Goal: Task Accomplishment & Management: Complete application form

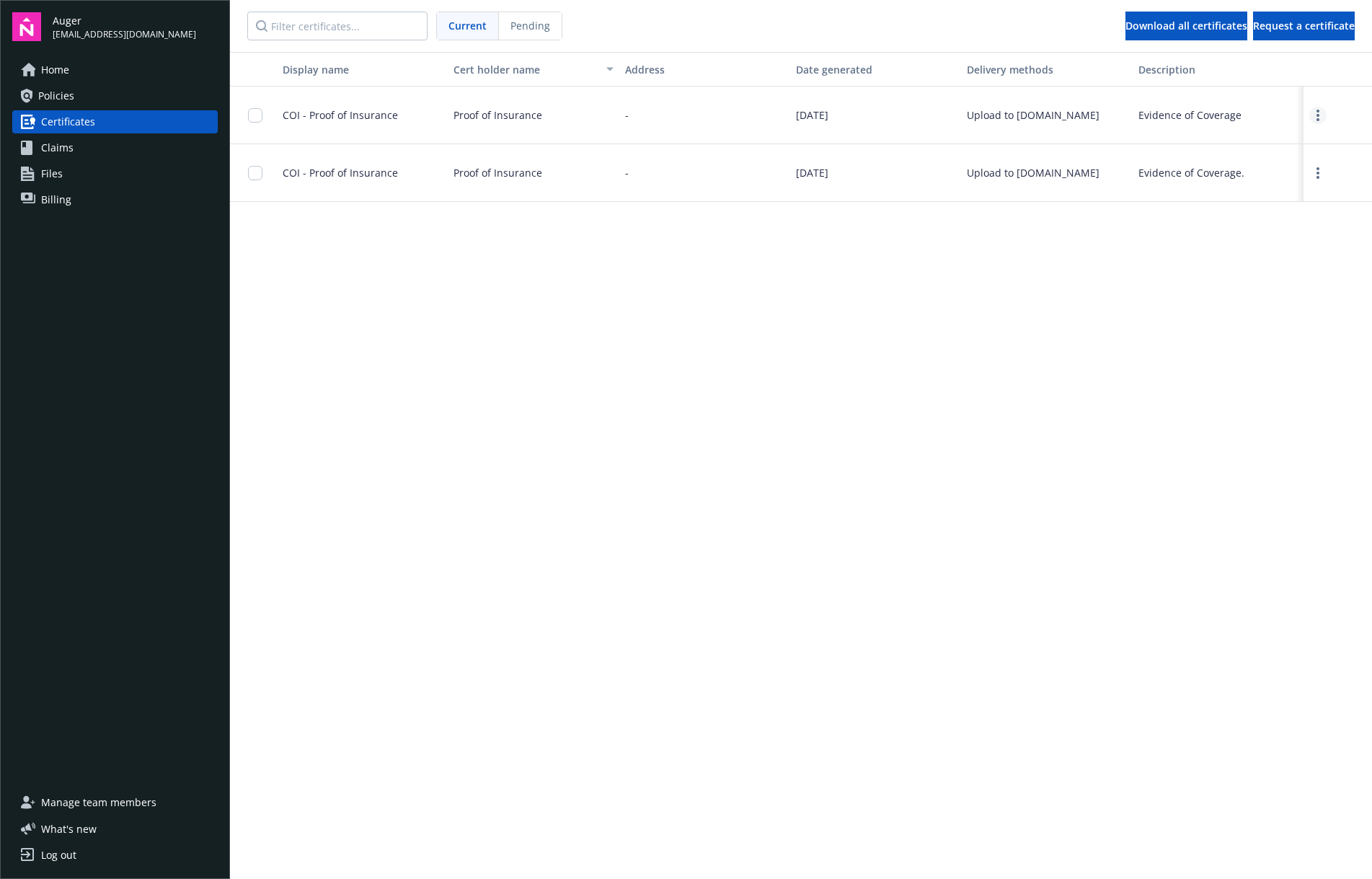
click at [1320, 115] on link "more" at bounding box center [1318, 115] width 17 height 17
click at [1286, 148] on link "Download" at bounding box center [1279, 145] width 94 height 29
click at [1272, 25] on span "Request a certificate" at bounding box center [1304, 26] width 102 height 14
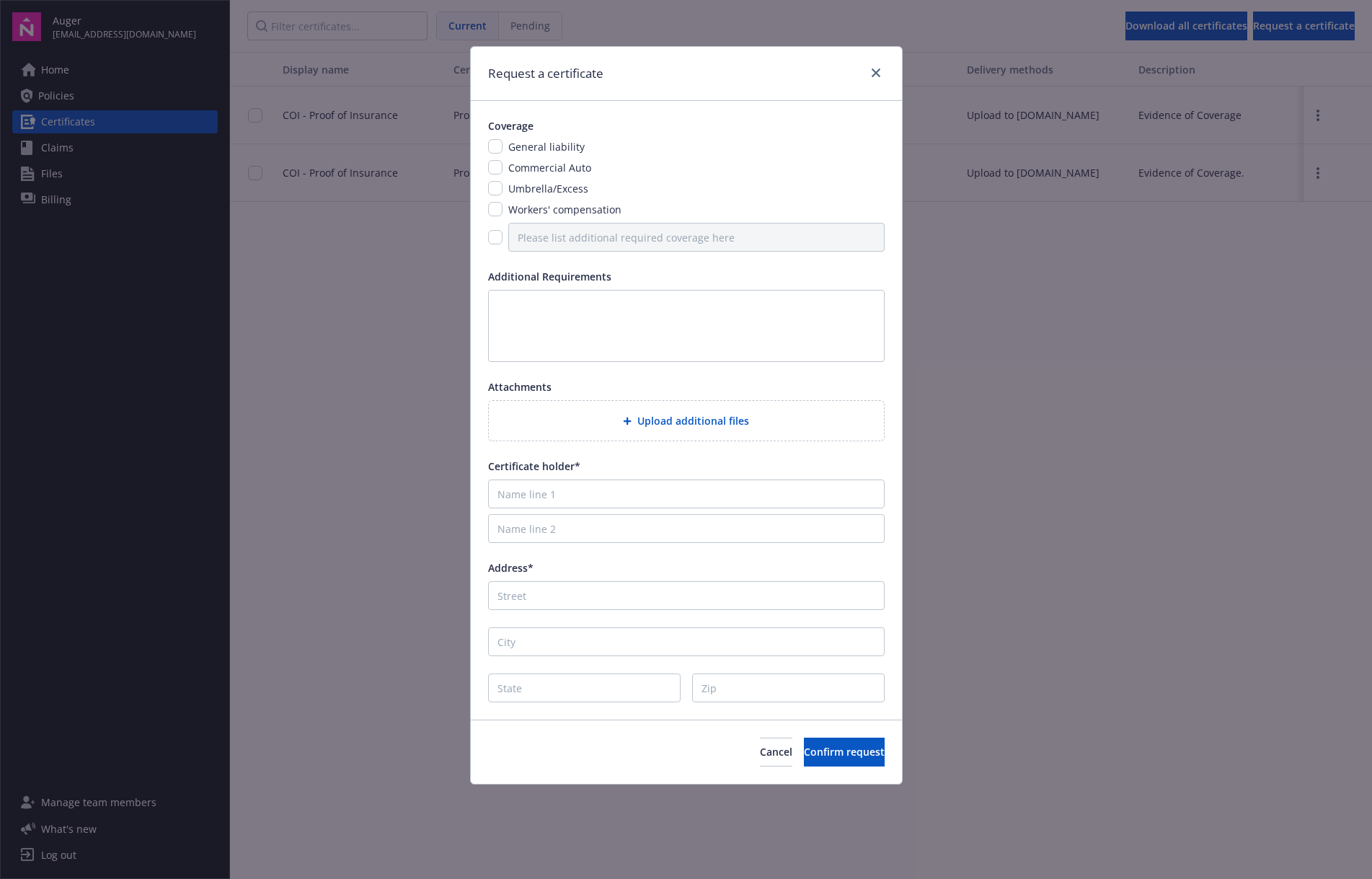
click at [550, 153] on span "General liability" at bounding box center [547, 147] width 77 height 14
click at [548, 176] on div "General liability Commercial Auto Umbrella/Excess Workers' compensation" at bounding box center [686, 195] width 397 height 113
click at [499, 148] on input "checkbox" at bounding box center [495, 146] width 14 height 14
checkbox input "true"
click at [498, 164] on input "checkbox" at bounding box center [495, 167] width 14 height 14
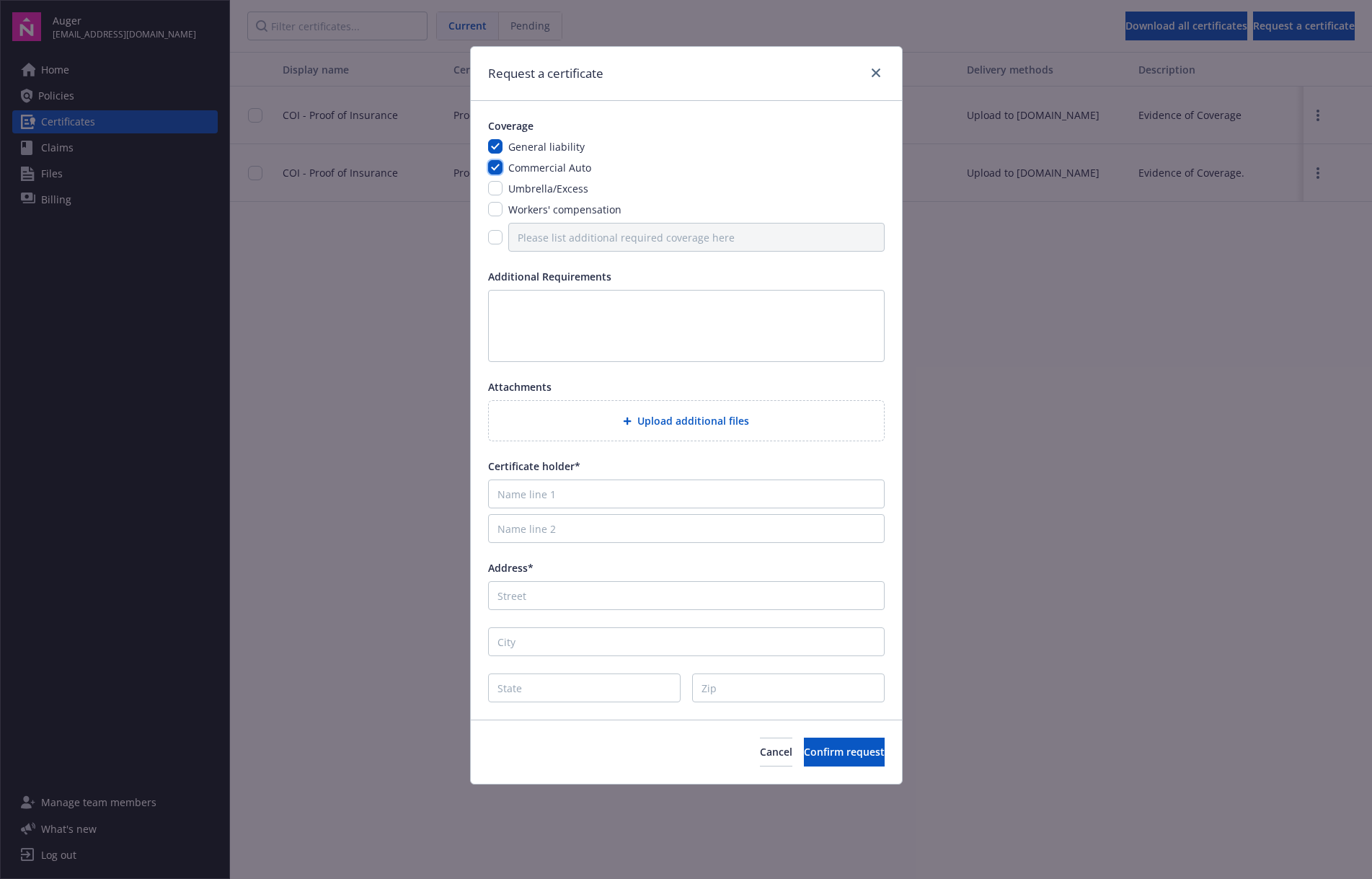
checkbox input "true"
click at [494, 186] on input "checkbox" at bounding box center [495, 188] width 14 height 14
checkbox input "true"
click at [496, 224] on div at bounding box center [686, 237] width 397 height 29
click at [496, 208] on input "checkbox" at bounding box center [495, 209] width 14 height 14
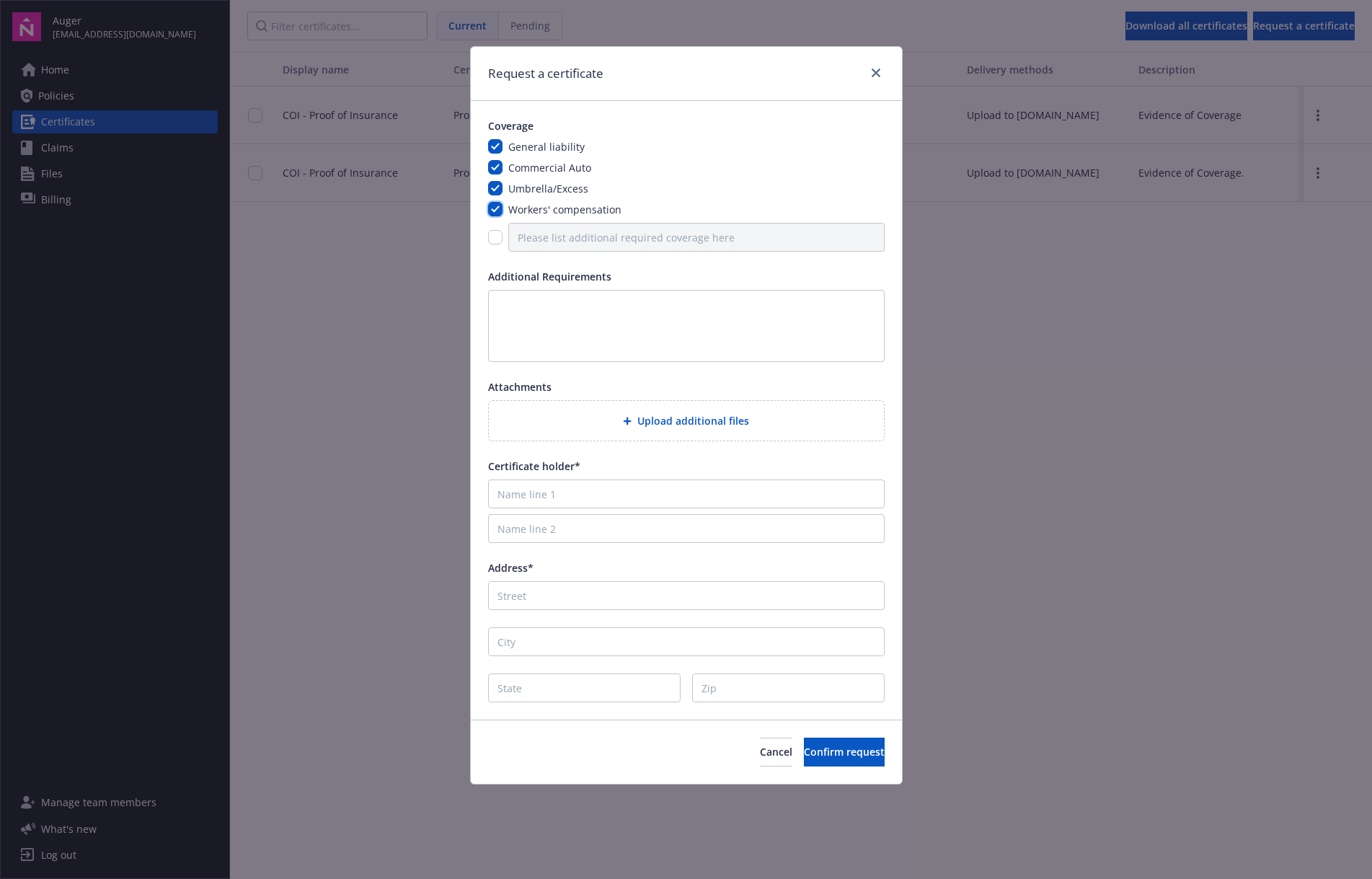
checkbox input "true"
click at [498, 233] on input "checkbox" at bounding box center [495, 237] width 14 height 14
checkbox input "true"
click at [515, 310] on textarea at bounding box center [686, 325] width 397 height 72
click at [668, 421] on span "Upload additional files" at bounding box center [693, 421] width 112 height 15
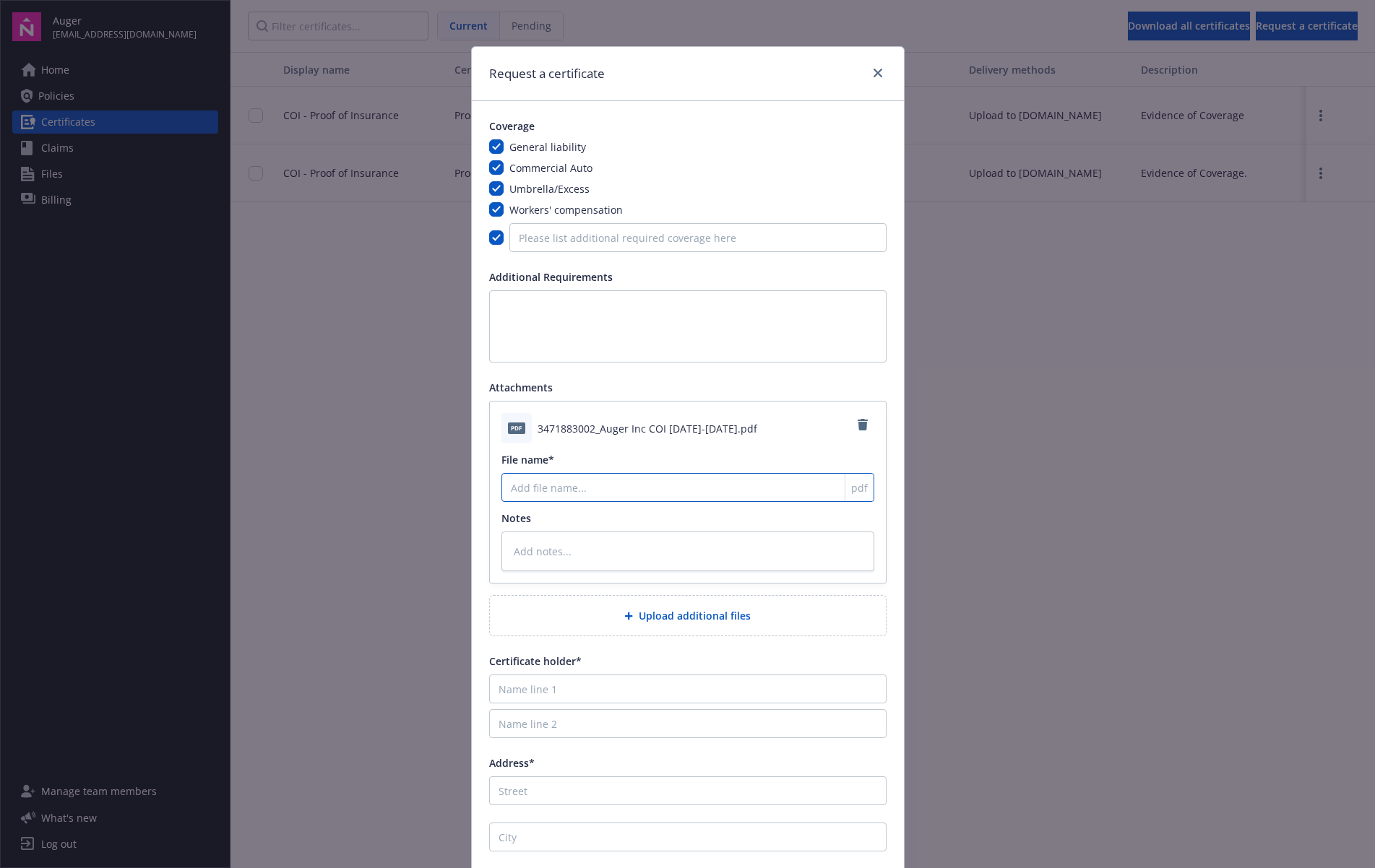
click at [780, 495] on input "File name*" at bounding box center [687, 487] width 373 height 29
click at [860, 486] on span "pdf" at bounding box center [859, 488] width 17 height 15
click at [781, 479] on input "File name*" at bounding box center [687, 487] width 373 height 29
click at [651, 349] on textarea at bounding box center [688, 326] width 398 height 72
paste textarea "17. Tenant's Additional Insurance. In addition to the foregoing coverages, Tena…"
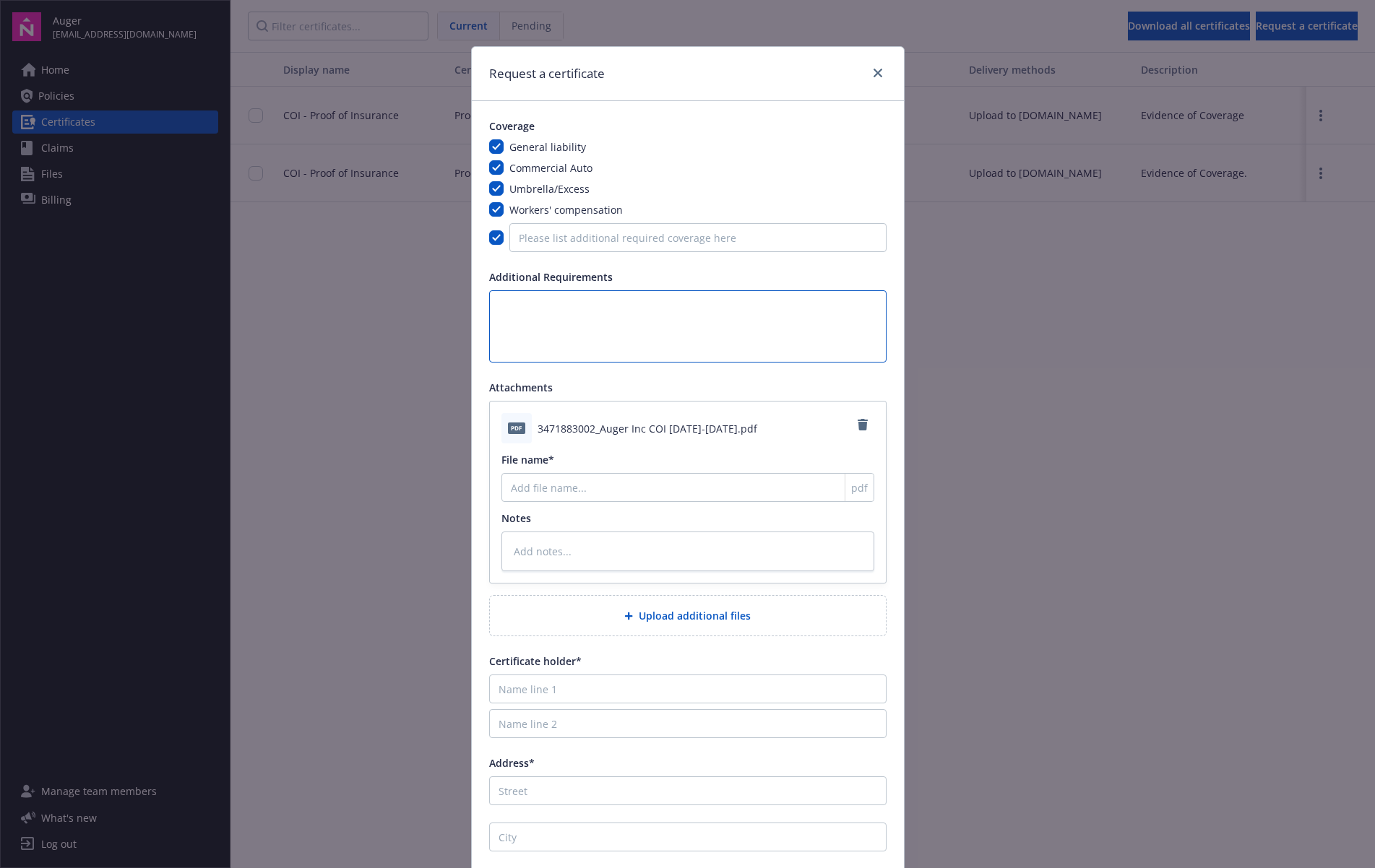
type textarea "17. Tenant's Additional Insurance. In addition to the foregoing coverages, Tena…"
type textarea "x"
click at [628, 333] on textarea "17. Tenant's Additional Insurance. In addition to the foregoing coverages, Tena…" at bounding box center [688, 326] width 398 height 72
type textarea "17. Tenant's Additional Insurance. In addition to the foregoing coverages, Tena…"
type textarea "x"
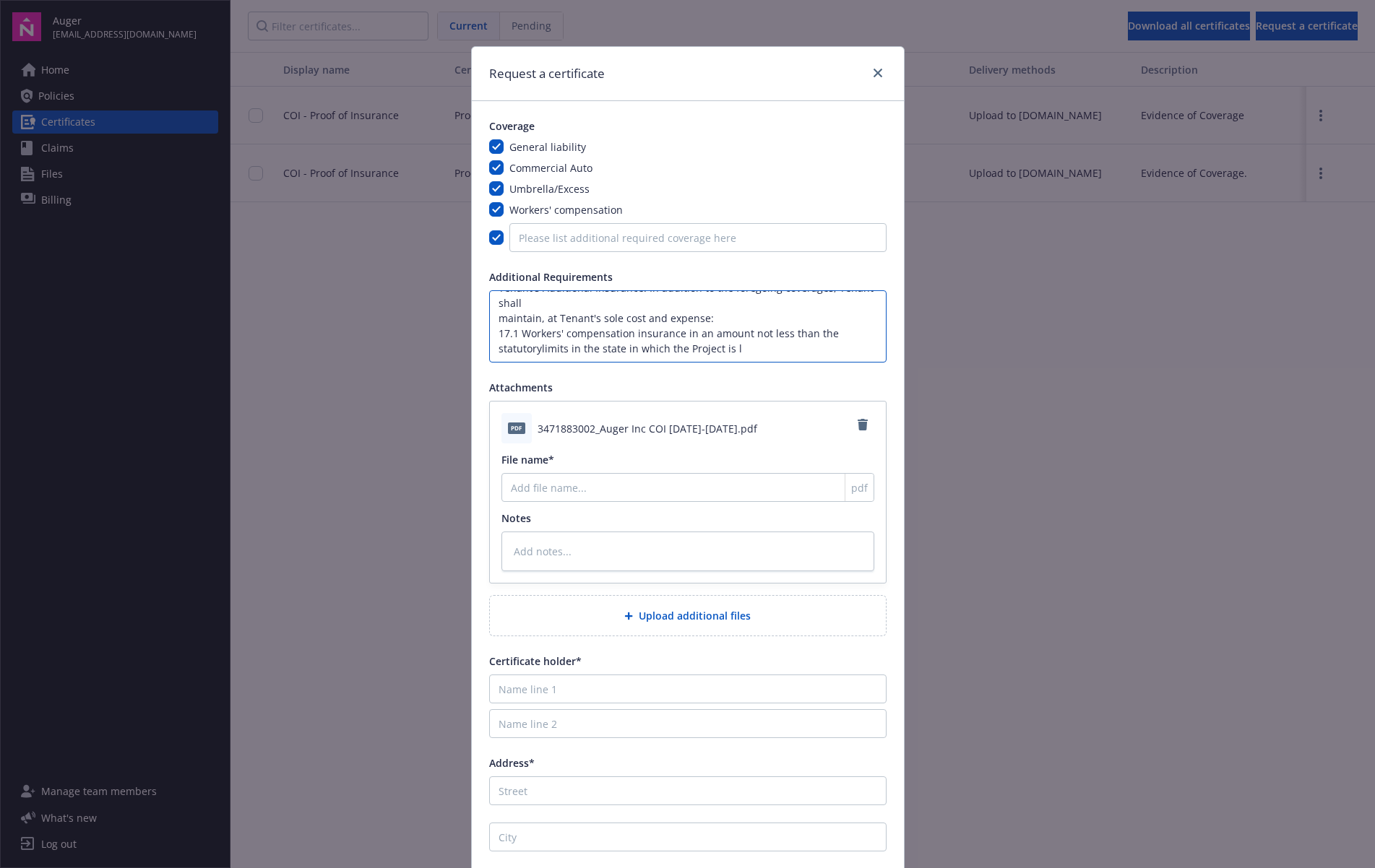
type textarea "17. Tenant's Additional Insurance. In addition to the foregoing coverages, Tena…"
type textarea "x"
click at [606, 330] on textarea "17. Tenant's Additional Insurance. In addition to the foregoing coverages, Tena…" at bounding box center [688, 326] width 398 height 72
type textarea "17. Tenant's Additional Insurance. In addition to the foregoing coverages, Tena…"
type textarea "x"
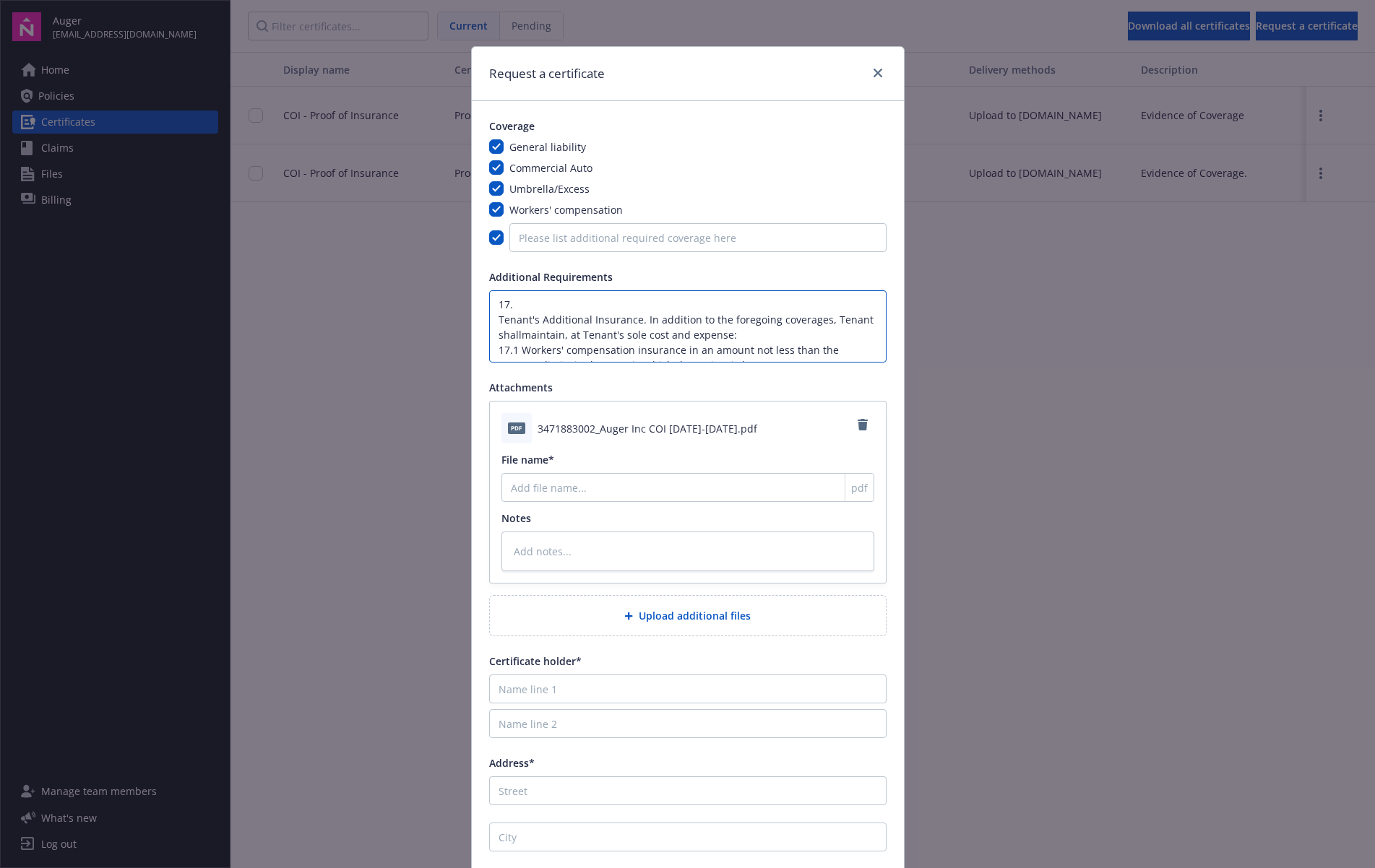
type textarea "17. Tenant's Additional Insurance. In addition to the foregoing coverages, Tena…"
type textarea "x"
click at [786, 338] on textarea "17. Tenant's Additional Insurance. In addition to the foregoing coverages, Tena…" at bounding box center [688, 326] width 398 height 72
click at [774, 353] on textarea "17. Tenant's Additional Insurance. In addition to the foregoing coverages, Tena…" at bounding box center [688, 326] width 398 height 72
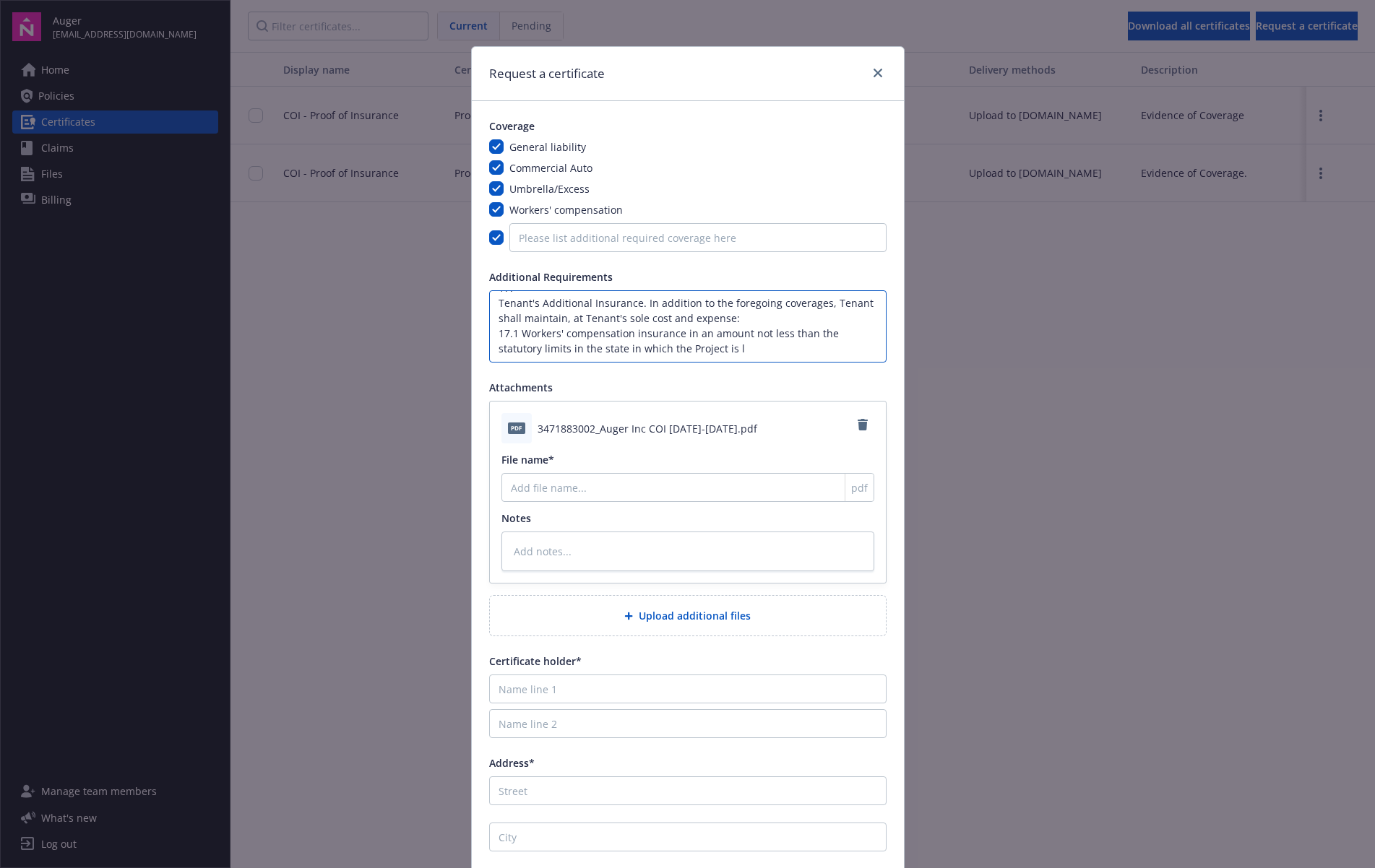
type textarea "17. Tenant's Additional Insurance. In addition to the foregoing coverages, Tena…"
type textarea "x"
type textarea "17. Tenant's Additional Insurance. In addition to the foregoing coverages, Tena…"
type textarea "x"
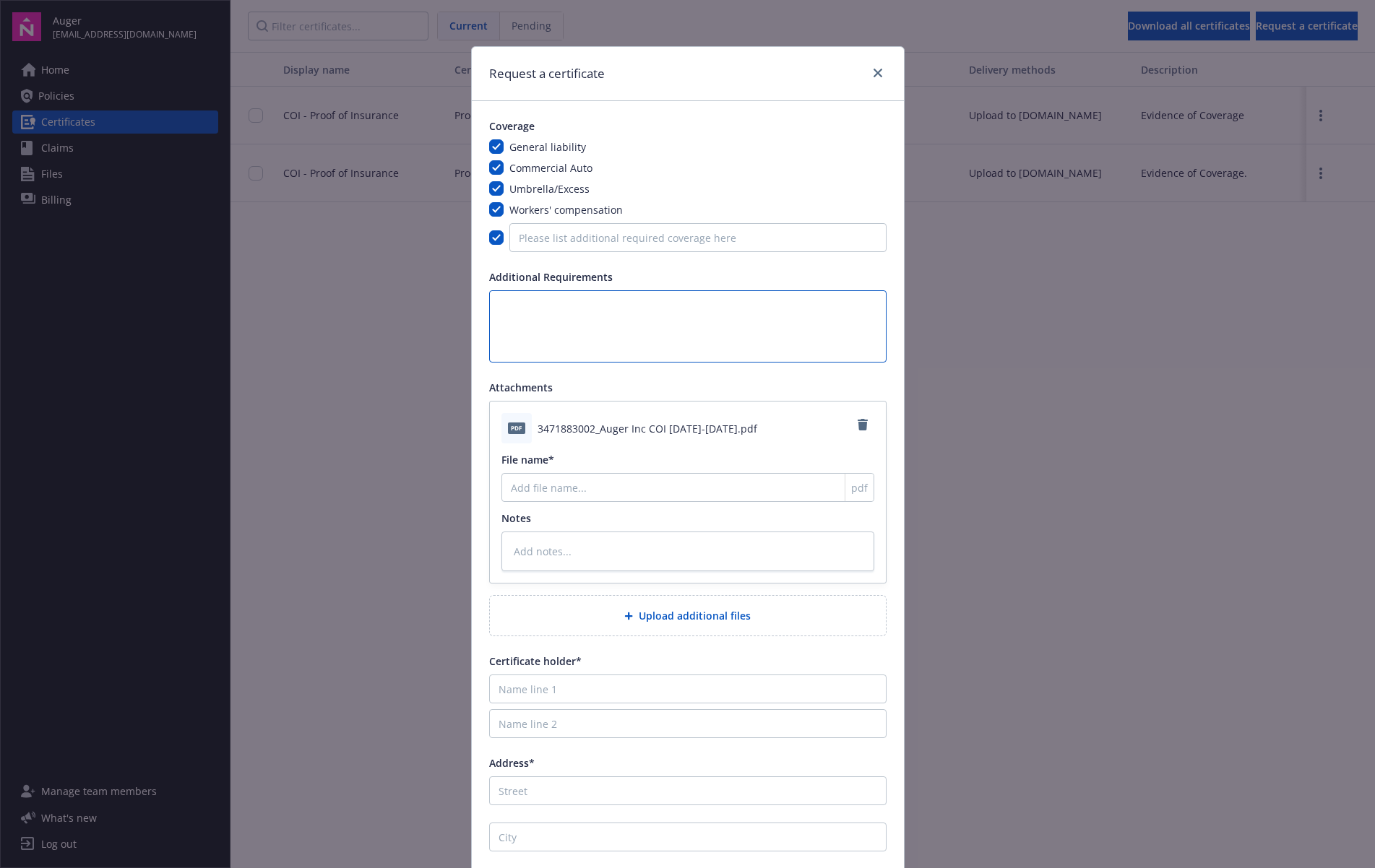
scroll to position [0, 0]
click at [692, 503] on div "pdf 3471883002_Auger Inc COI [DATE]-[DATE].pdf File name* pdf Notes" at bounding box center [688, 492] width 396 height 181
click at [692, 498] on input "File name*" at bounding box center [687, 487] width 373 height 29
click at [714, 610] on span "Upload additional files" at bounding box center [695, 616] width 112 height 15
type textarea "x"
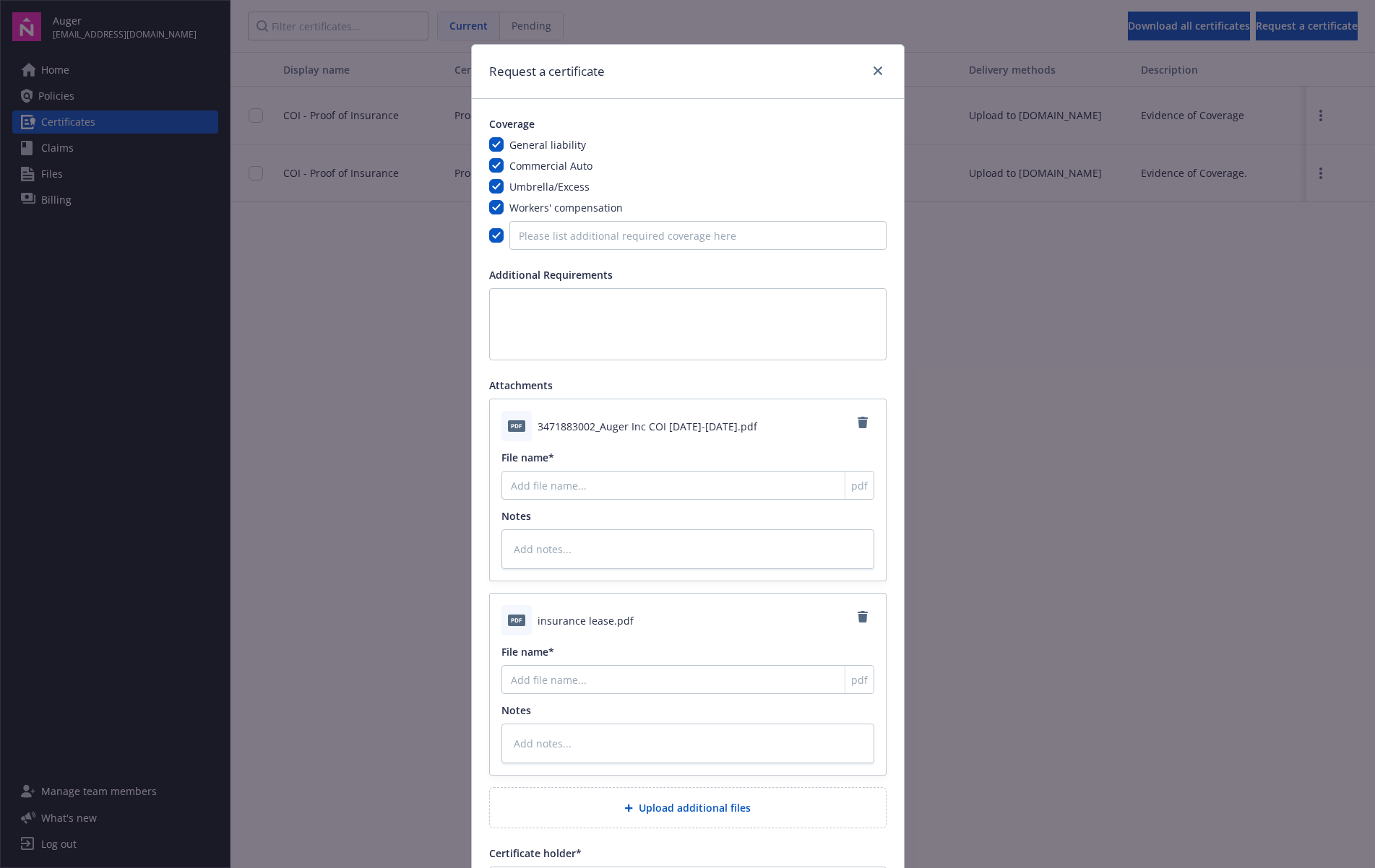
scroll to position [3, 0]
click at [596, 485] on input "File name*" at bounding box center [687, 485] width 373 height 29
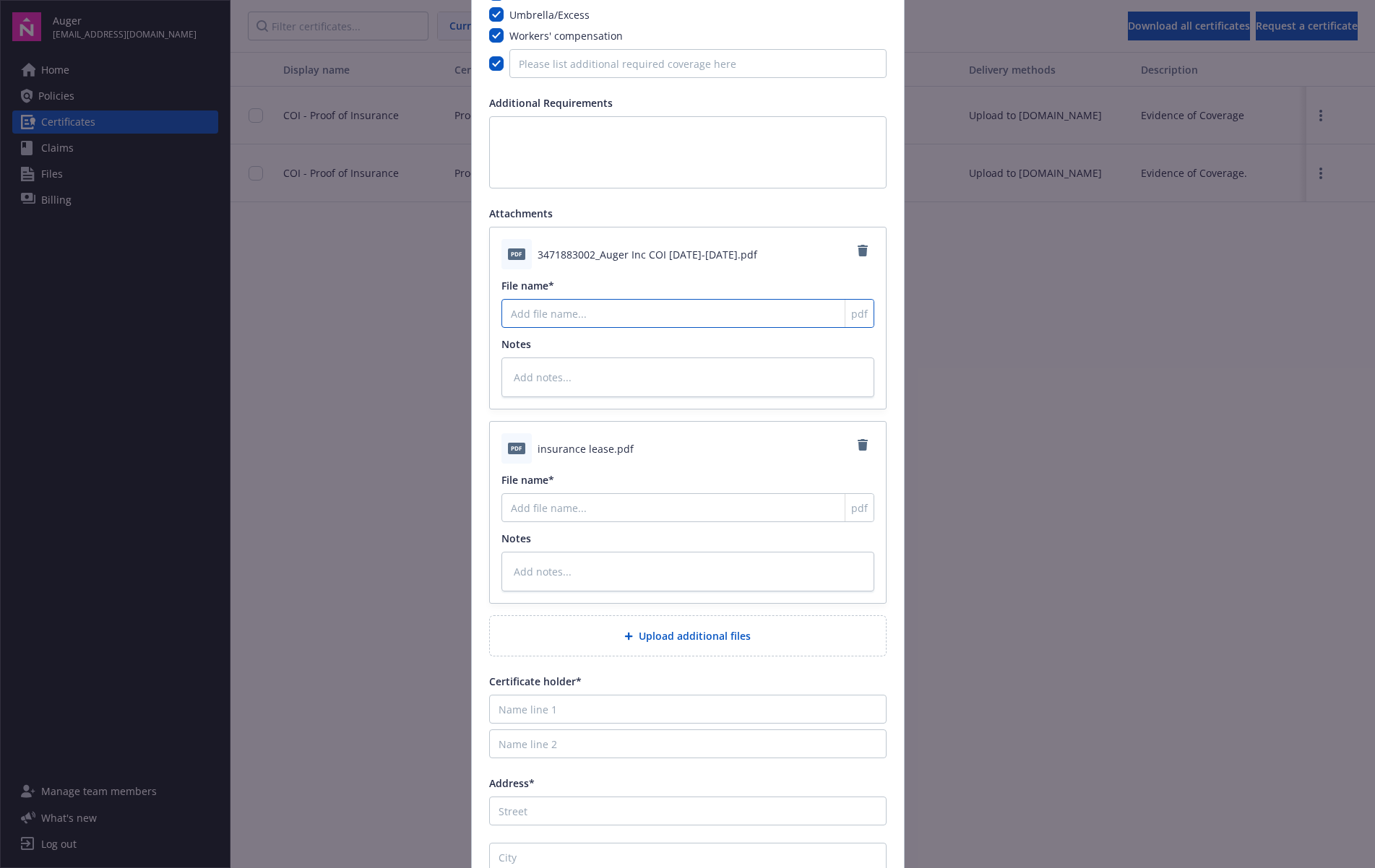
scroll to position [225, 0]
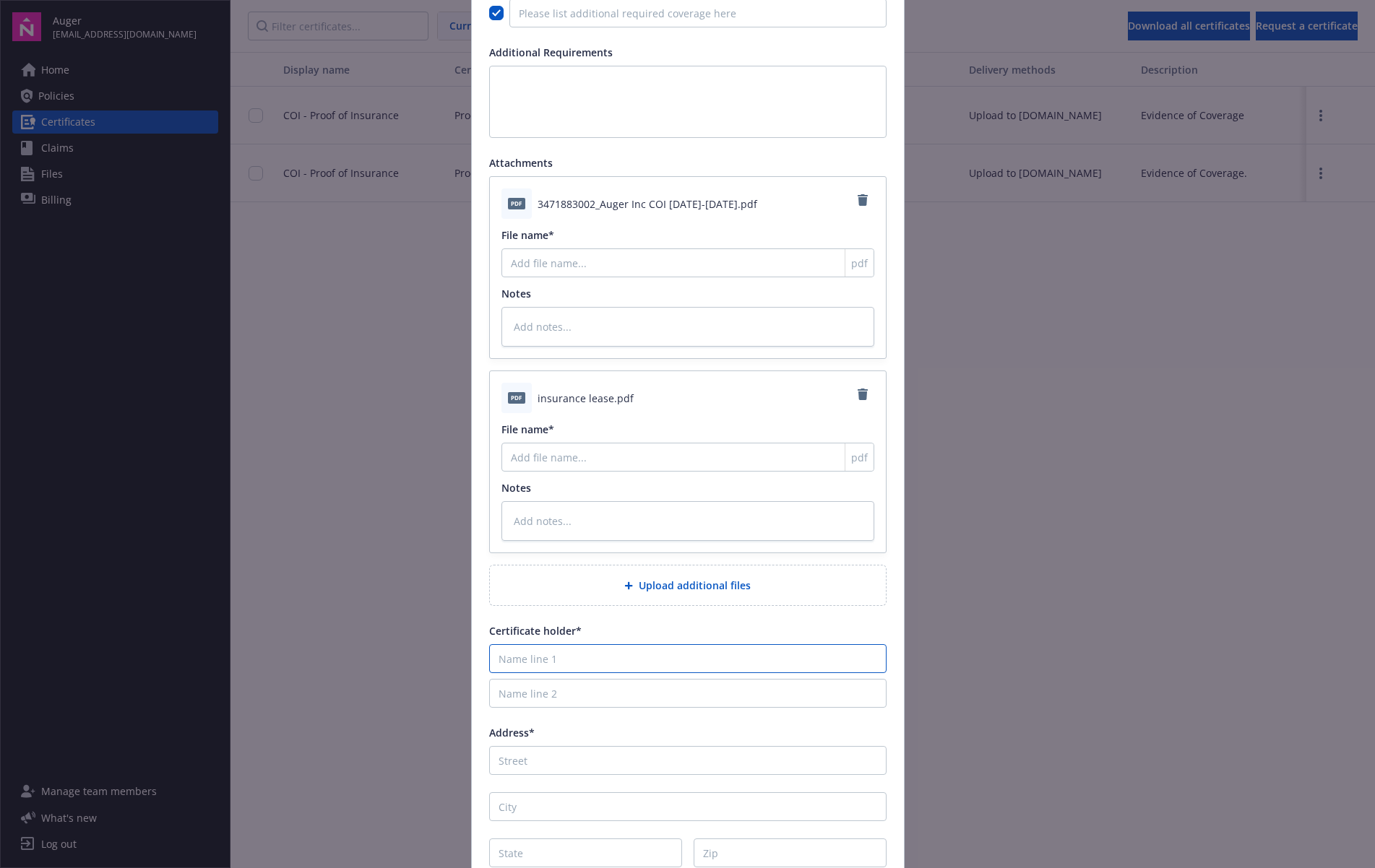
click at [625, 648] on input "Name line 1" at bounding box center [688, 659] width 398 height 29
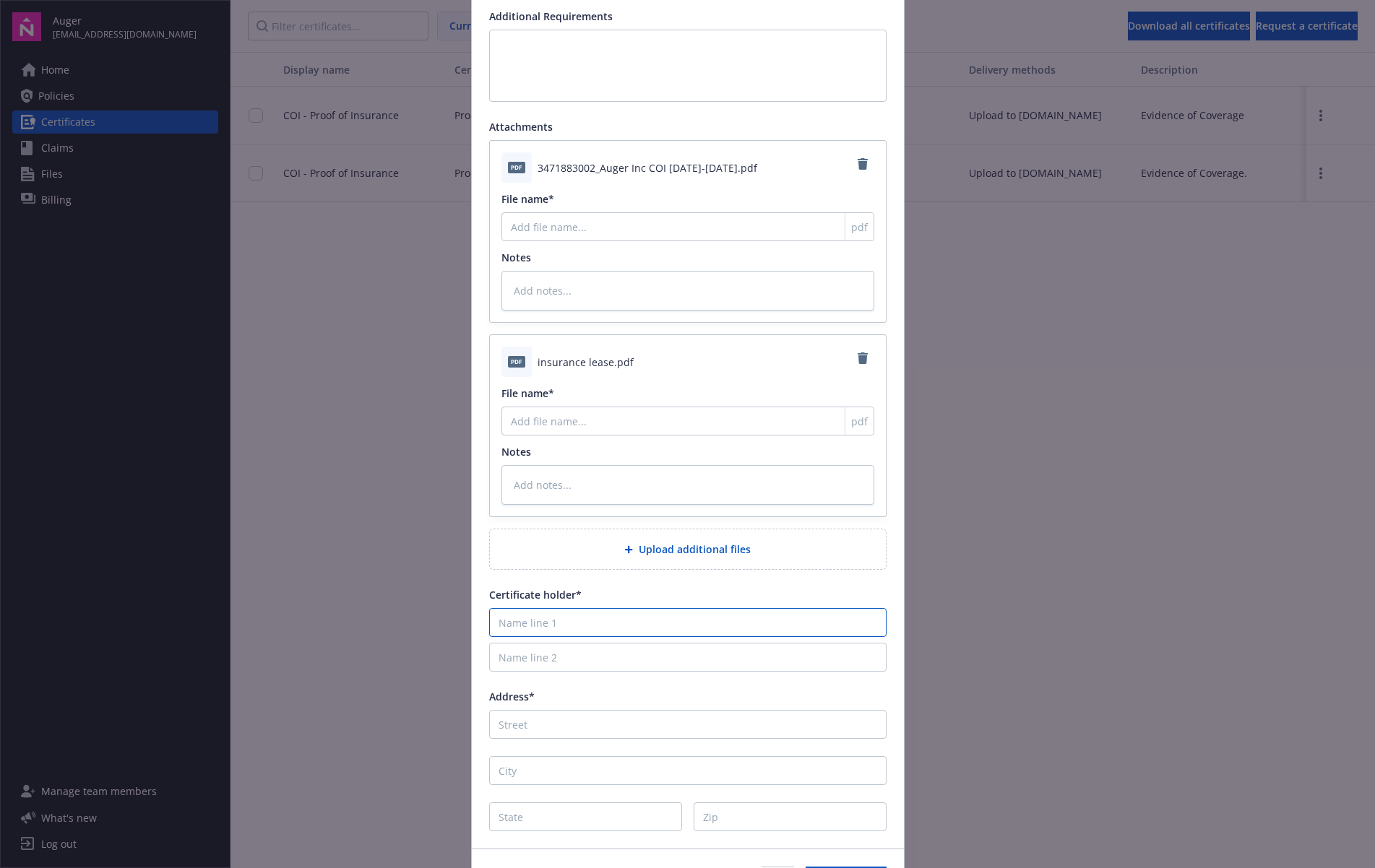
scroll to position [353, 0]
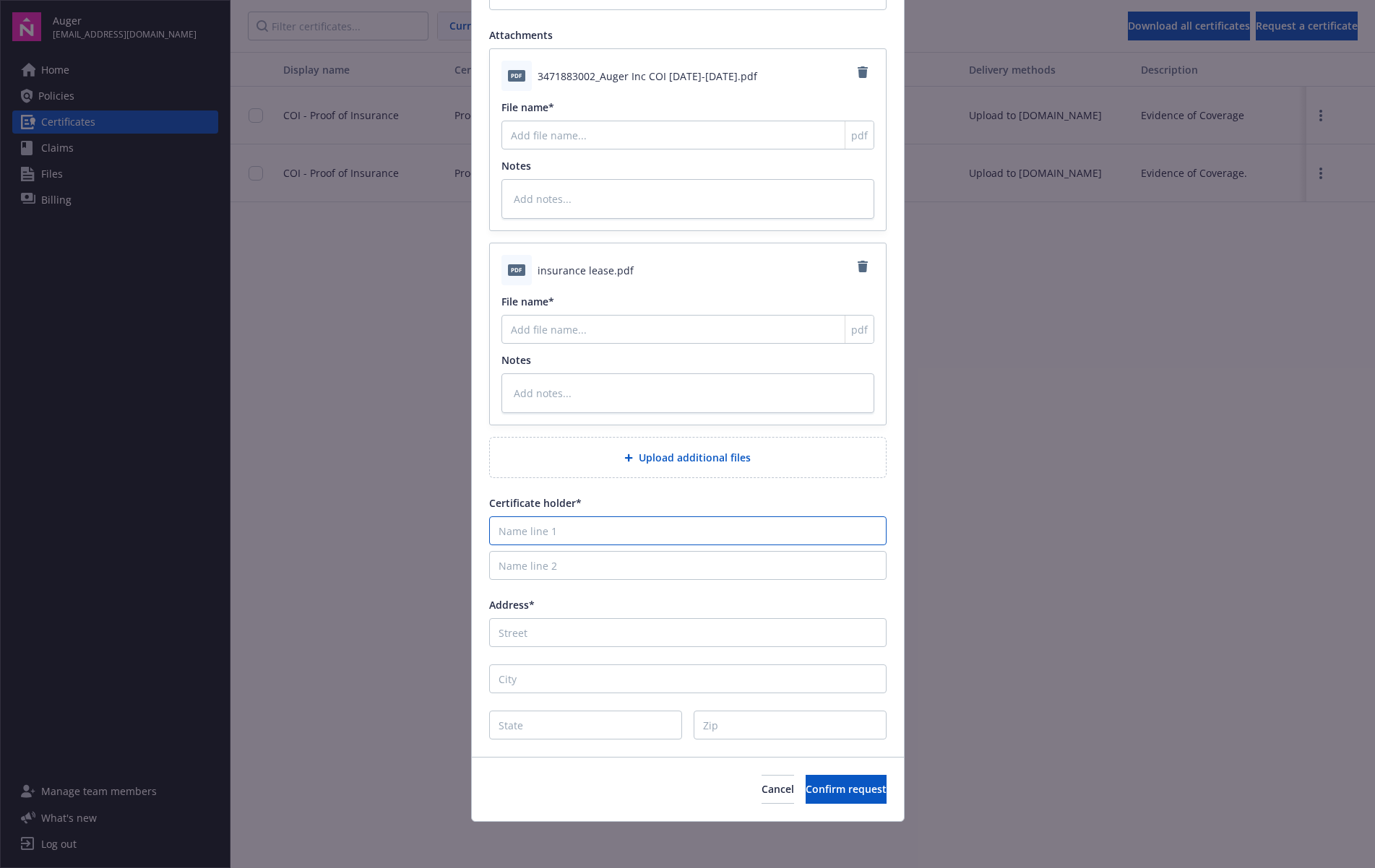
click at [571, 533] on input "Name line 1" at bounding box center [688, 531] width 398 height 29
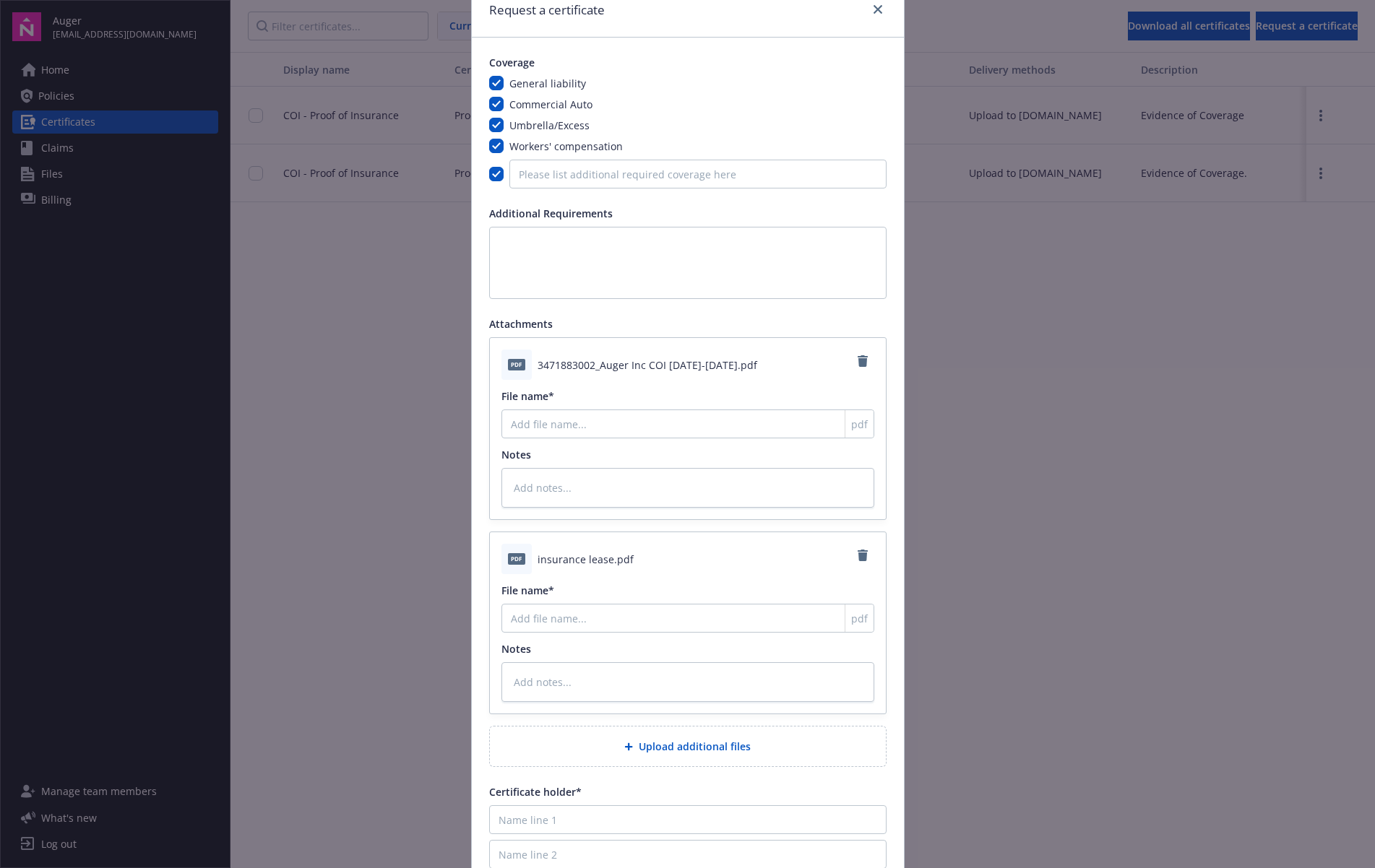
scroll to position [0, 0]
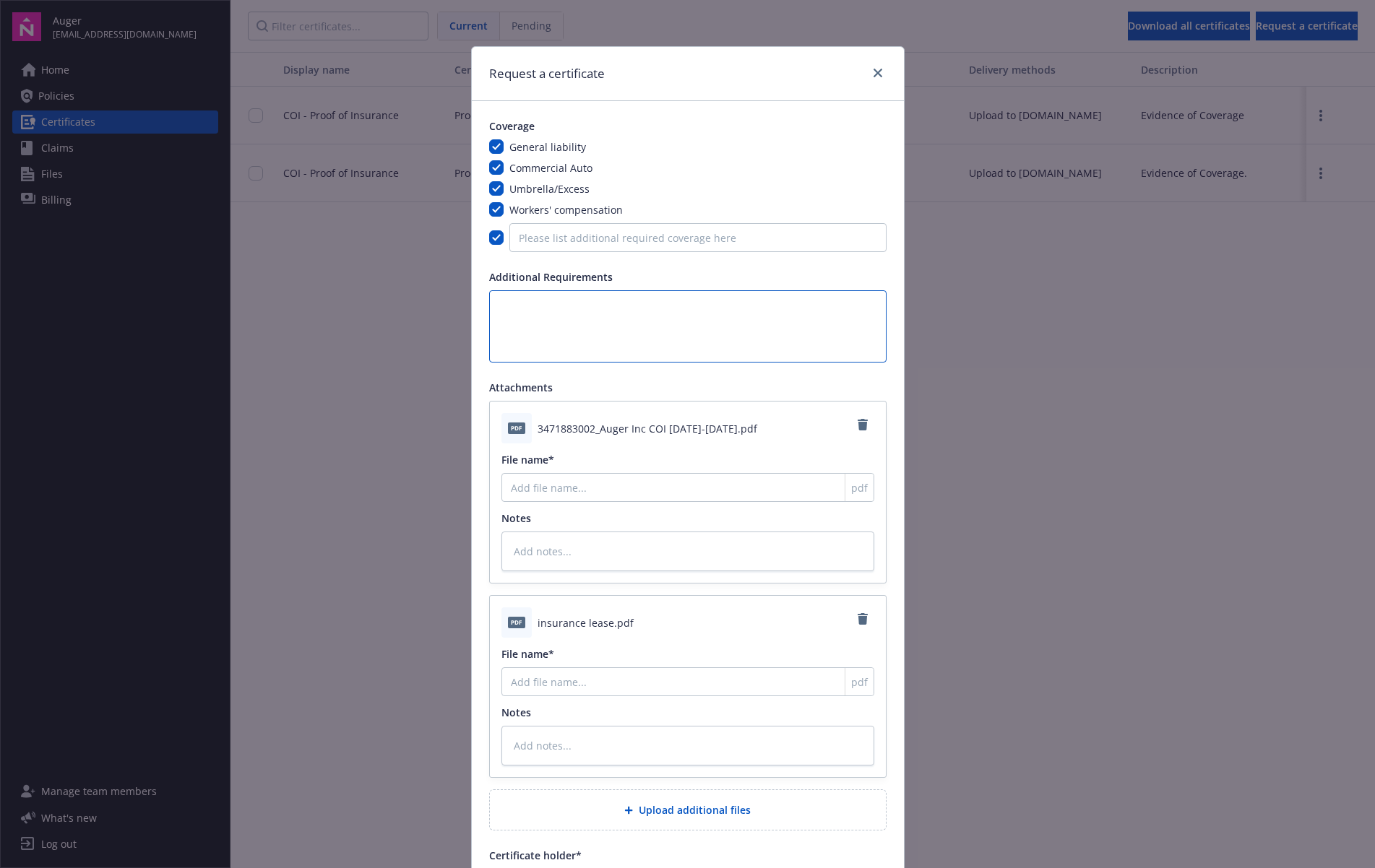
click at [623, 344] on textarea at bounding box center [688, 326] width 398 height 72
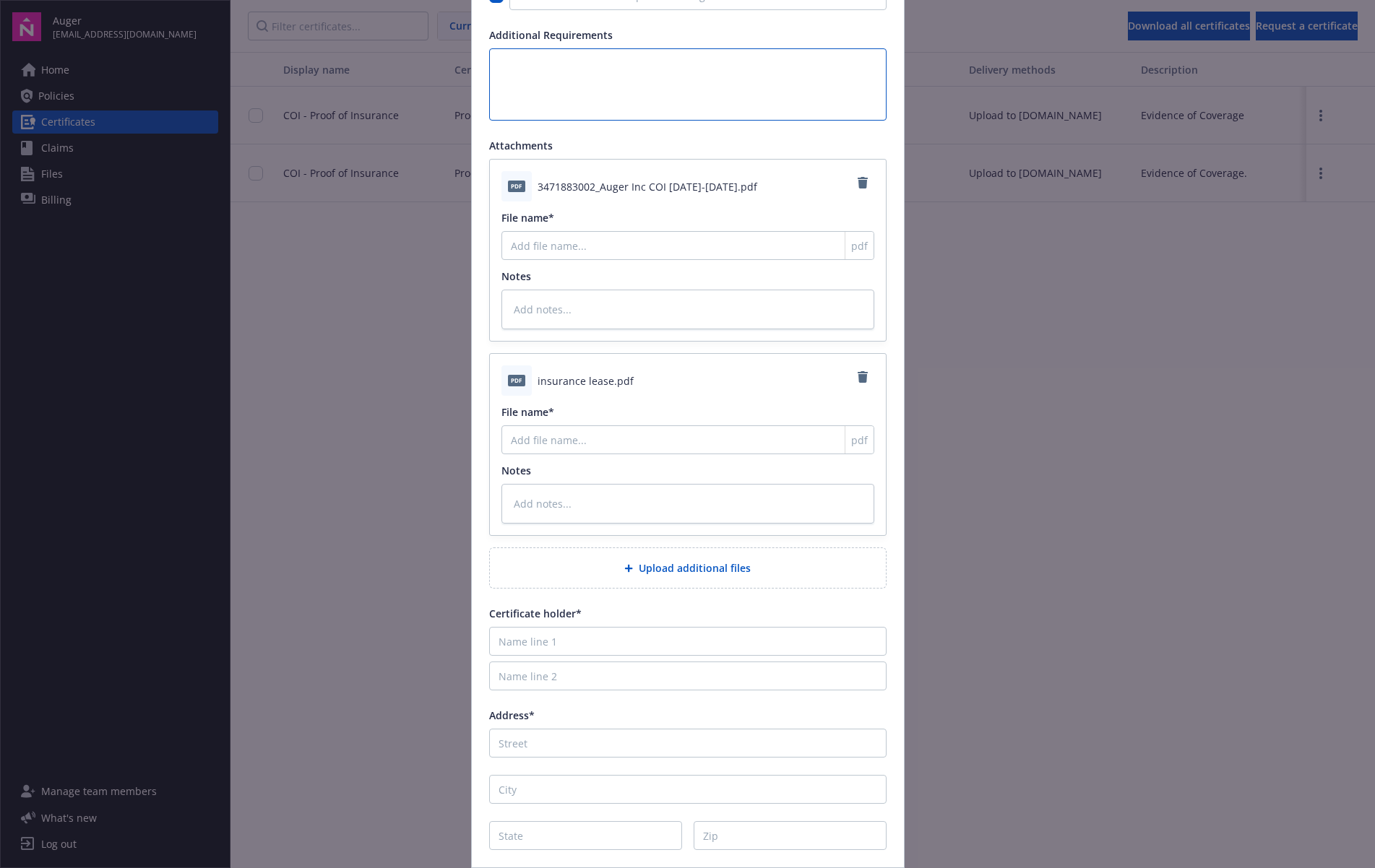
scroll to position [353, 0]
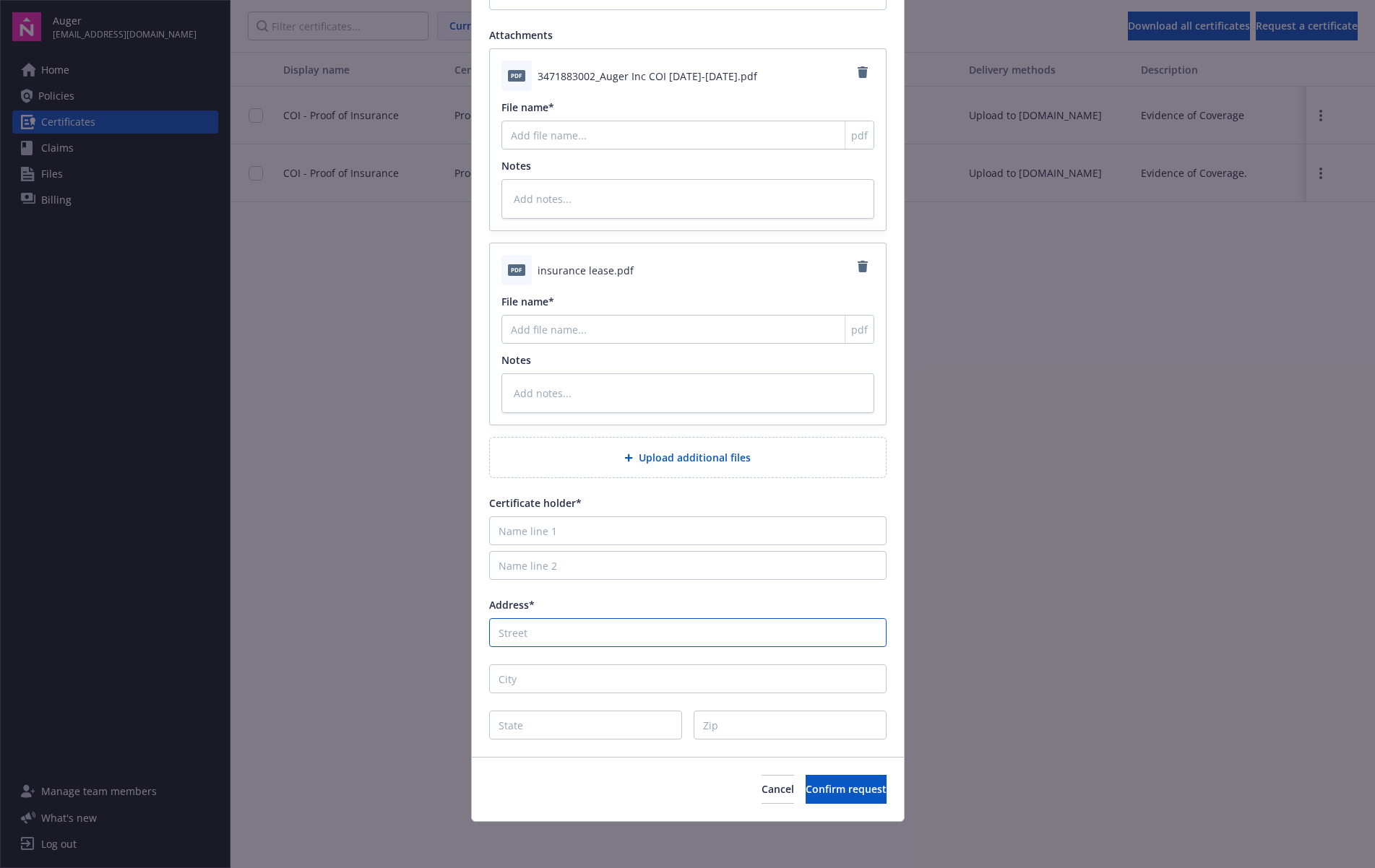
click at [607, 638] on input "Address*" at bounding box center [688, 633] width 398 height 29
click at [699, 534] on input "Name line 1" at bounding box center [688, 531] width 398 height 29
paste input "AAT CC Bellevue, LLC"
type input "AAT CC Bellevue, LLC"
type textarea "x"
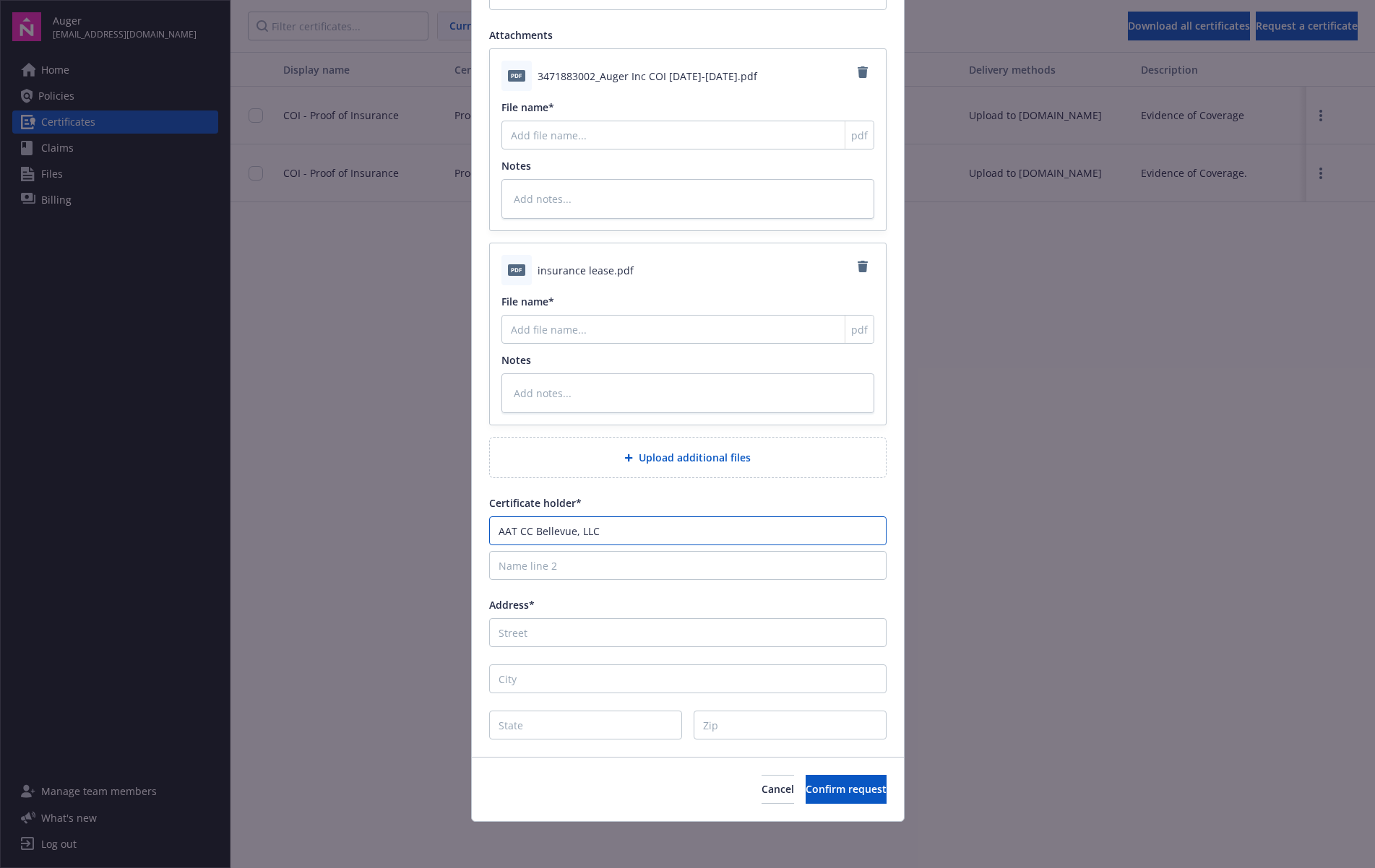
type input "AAT CC Bellevue, LLC"
click at [683, 567] on input "Name line 2" at bounding box center [688, 566] width 398 height 29
paste input "c/o American Assets Trust Management, LLC"
type input "c/o American Assets Trust Management, LLC"
type textarea "x"
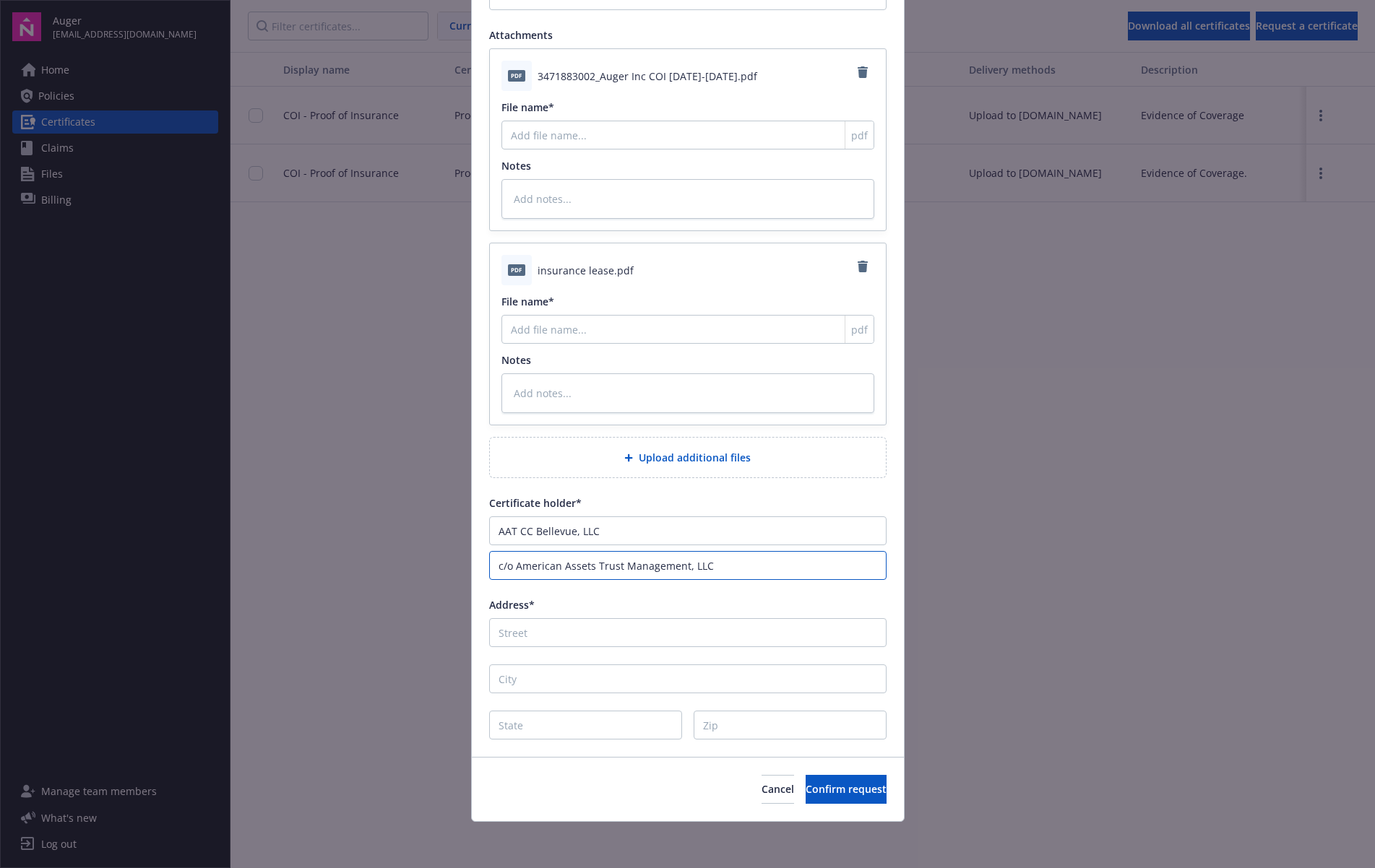
type input "c/o American Assets Trust Management, LLC"
click at [648, 634] on input "Address*" at bounding box center [688, 633] width 398 height 29
paste input "[STREET_ADDRESS]"
type input "[STREET_ADDRESS]"
type textarea "x"
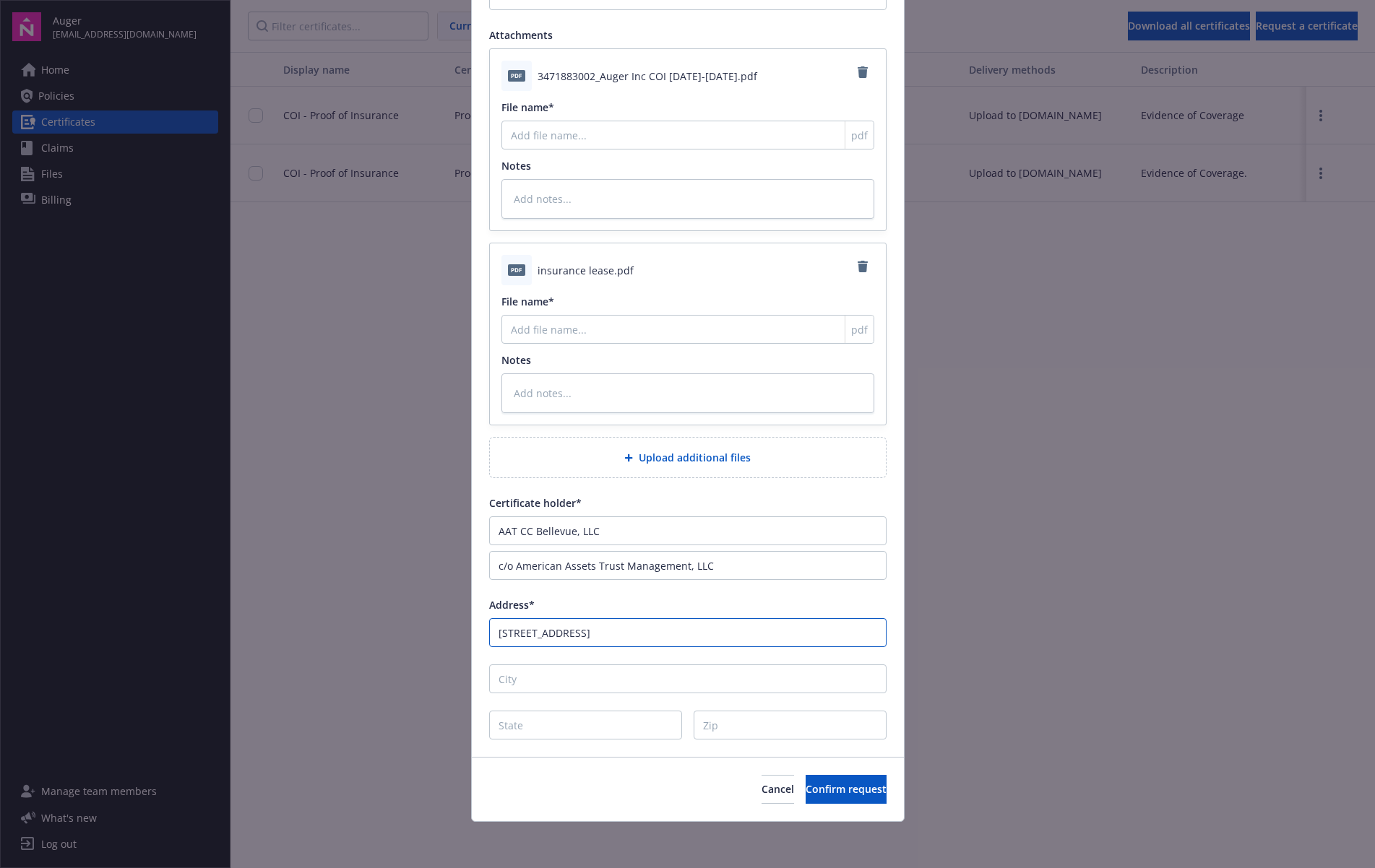
type input "[STREET_ADDRESS]"
click at [612, 694] on div "Coverage General liability Commercial Auto Umbrella/Excess Workers' compensatio…" at bounding box center [687, 253] width 432 height 1008
click at [618, 683] on input "City" at bounding box center [688, 679] width 398 height 29
type input "B"
type textarea "x"
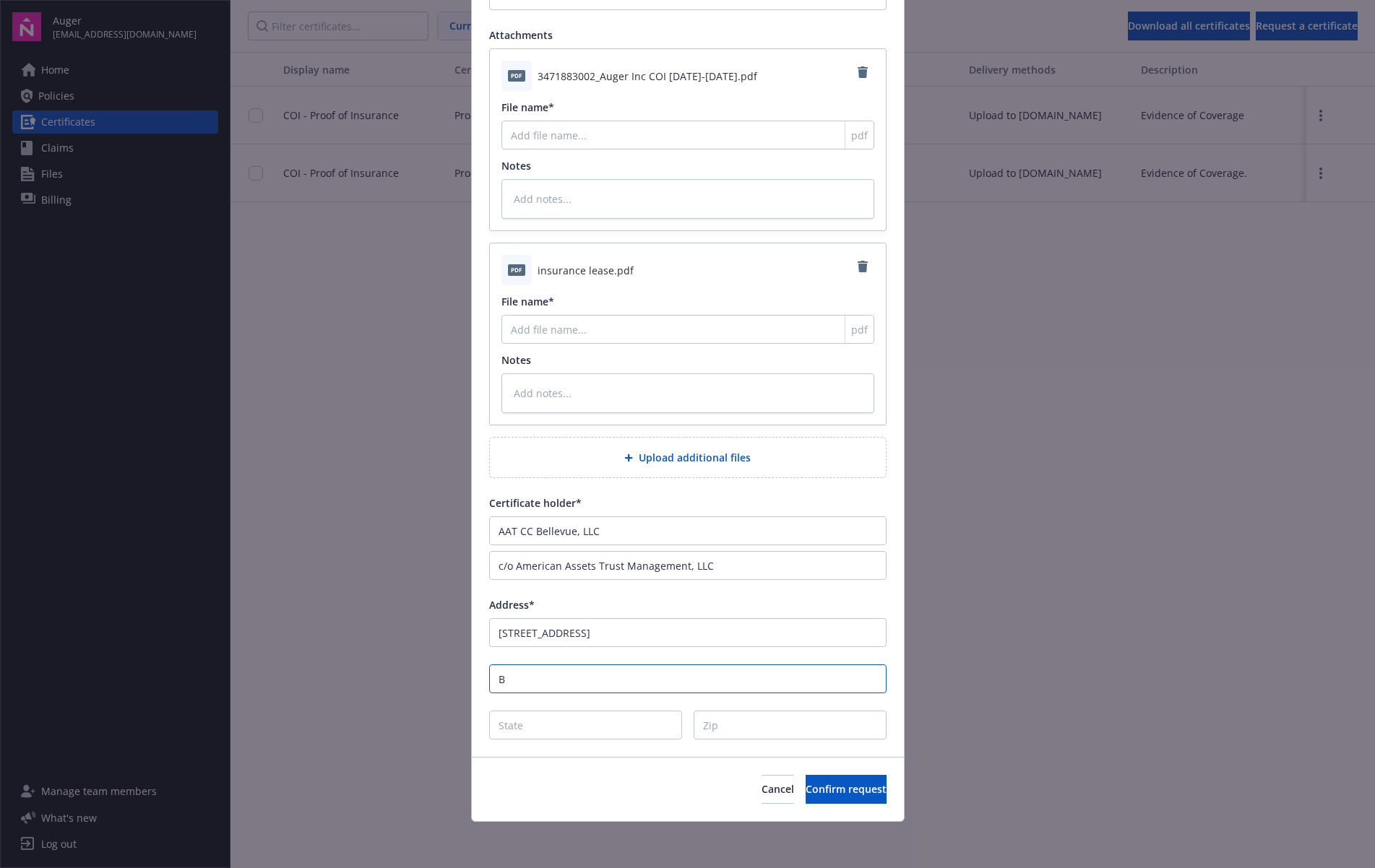
type input "Be"
type textarea "x"
type input "Bel"
type textarea "x"
type input "Bell"
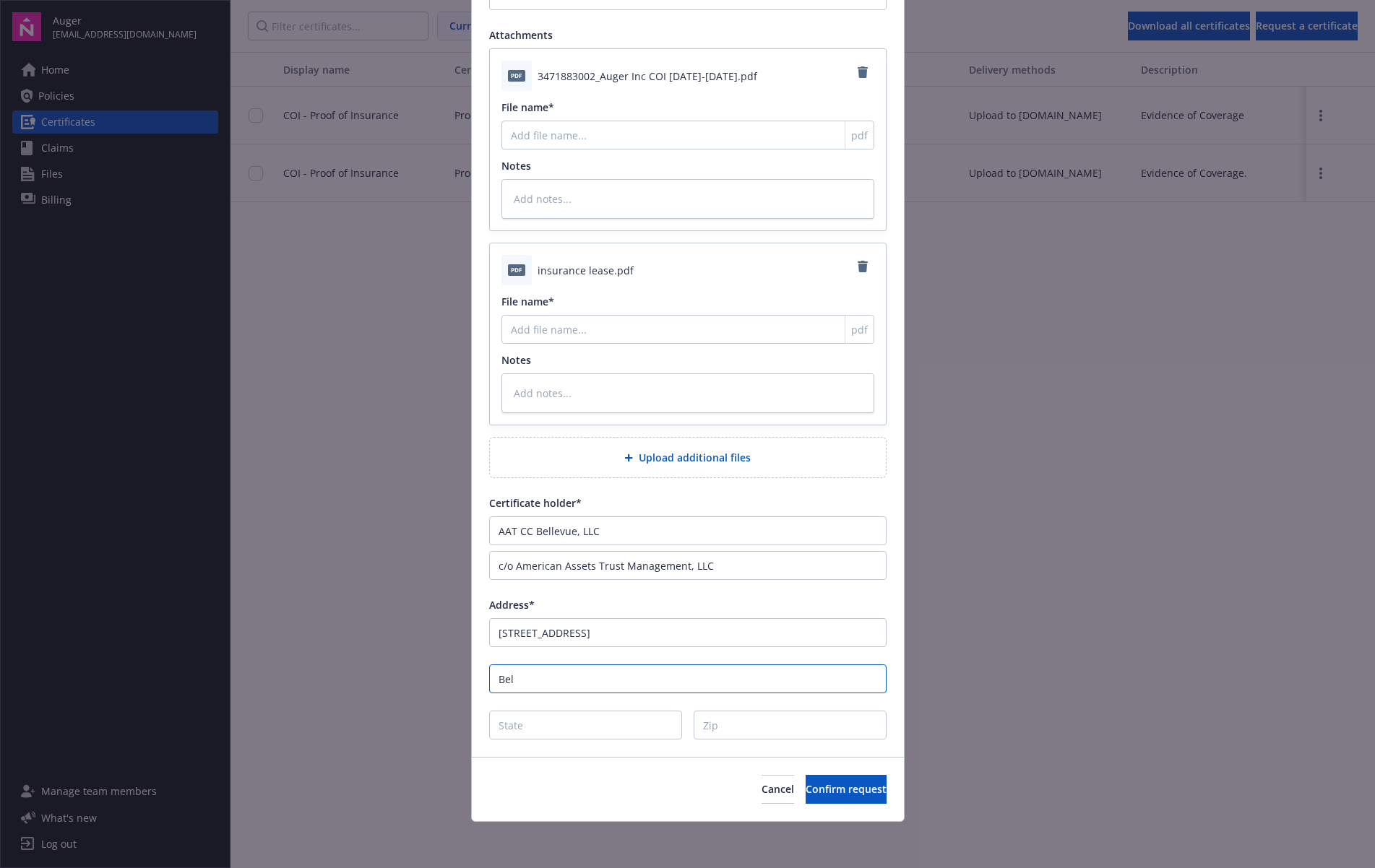
type textarea "x"
type input "Belle"
type textarea "x"
type input "Bellev"
type textarea "x"
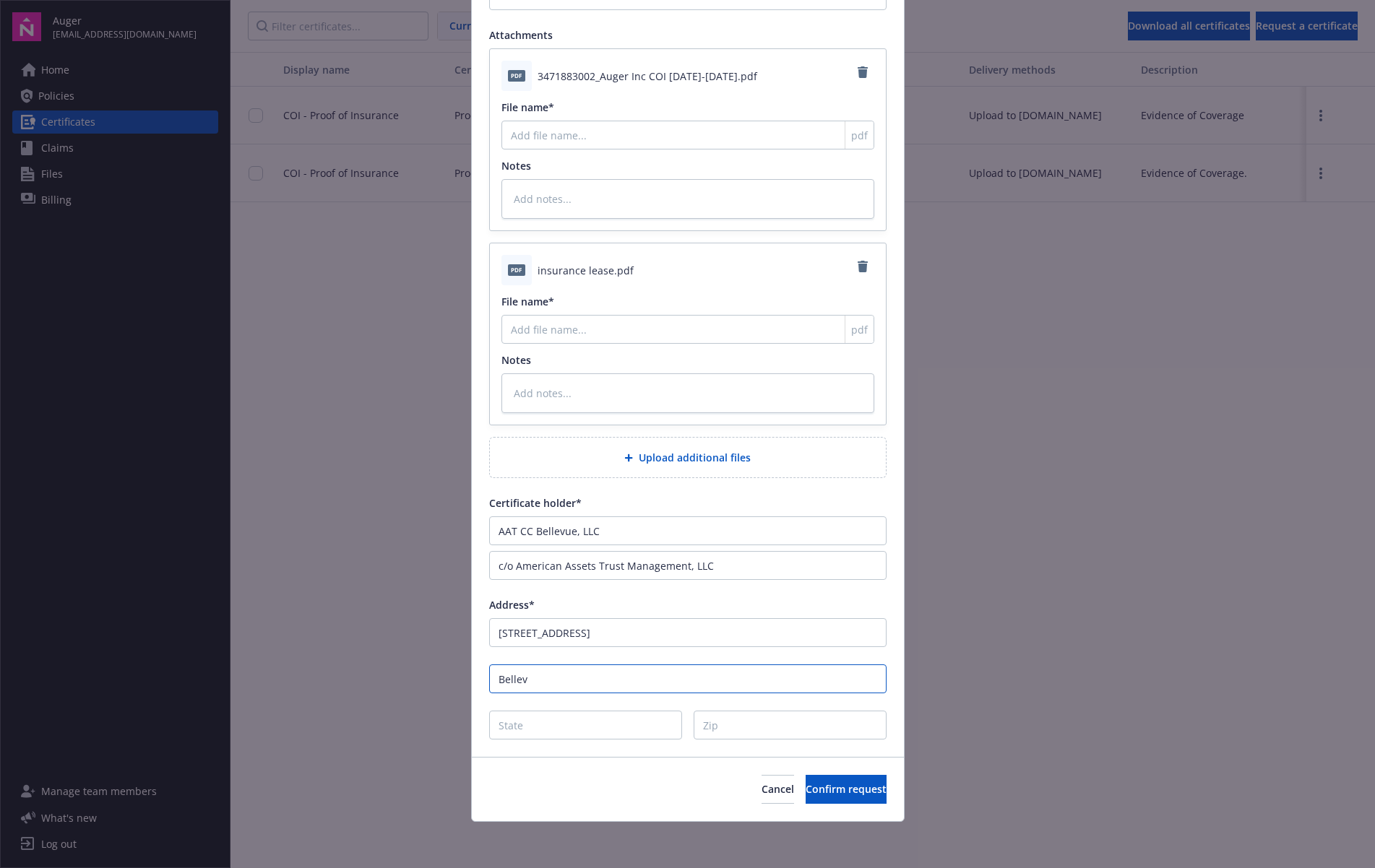
type input "Bellevu"
type textarea "x"
type input "Bellevue"
type textarea "x"
type input "Bellevue"
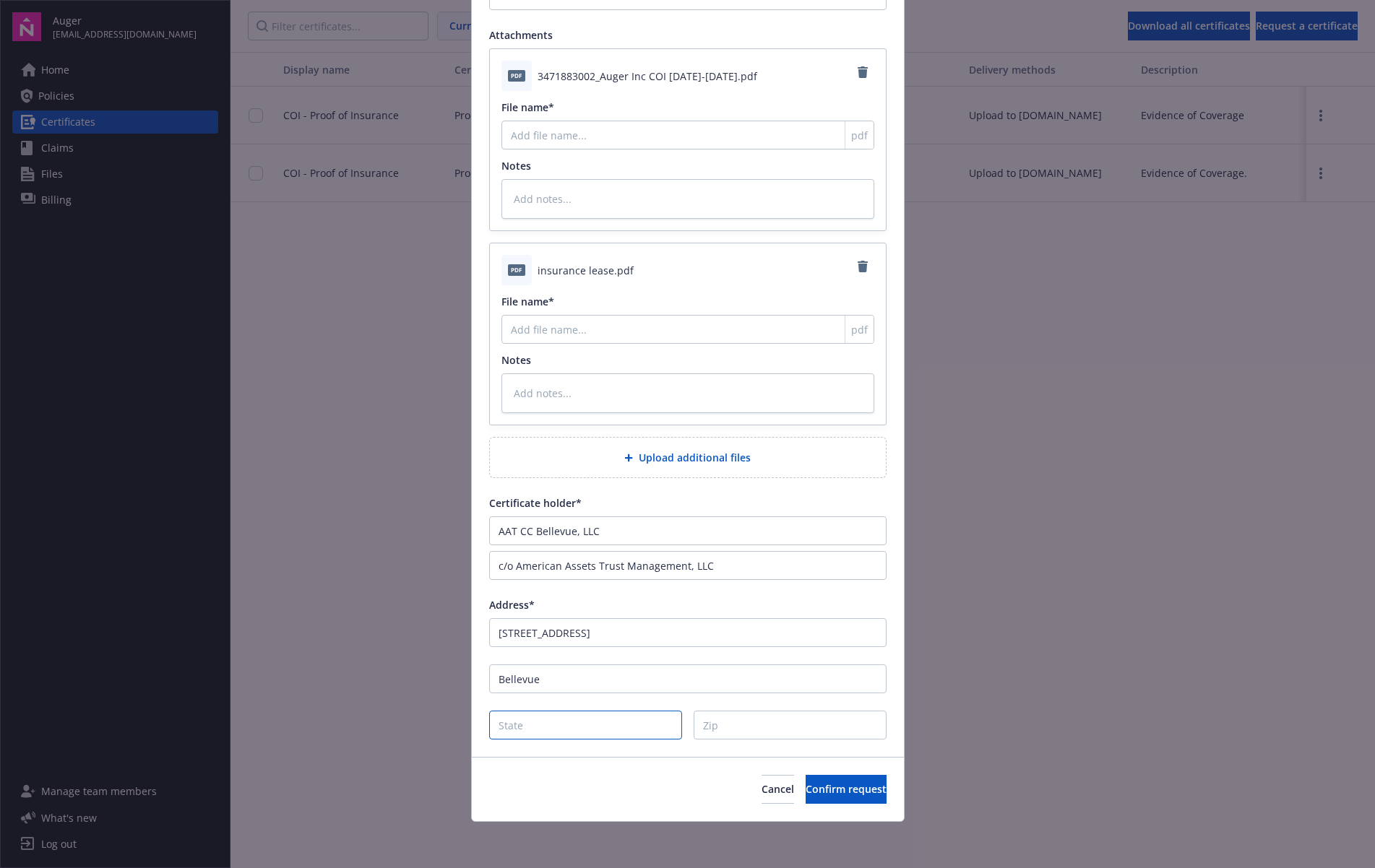
type input "W"
type textarea "x"
type input "WA"
type textarea "x"
type input "WA"
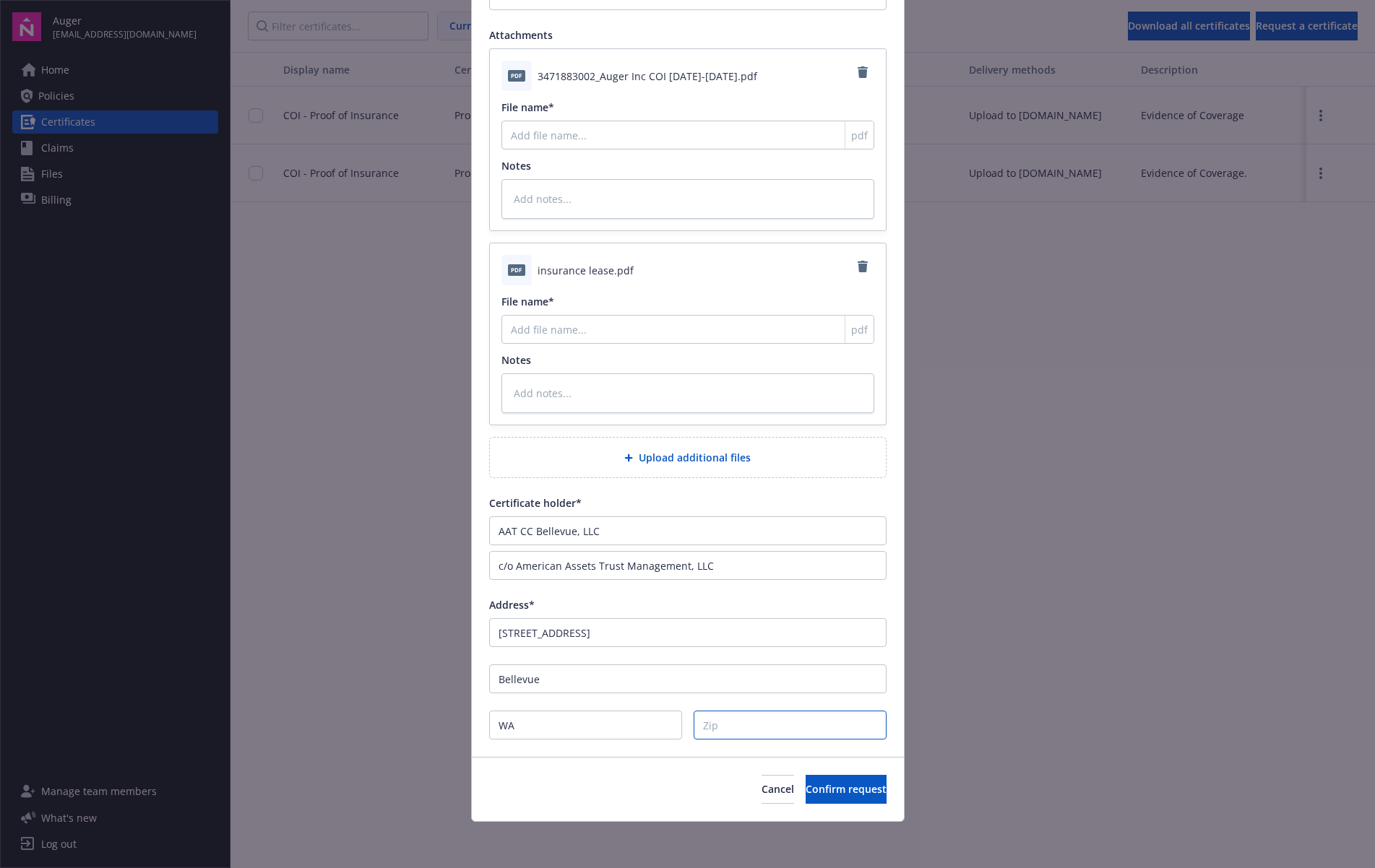
type input "9"
type textarea "x"
type input "98"
type textarea "x"
type input "980"
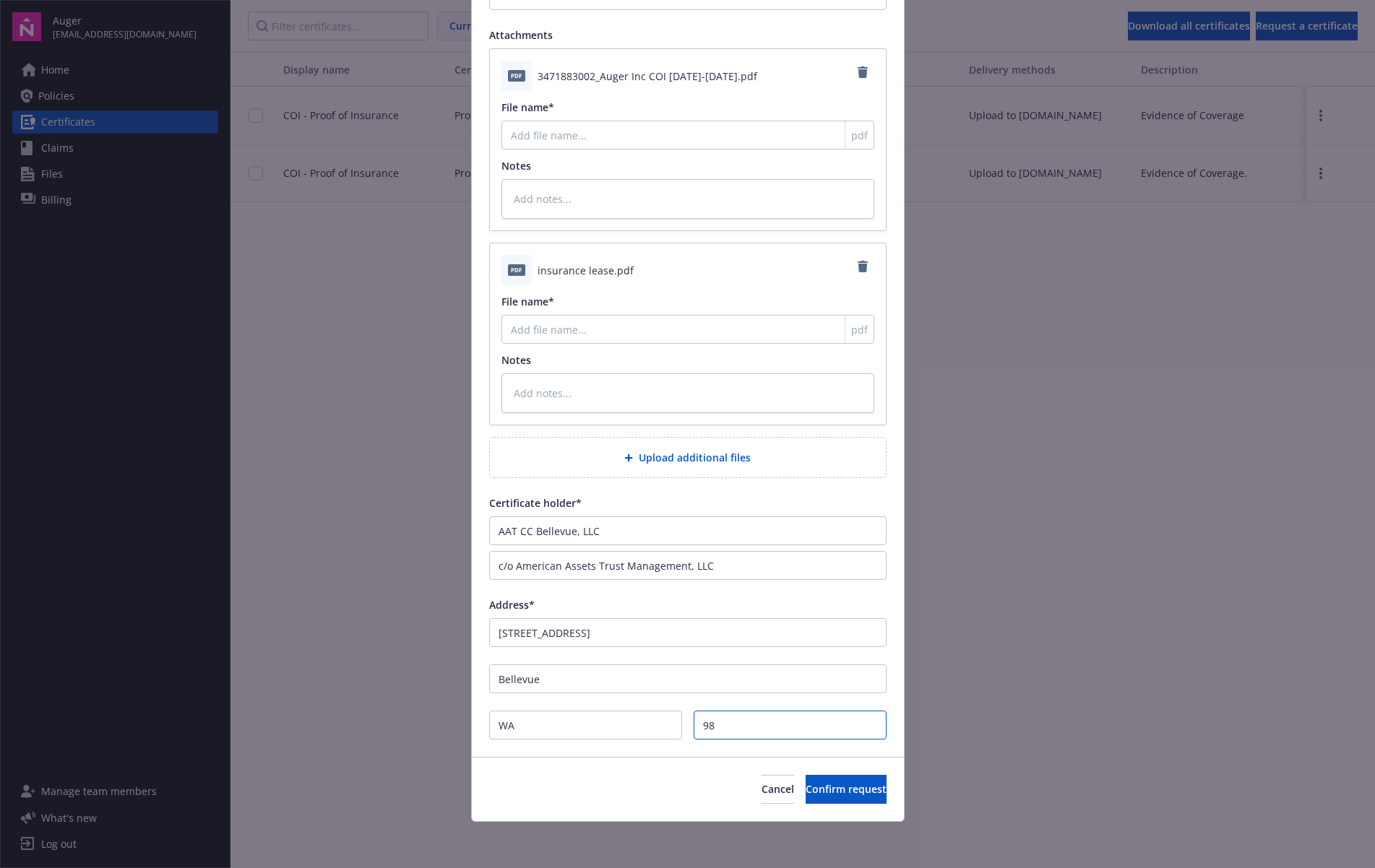
type textarea "x"
type input "9800"
type textarea "x"
type input "98004"
type textarea "x"
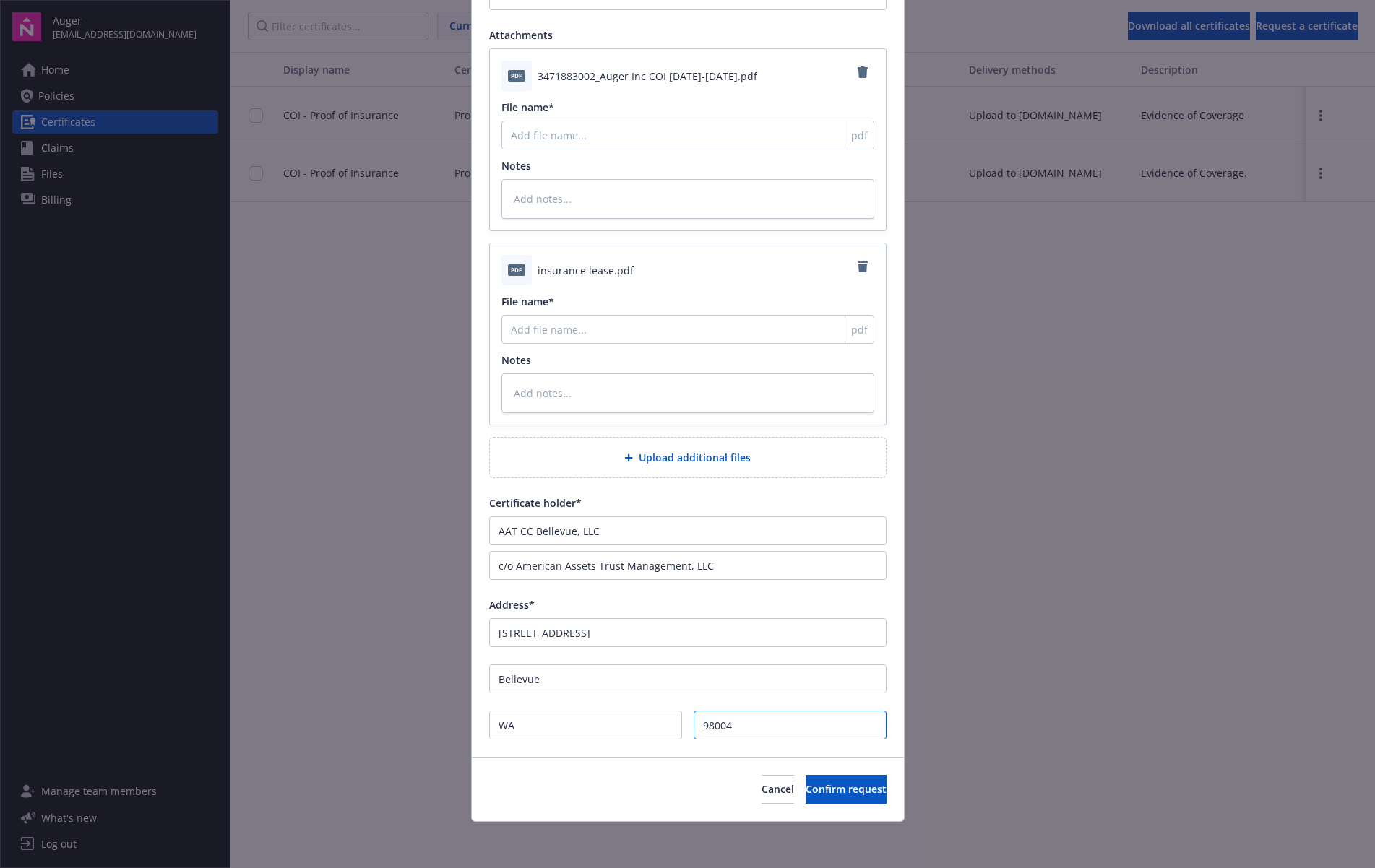
type input "98004"
click at [700, 76] on span "3471883002_Auger Inc COI [DATE]-[DATE].pdf" at bounding box center [648, 76] width 219 height 15
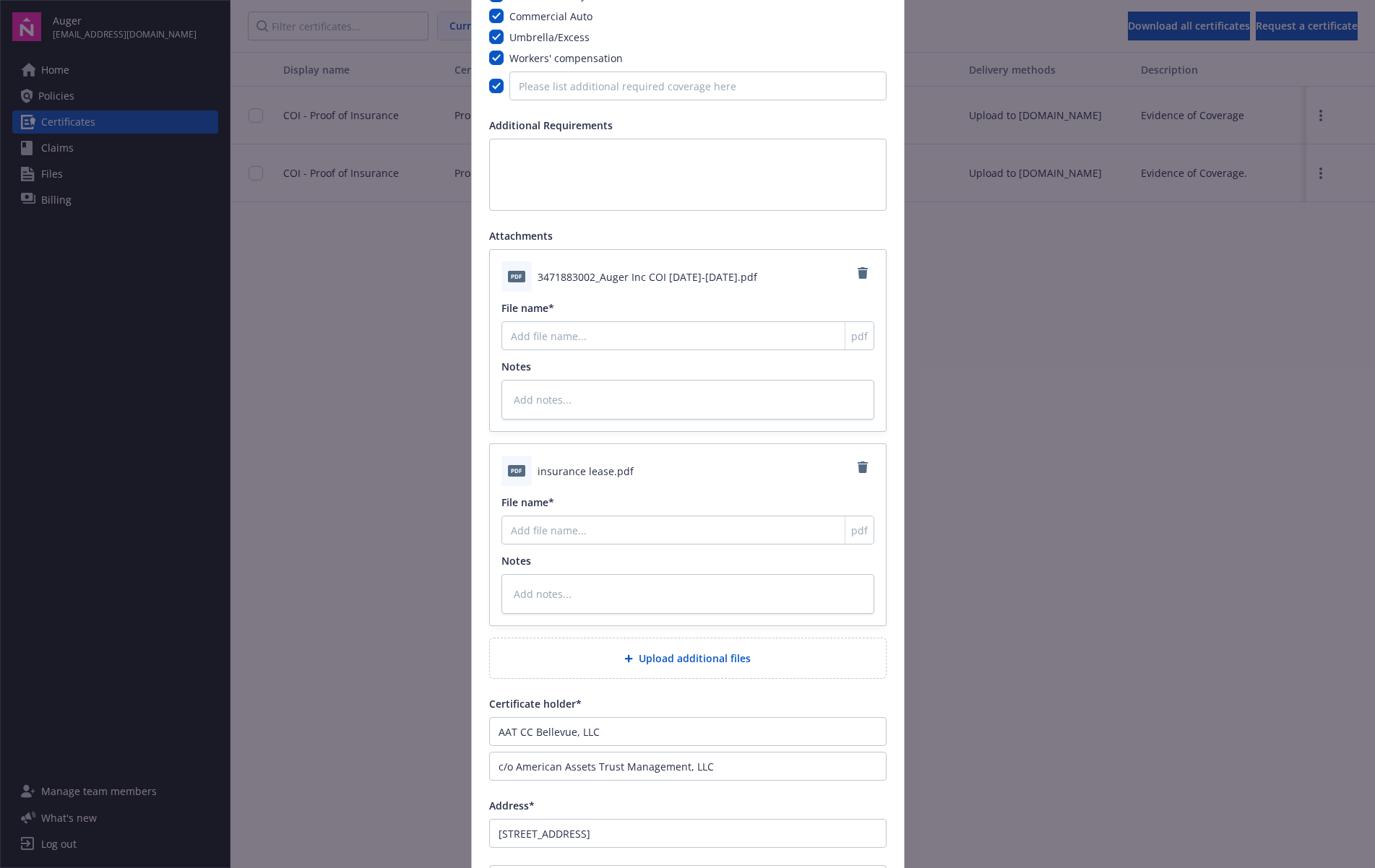
scroll to position [0, 0]
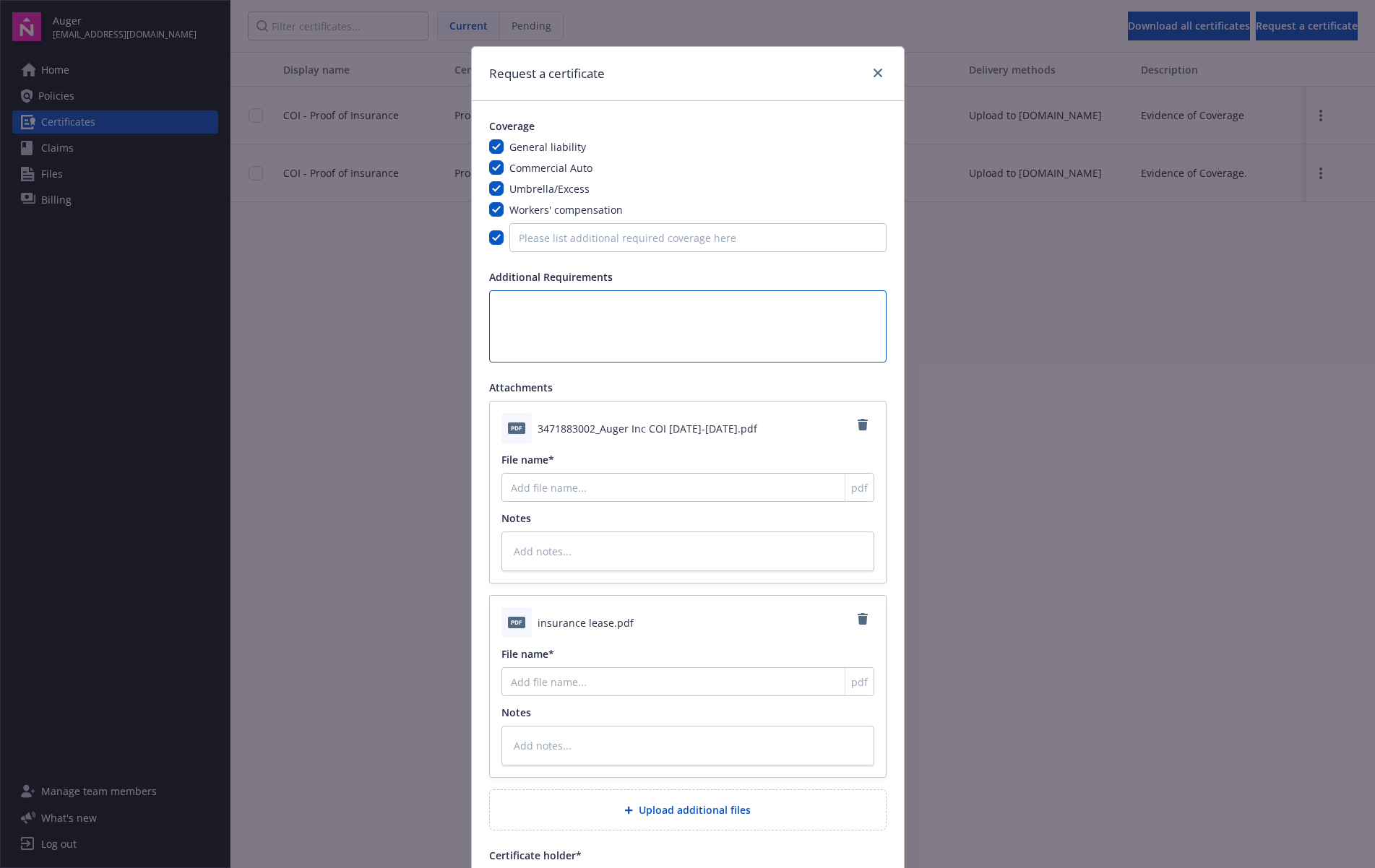
click at [616, 316] on textarea at bounding box center [688, 326] width 398 height 72
type textarea "S"
type textarea "x"
type textarea "Se"
type textarea "x"
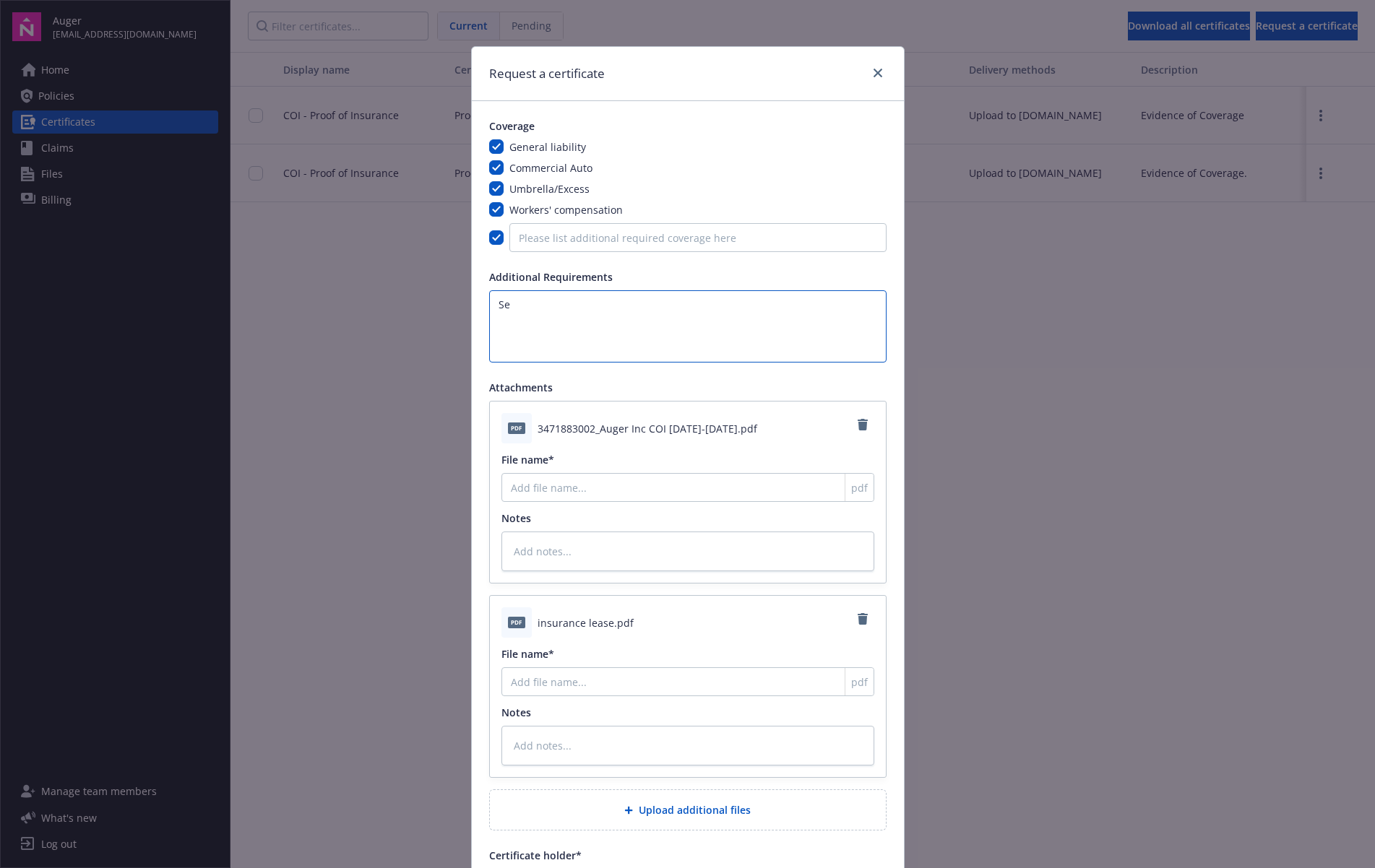
type textarea "See"
type textarea "x"
type textarea "See"
type textarea "x"
type textarea "See a"
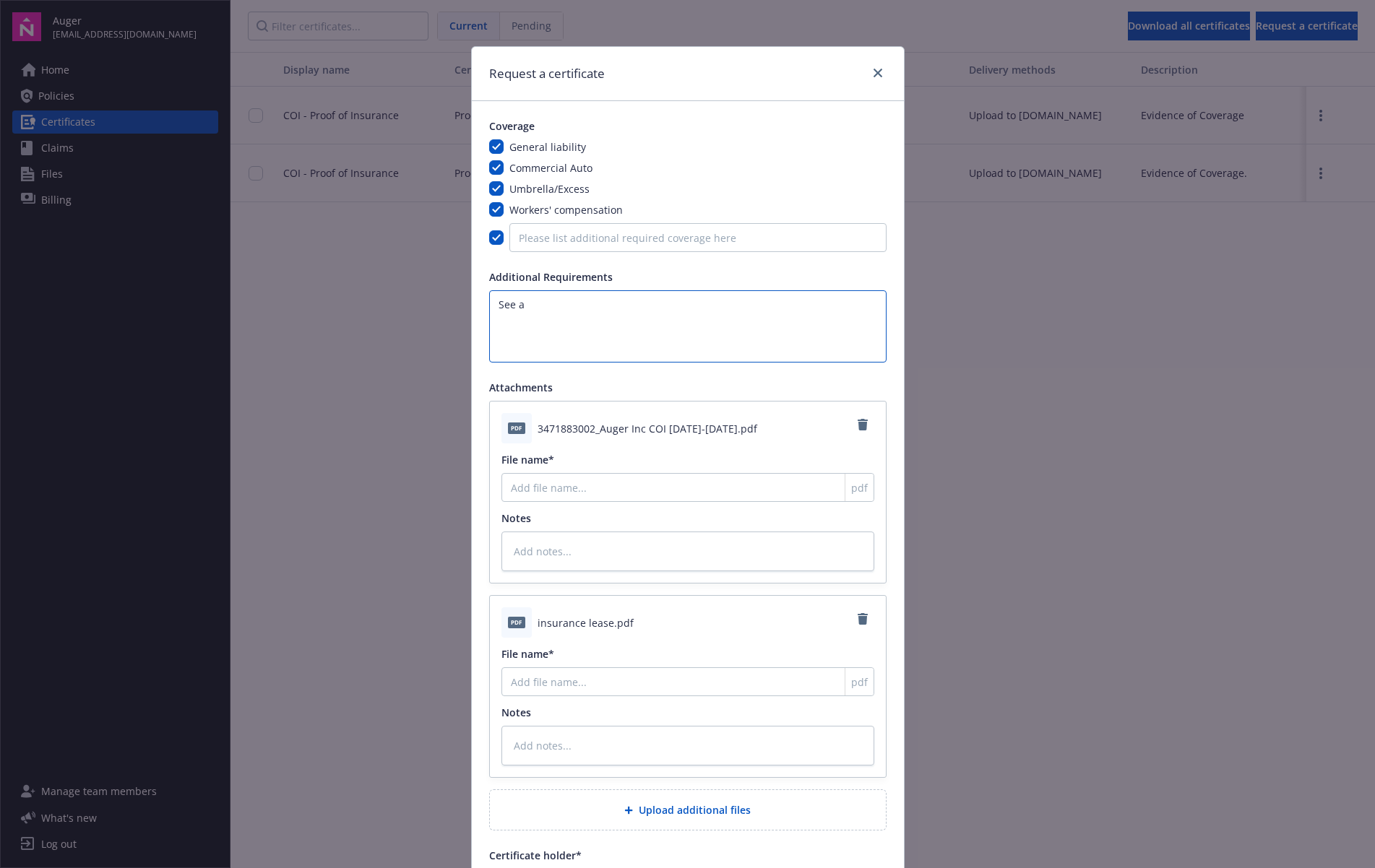
type textarea "x"
type textarea "See at"
type textarea "x"
type textarea "See att"
type textarea "x"
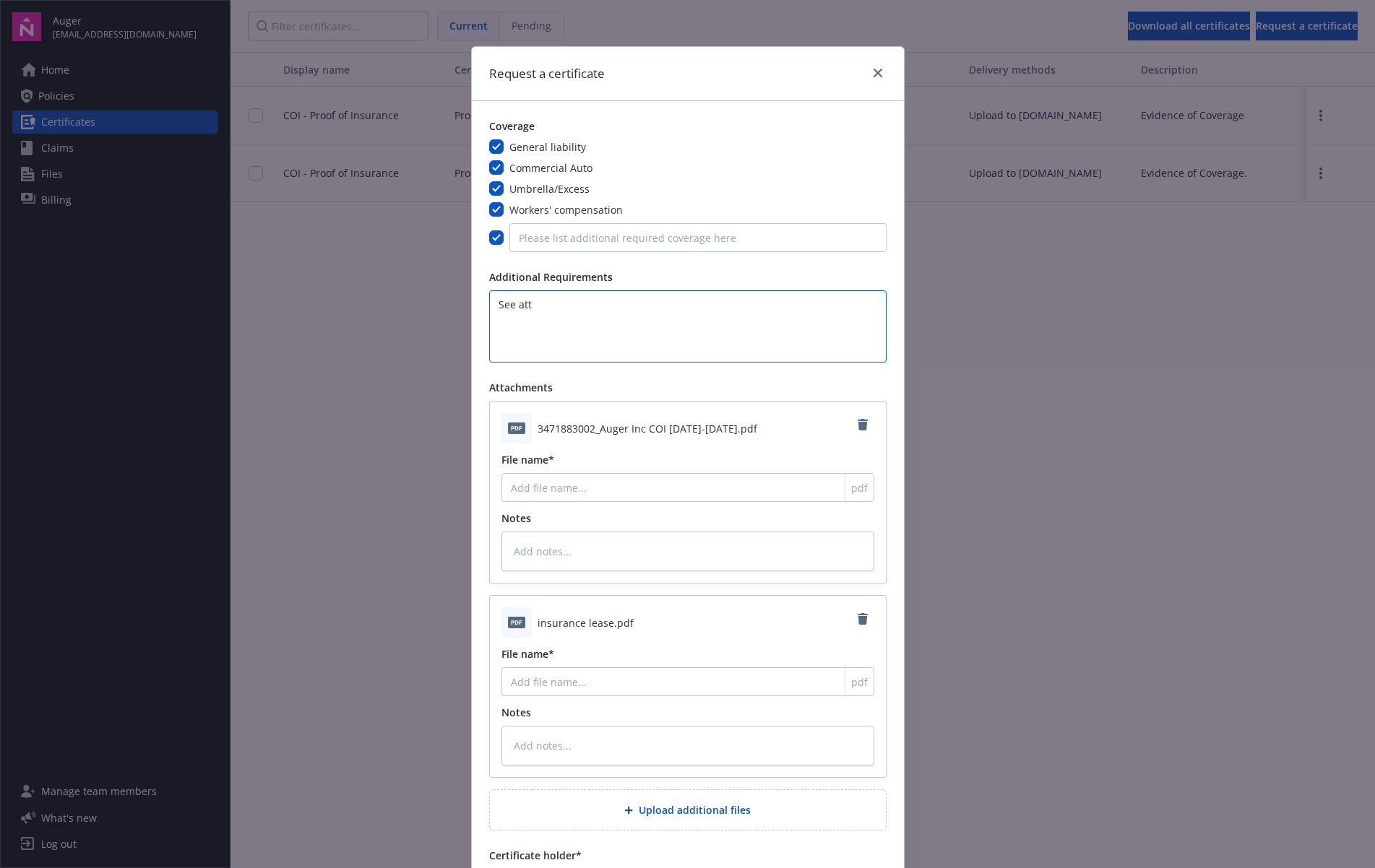
type textarea "See atta"
type textarea "x"
type textarea "See attac"
type textarea "x"
type textarea "See attach"
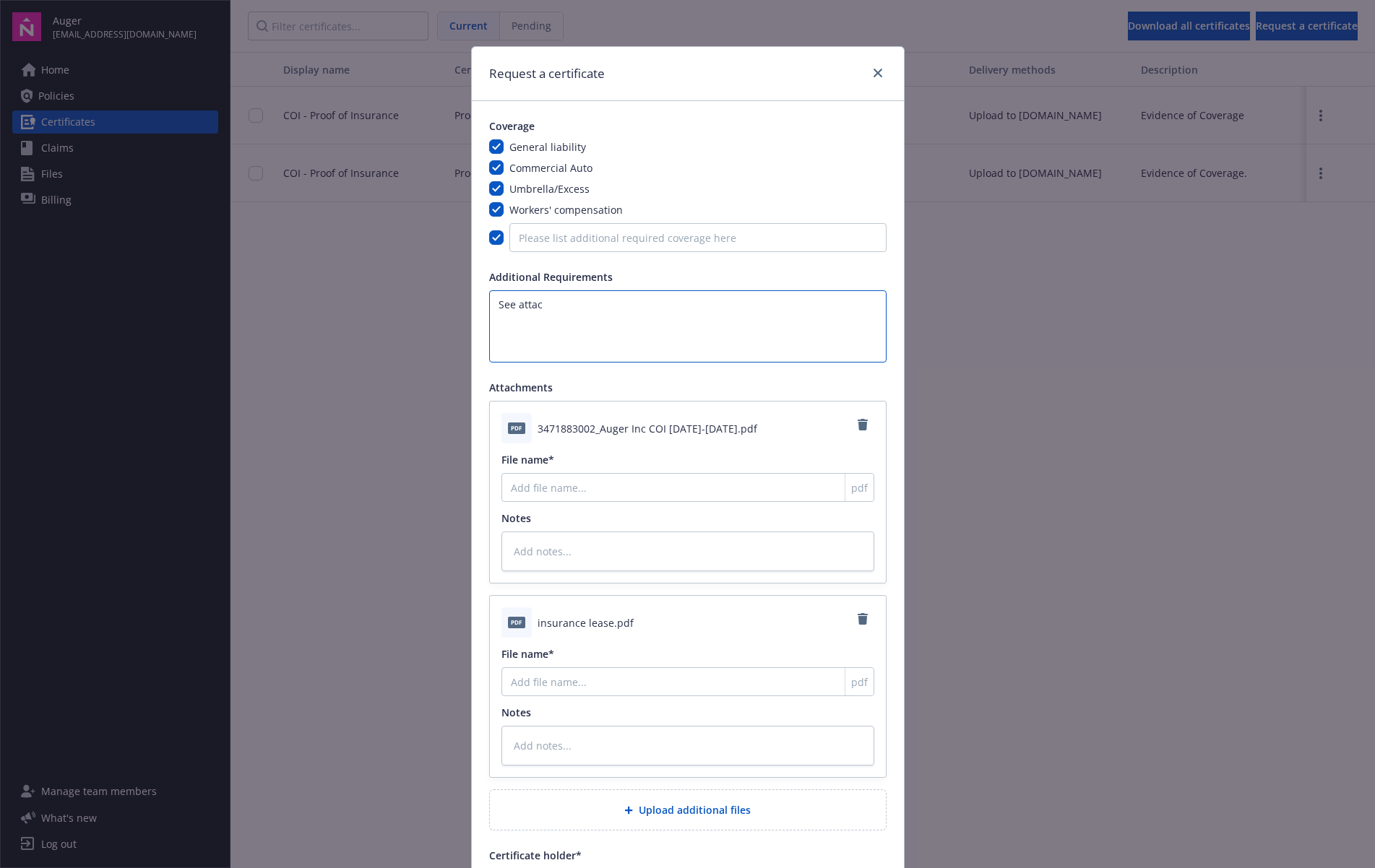
type textarea "x"
type textarea "See attachg"
type textarea "x"
type textarea "See attach"
type textarea "x"
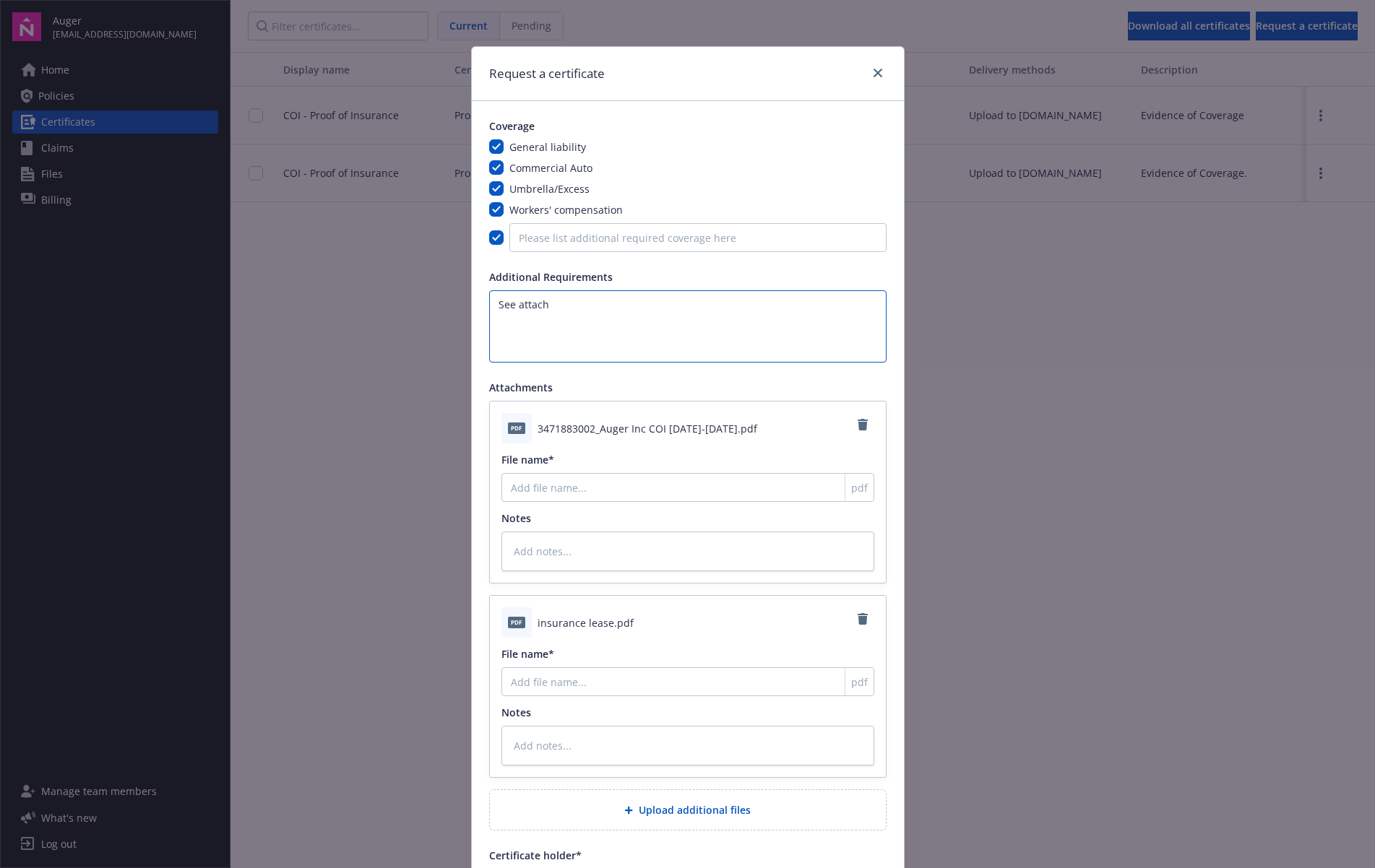
type textarea "See attachm"
type textarea "x"
type textarea "See attachme"
type textarea "x"
type textarea "See attachment"
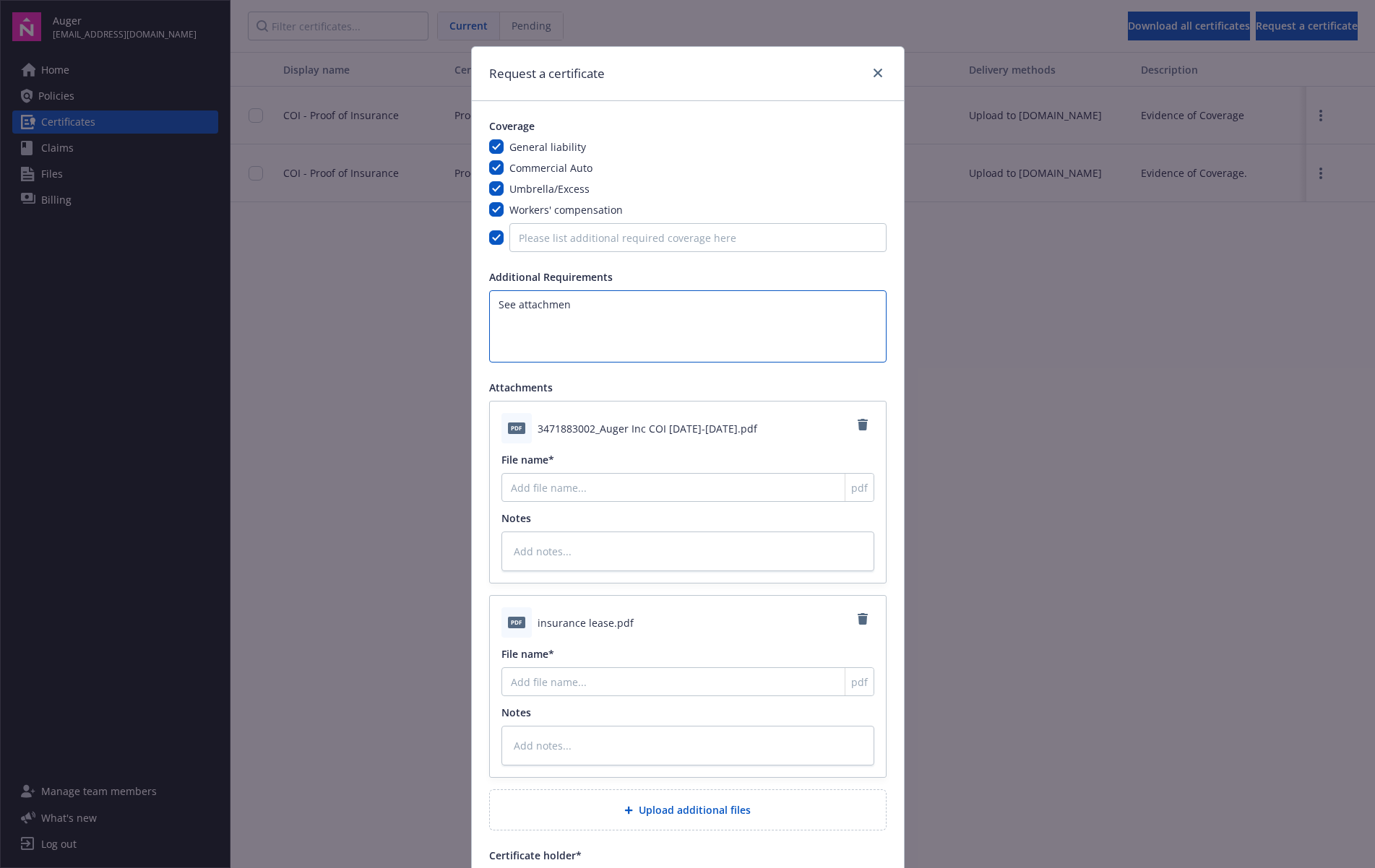
type textarea "x"
type textarea "See attachments"
type textarea "x"
type textarea "See attachments"
type textarea "x"
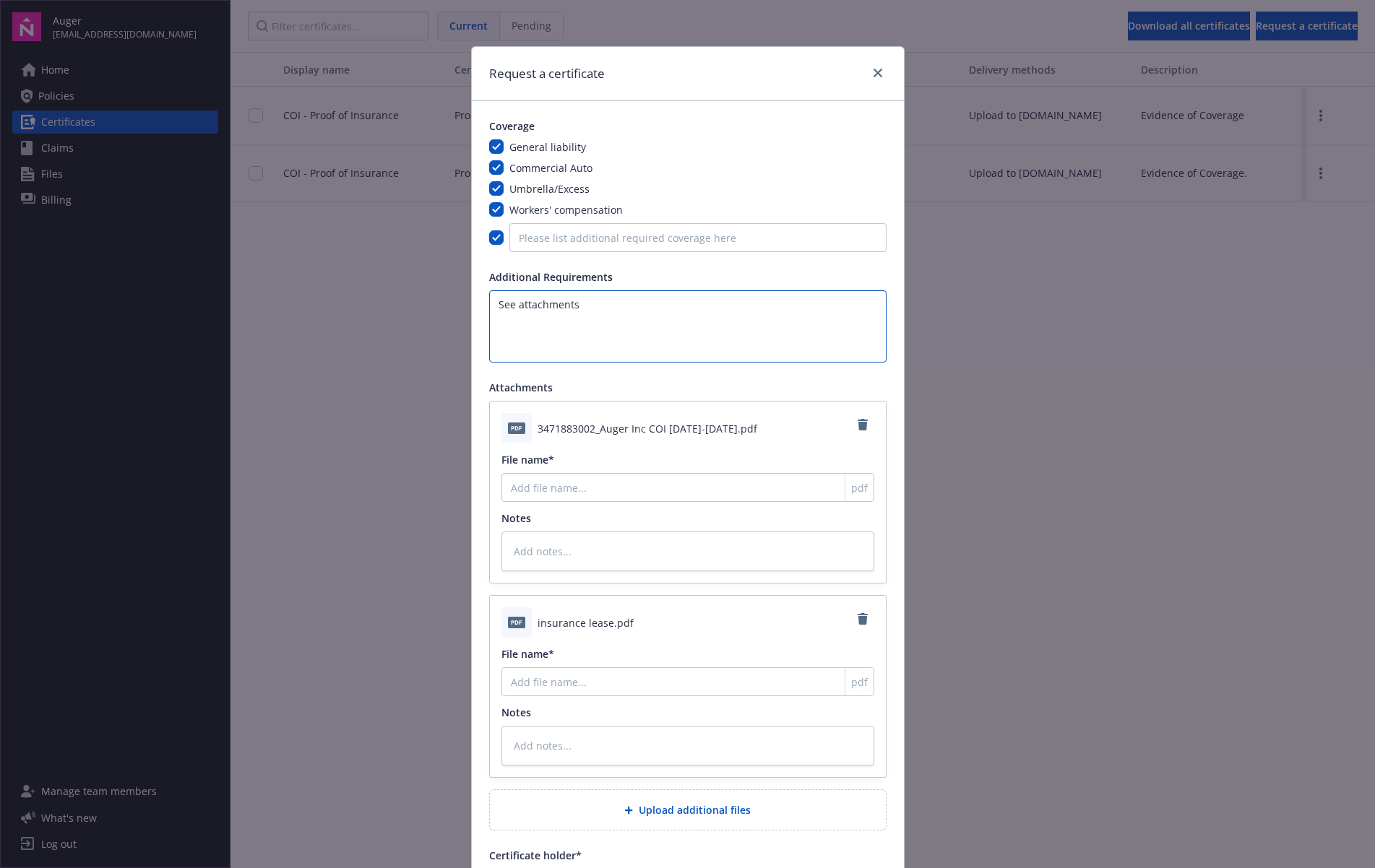
type textarea "See attachments ("
type textarea "x"
type textarea "See attachments (C"
type textarea "x"
type textarea "See attachments (CO"
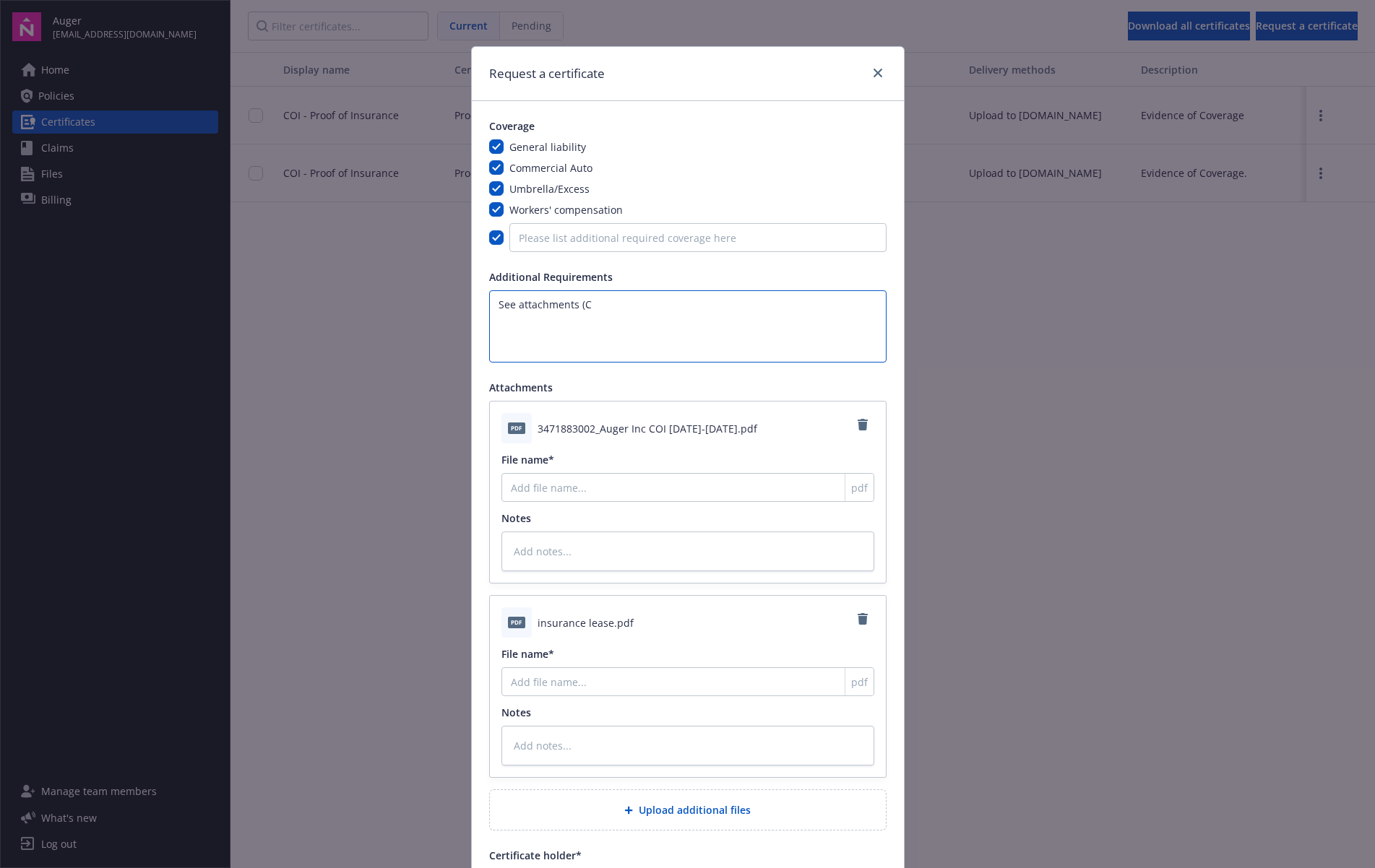
type textarea "x"
type textarea "See attachments (COI"
type textarea "x"
type textarea "See attachments (COI"
type textarea "x"
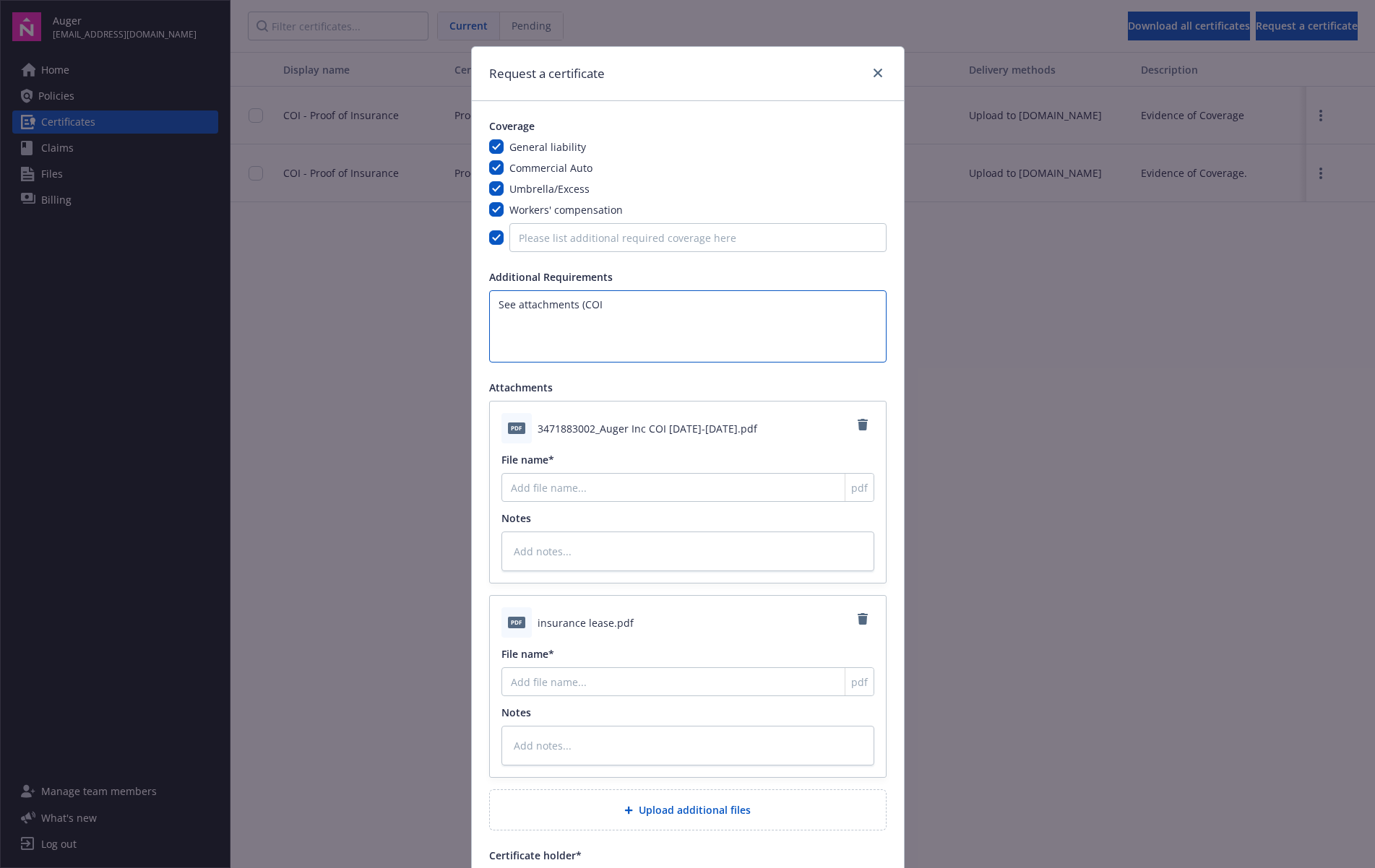
type textarea "See attachments (COI i"
type textarea "x"
type textarea "See attachments (COI is"
type textarea "x"
type textarea "See attachments (COI is"
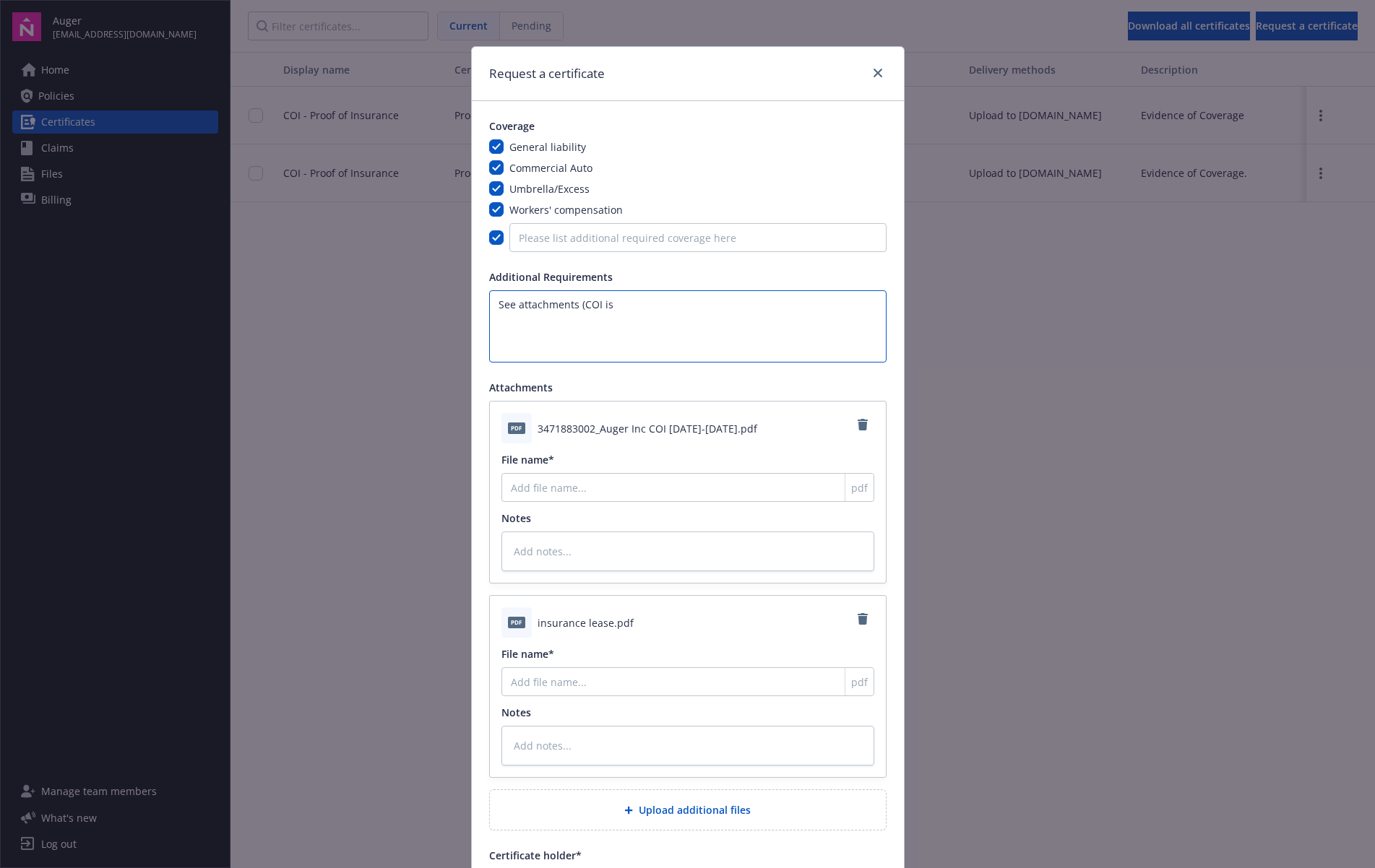
type textarea "x"
type textarea "See attachments (COI is f"
type textarea "x"
type textarea "See attachments (COI is fr"
type textarea "x"
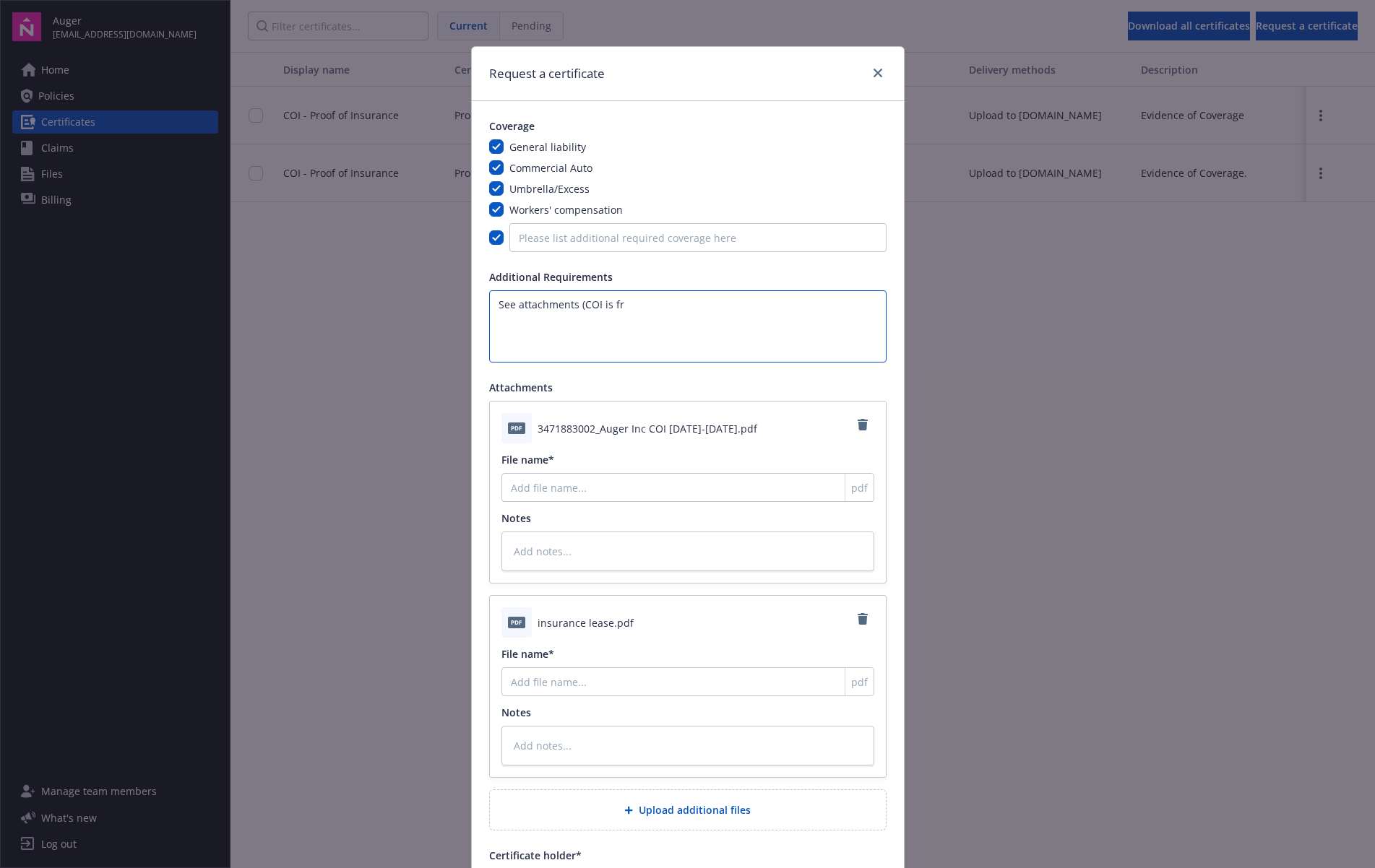
type textarea "See attachments (COI is fro"
type textarea "x"
type textarea "See attachments (COI is from"
type textarea "x"
type textarea "See attachments (COI is from"
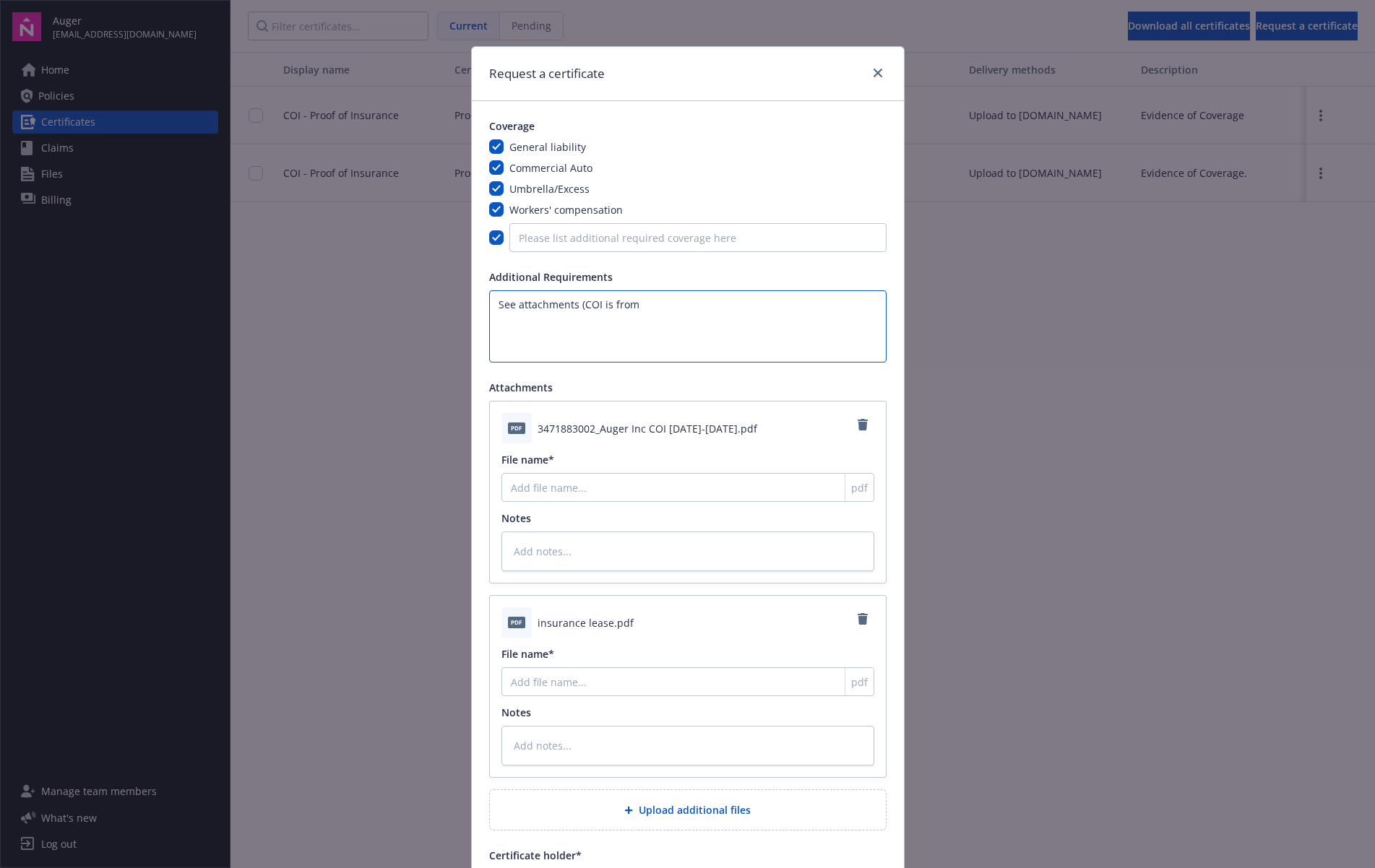
type textarea "x"
type textarea "See attachments (COI is from c"
type textarea "x"
type textarea "See attachments (COI is from cu"
type textarea "x"
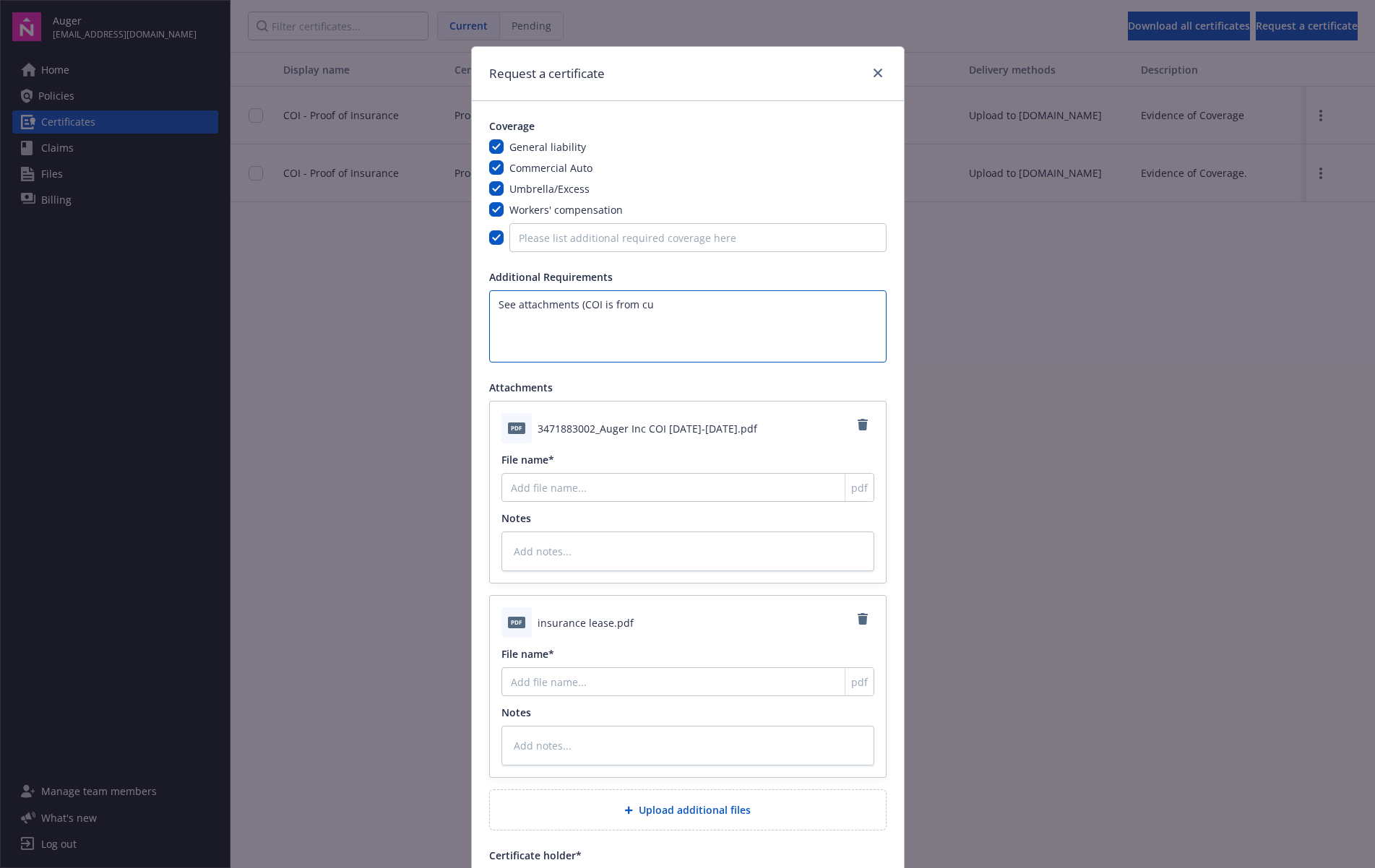
type textarea "See attachments (COI is from cur"
type textarea "x"
type textarea "See attachments (COI is from curr"
type textarea "x"
type textarea "See attachments (COI is from curre"
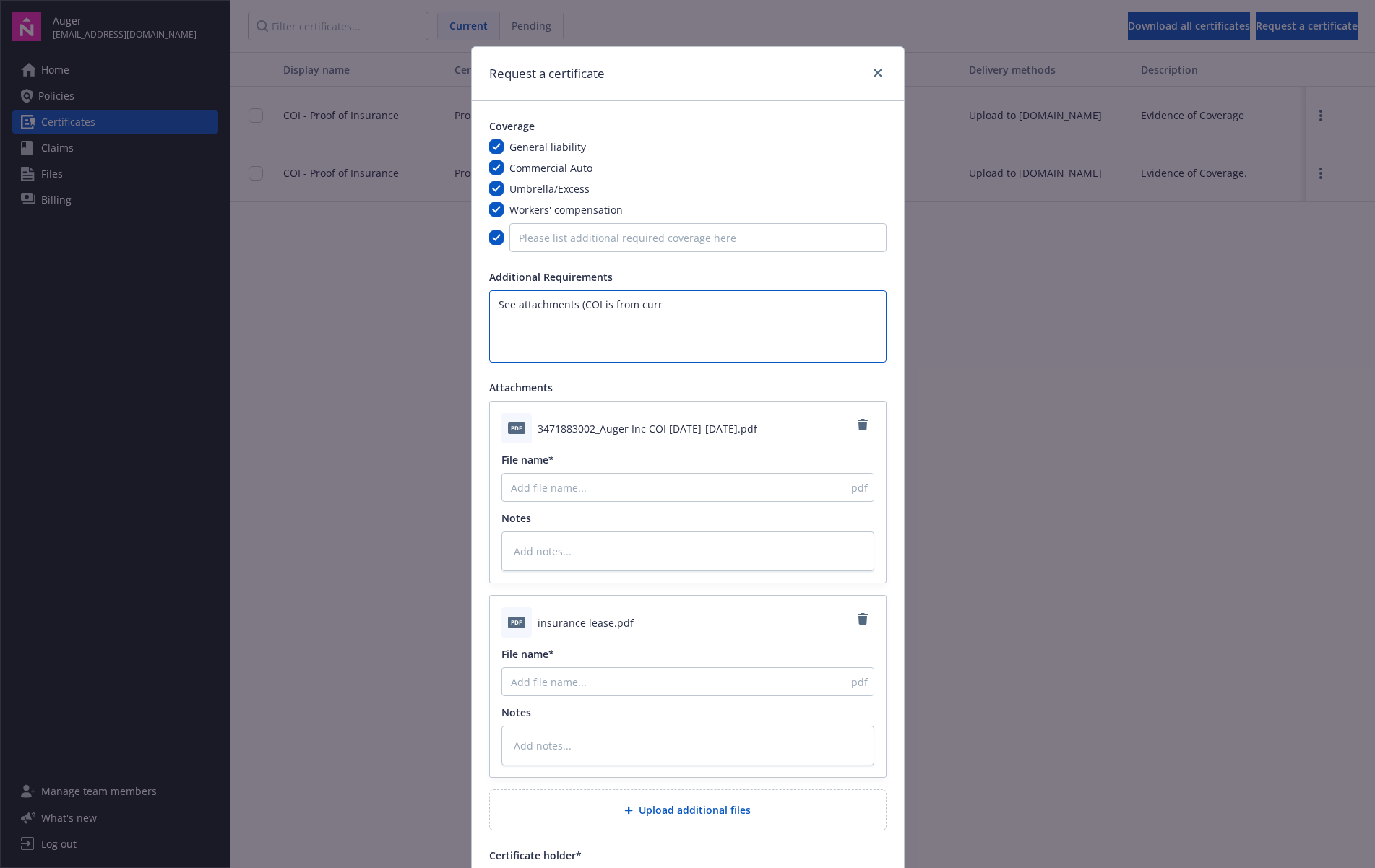
type textarea "x"
type textarea "See attachments (COI is from curren"
type textarea "x"
type textarea "See attachments (COI is from current"
type textarea "x"
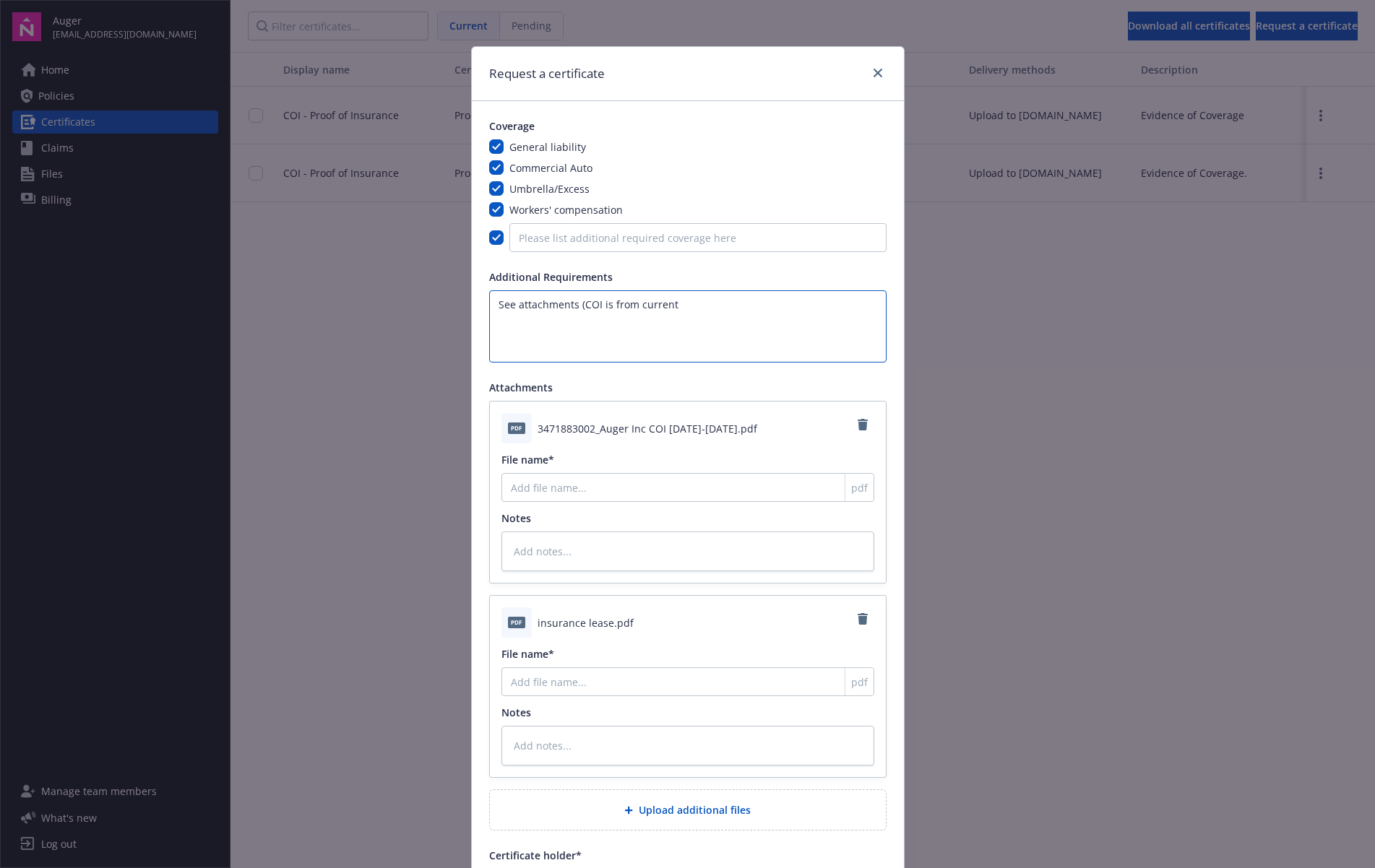
type textarea "See attachments (COI is from current"
type textarea "x"
type textarea "See attachments (COI is from current l"
type textarea "x"
type textarea "See attachments (COI is from current le"
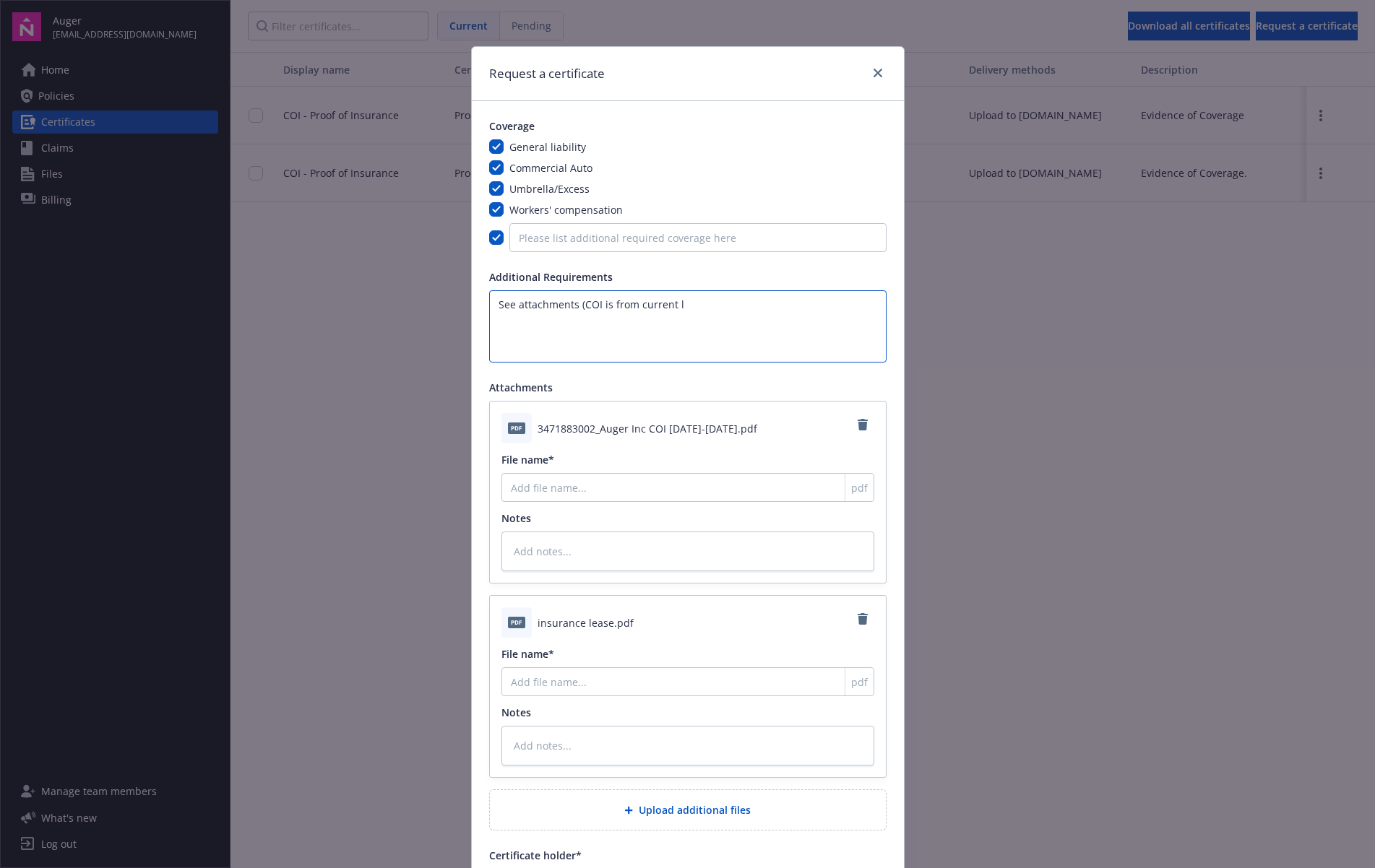
type textarea "x"
type textarea "See attachments (COI is from current lea"
type textarea "x"
type textarea "See attachments (COI is from current leas"
type textarea "x"
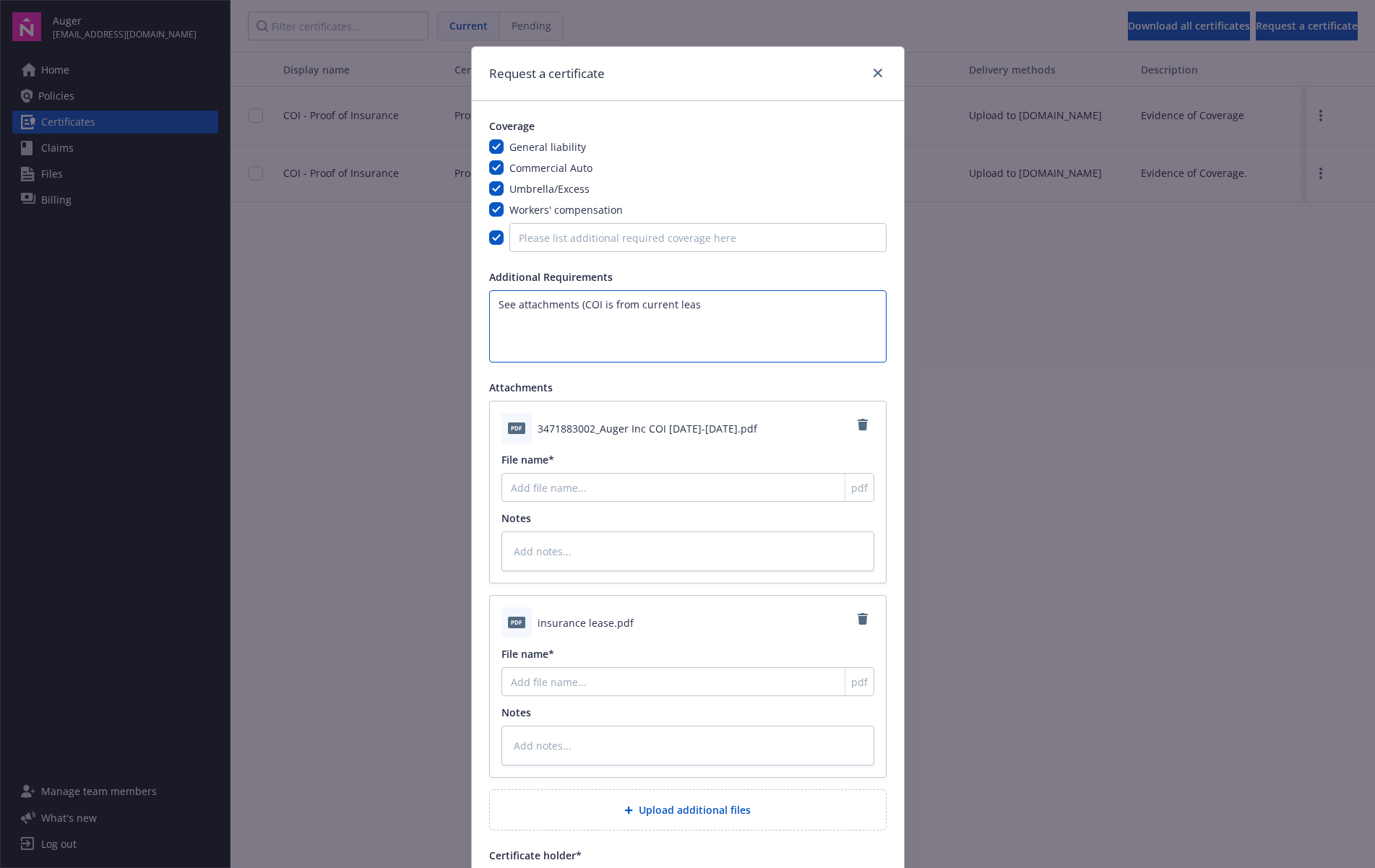
type textarea "See attachments (COI is from current lease"
type textarea "x"
type textarea "See attachments (COI is from current lease,"
type textarea "x"
type textarea "See attachments (COI is from current lease,"
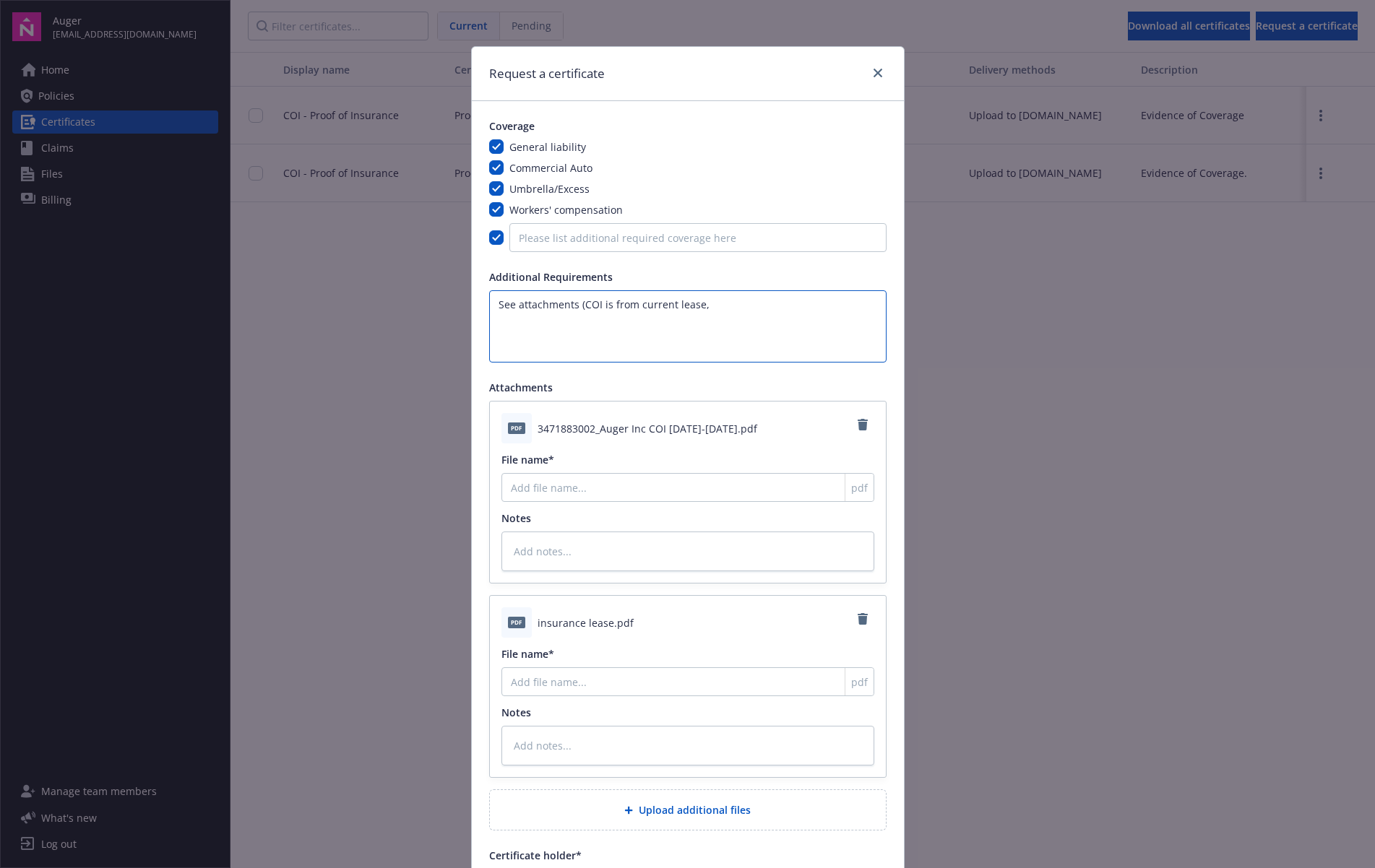
type textarea "x"
type textarea "See attachments (COI is from current lease, a"
type textarea "x"
type textarea "See attachments (COI is from current lease, an"
type textarea "x"
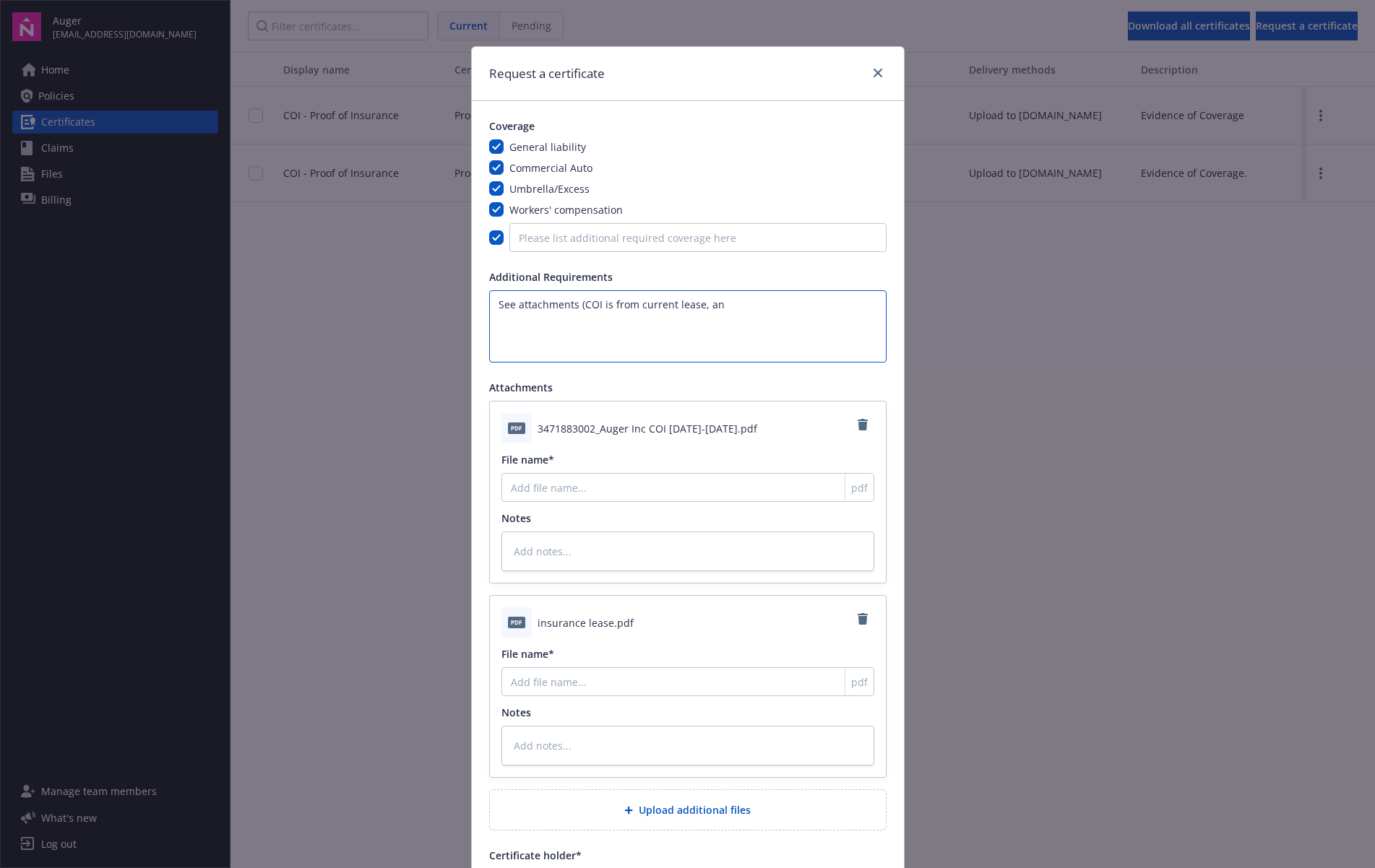
type textarea "See attachments (COI is from current lease, and"
type textarea "x"
type textarea "See attachments (COI is from current lease, and"
type textarea "x"
type textarea "See attachments (COI is from current lease, and t"
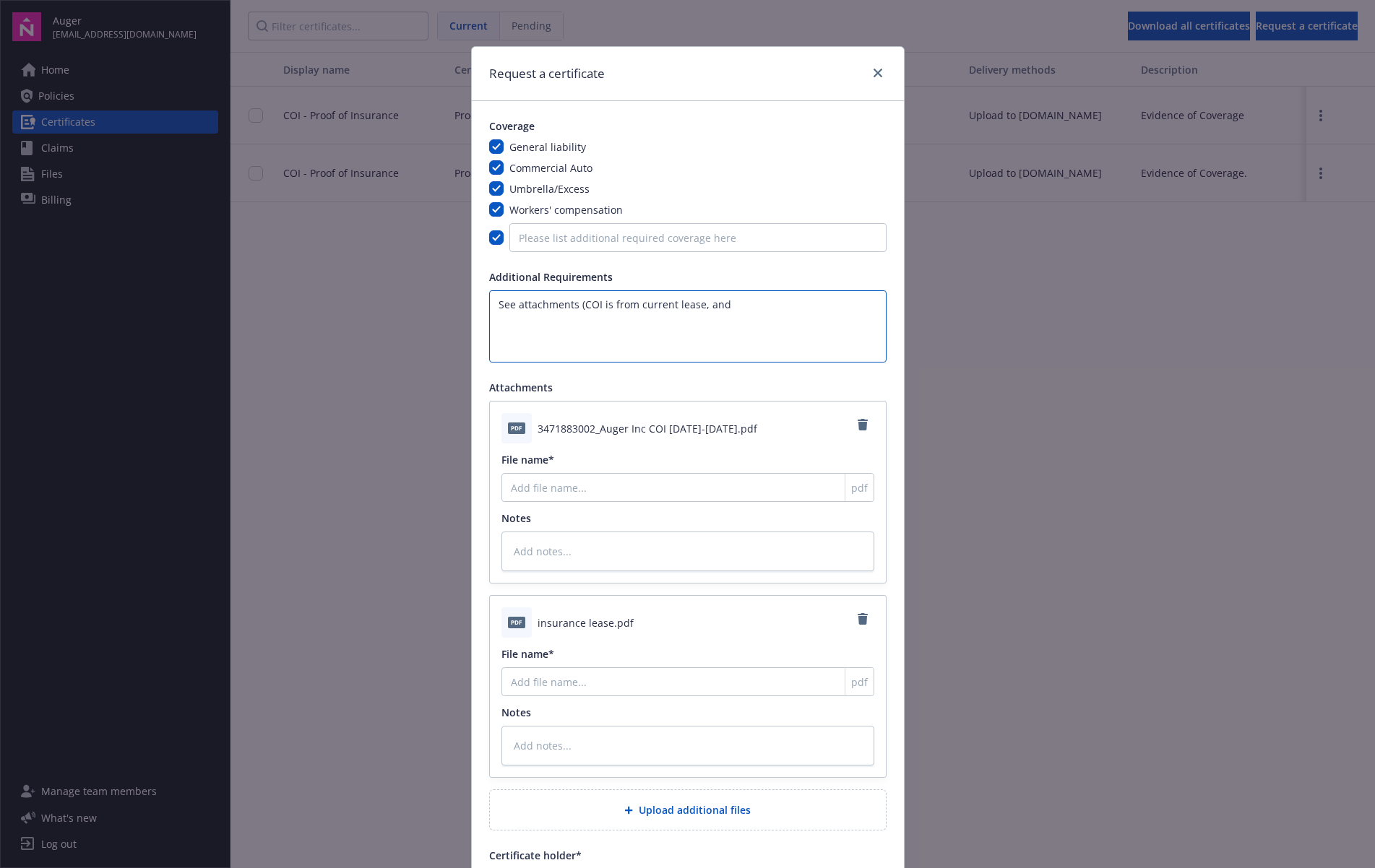
type textarea "x"
type textarea "See attachments (COI is from current lease, and th"
type textarea "x"
type textarea "See attachments (COI is from current lease, and the"
type textarea "x"
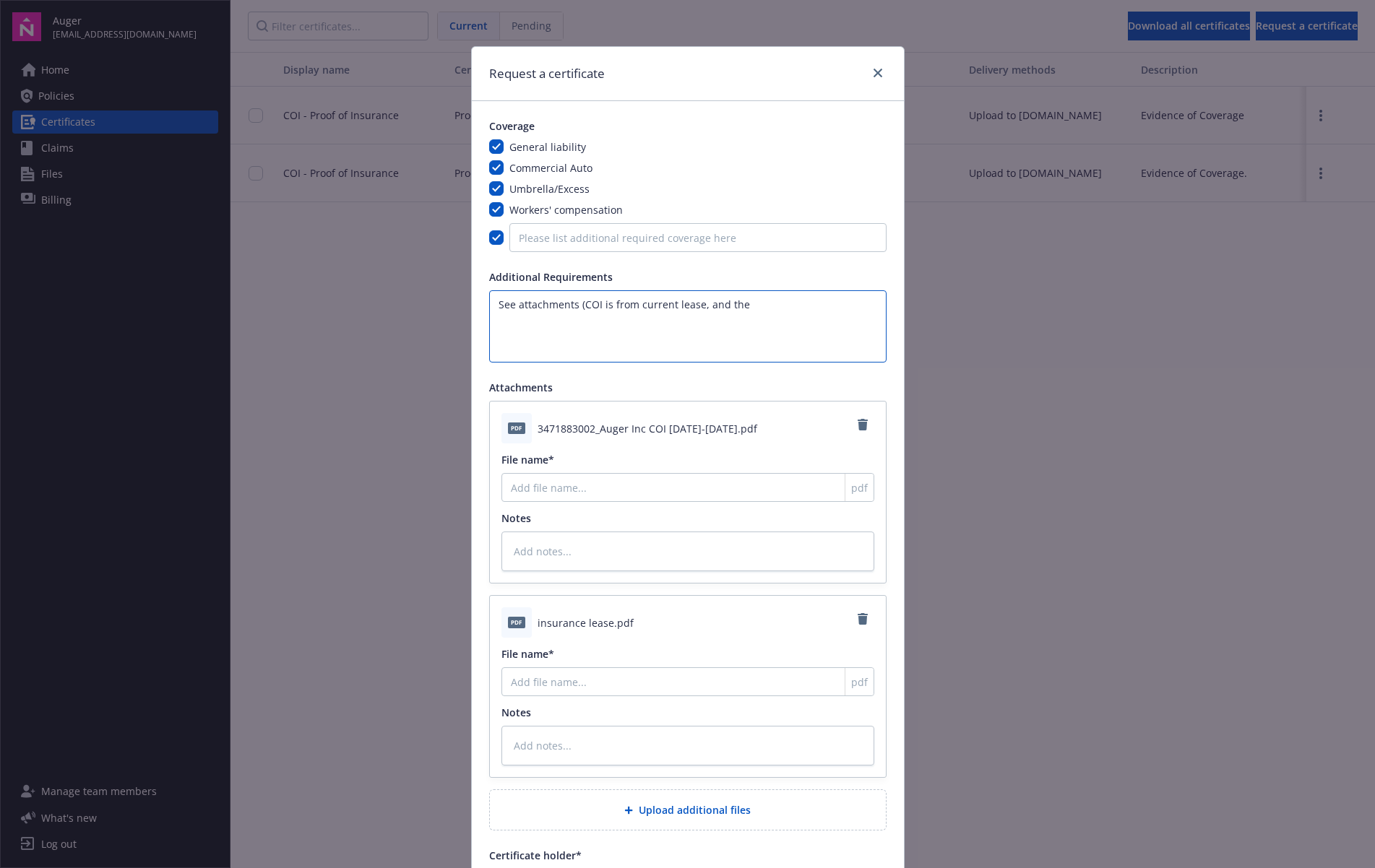
type textarea "See attachments (COI is from current lease, and the"
type textarea "x"
type textarea "See attachments (COI is from current lease, and the a"
type textarea "x"
type textarea "See attachments (COI is from current lease, and the at"
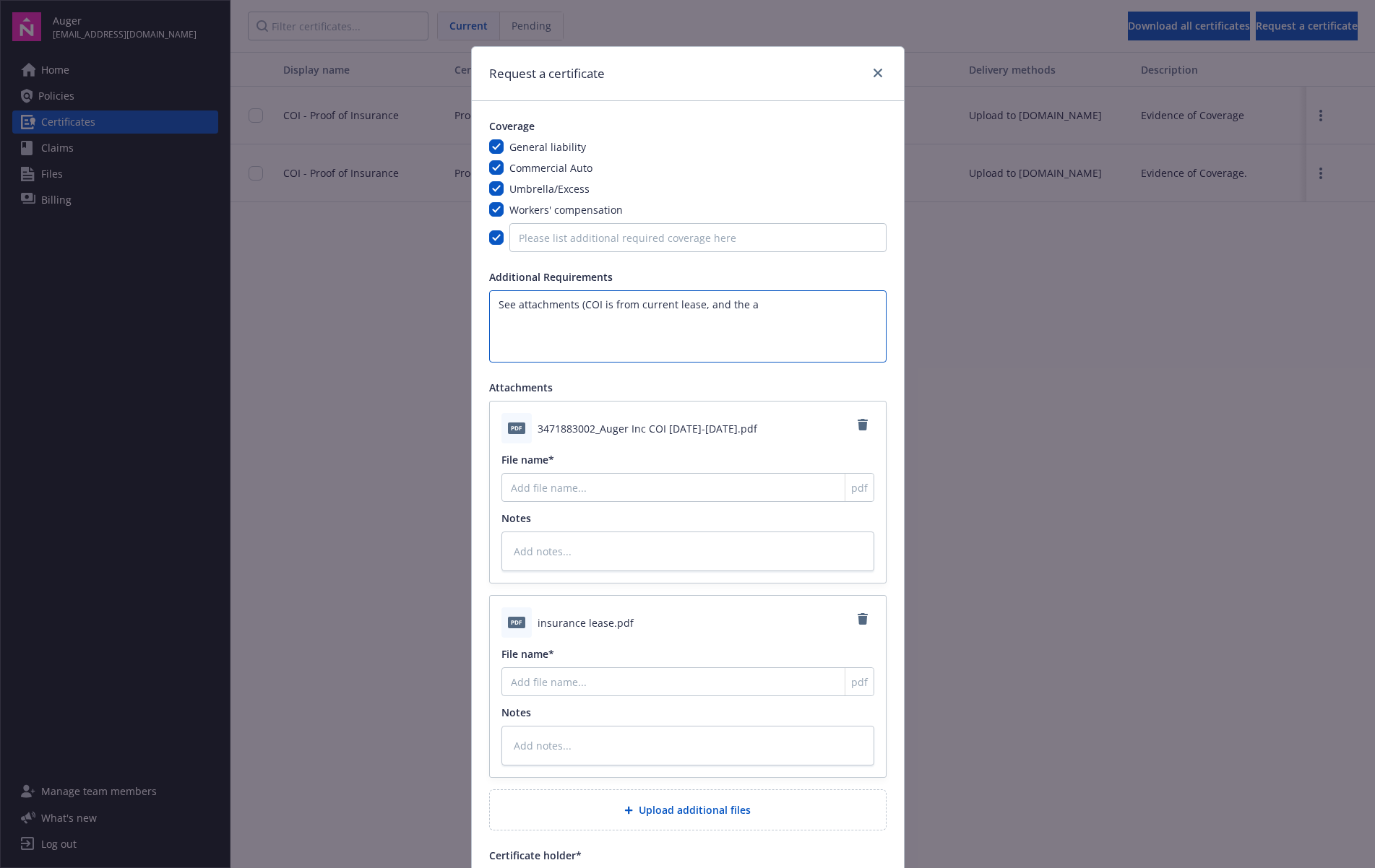
type textarea "x"
type textarea "See attachments (COI is from current lease, and the att"
type textarea "x"
type textarea "See attachments (COI is from current lease, and the atta"
type textarea "x"
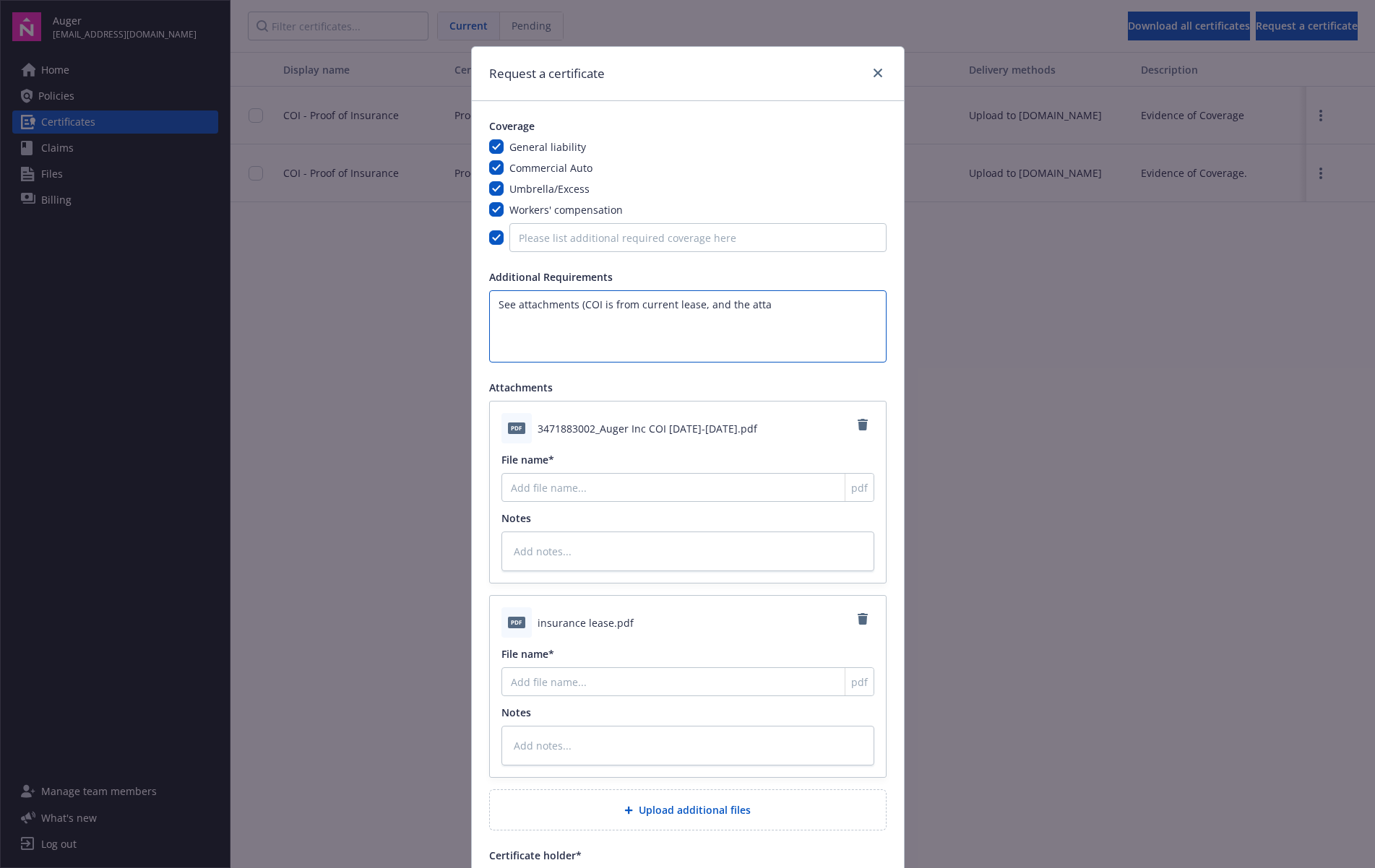
type textarea "See attachments (COI is from current lease, and the attac"
type textarea "x"
type textarea "See attachments (COI is from current lease, and the attach"
type textarea "x"
type textarea "See attachments (COI is from current lease, and the attache"
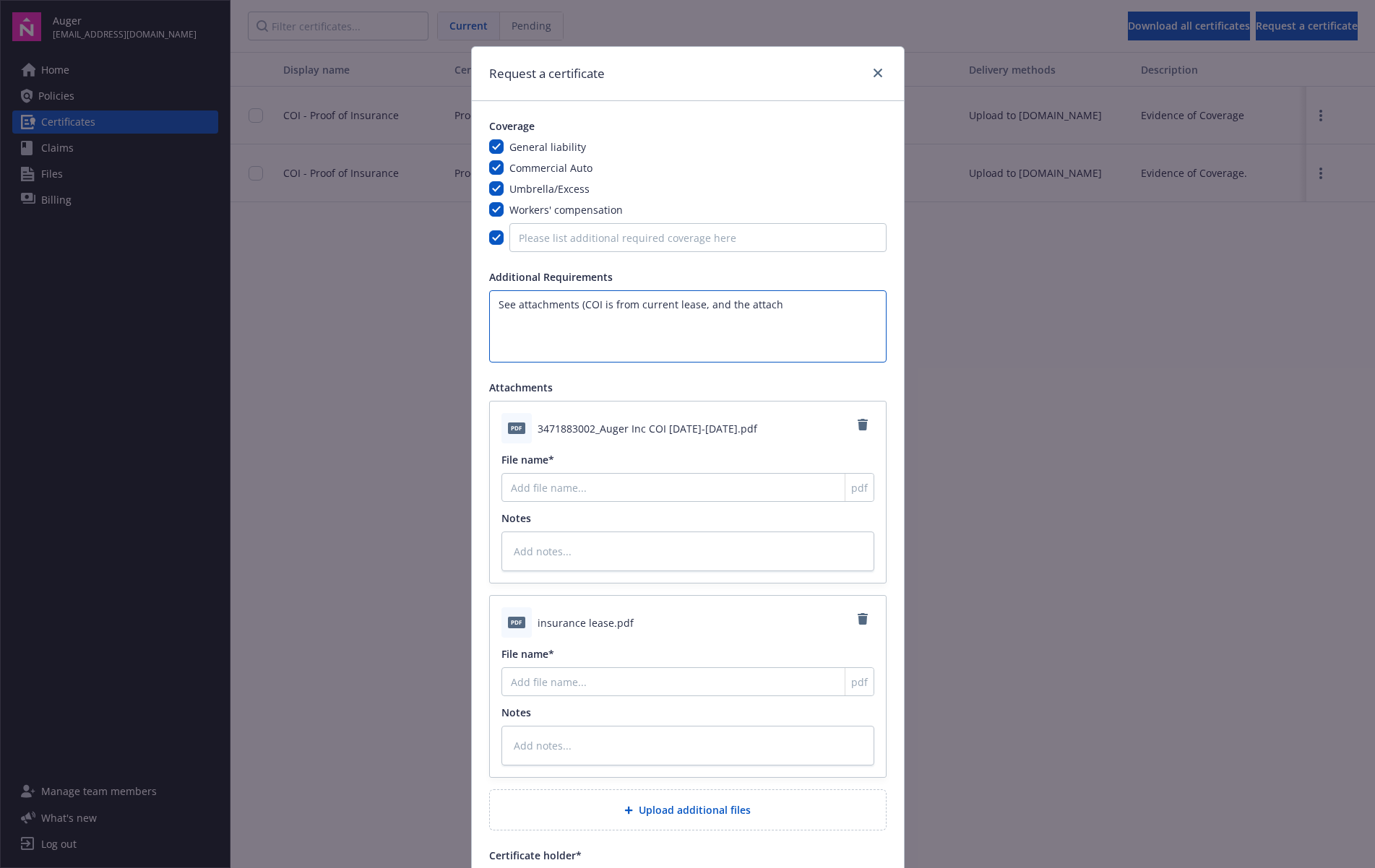
type textarea "x"
type textarea "See attachments (COI is from current lease, and the attached"
type textarea "x"
type textarea "See attachments (COI is from current lease, and the attached"
type textarea "x"
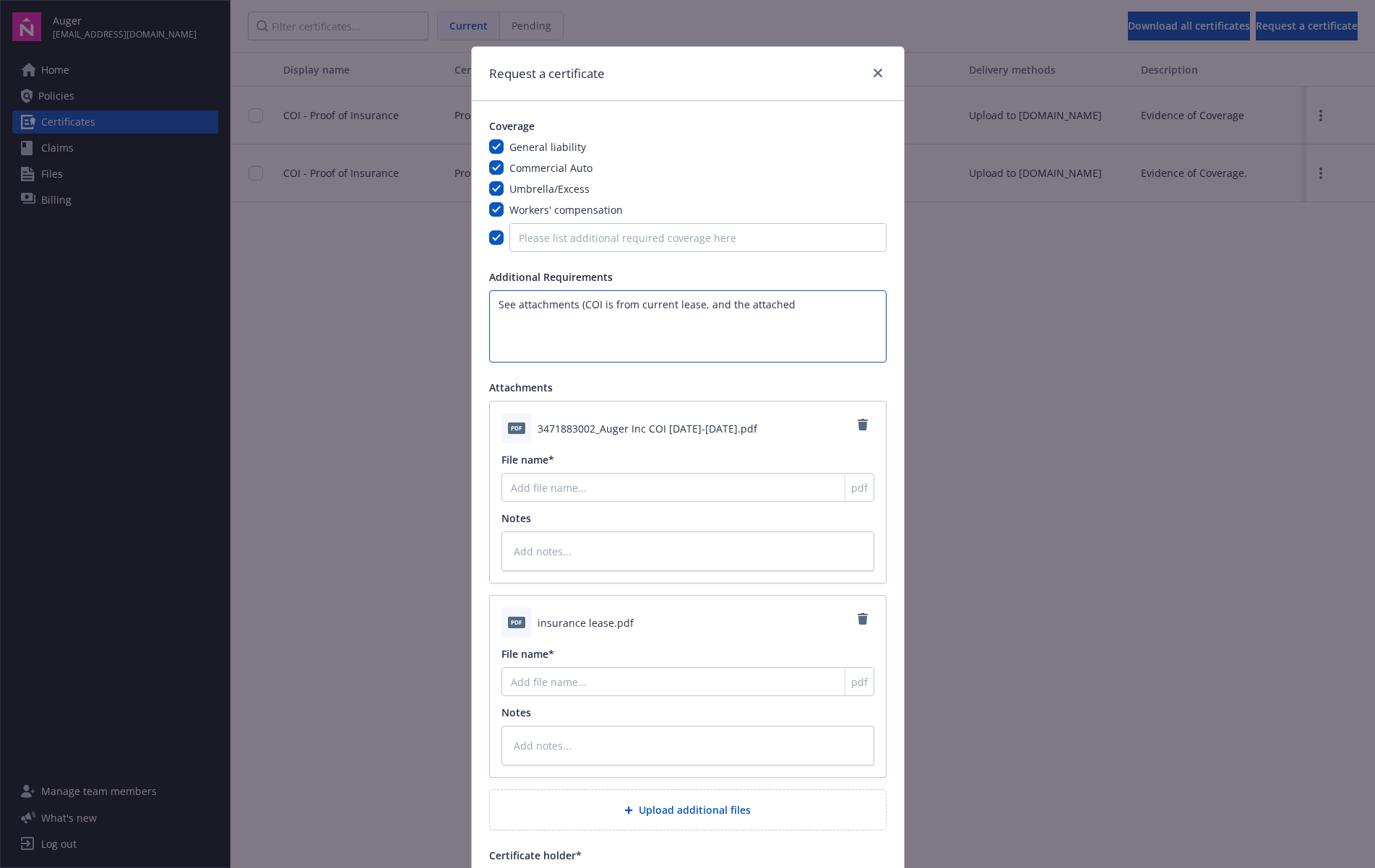
type textarea "See attachments (COI is from current lease, and the attached d"
type textarea "x"
type textarea "See attachments (COI is from current lease, and the attached do"
type textarea "x"
type textarea "See attachments (COI is from current lease, and the attached doc"
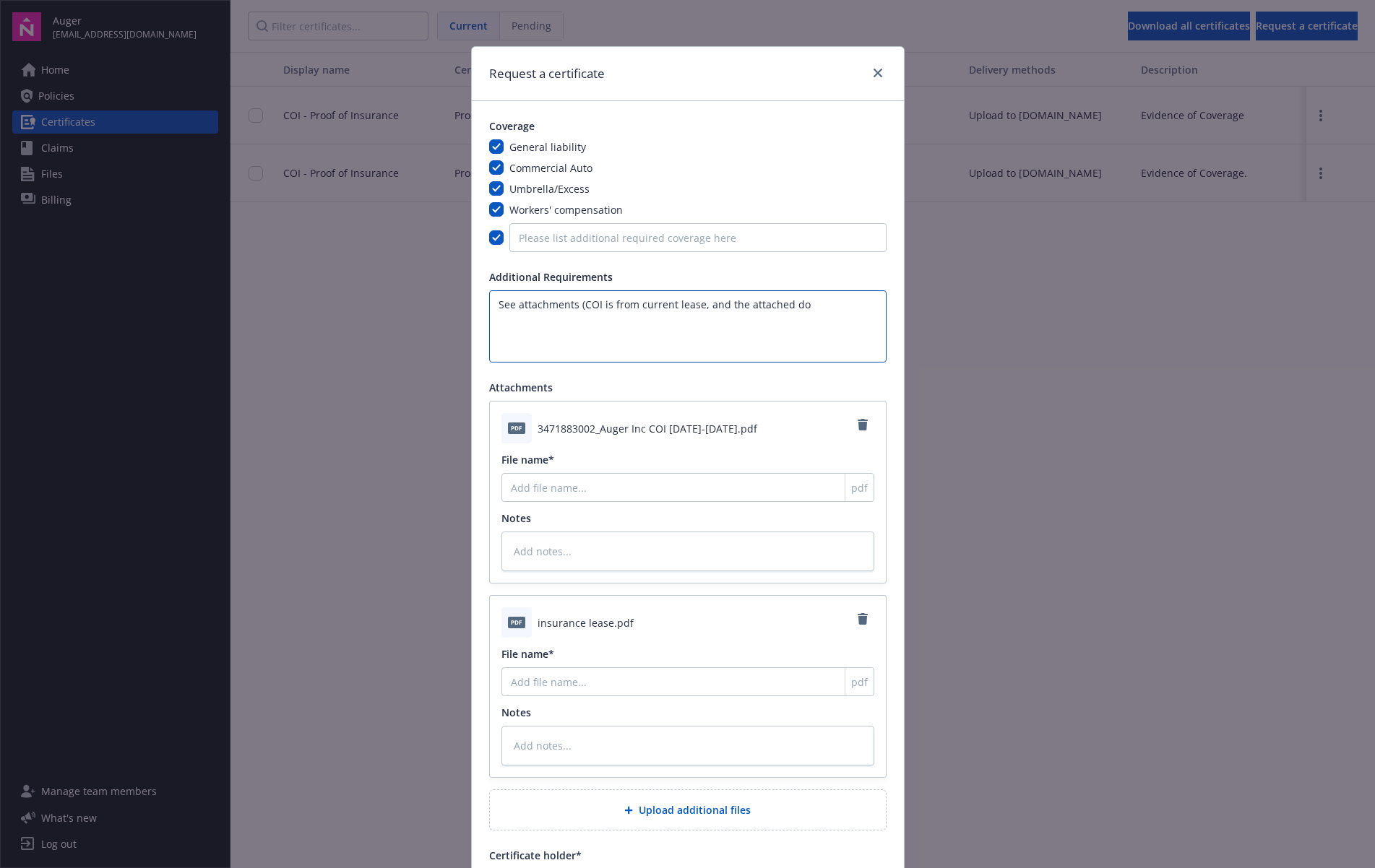
type textarea "x"
type textarea "See attachments (COI is from current lease, and the attached doc"
type textarea "x"
type textarea "See attachments (COI is from current lease, and the attached doc h"
type textarea "x"
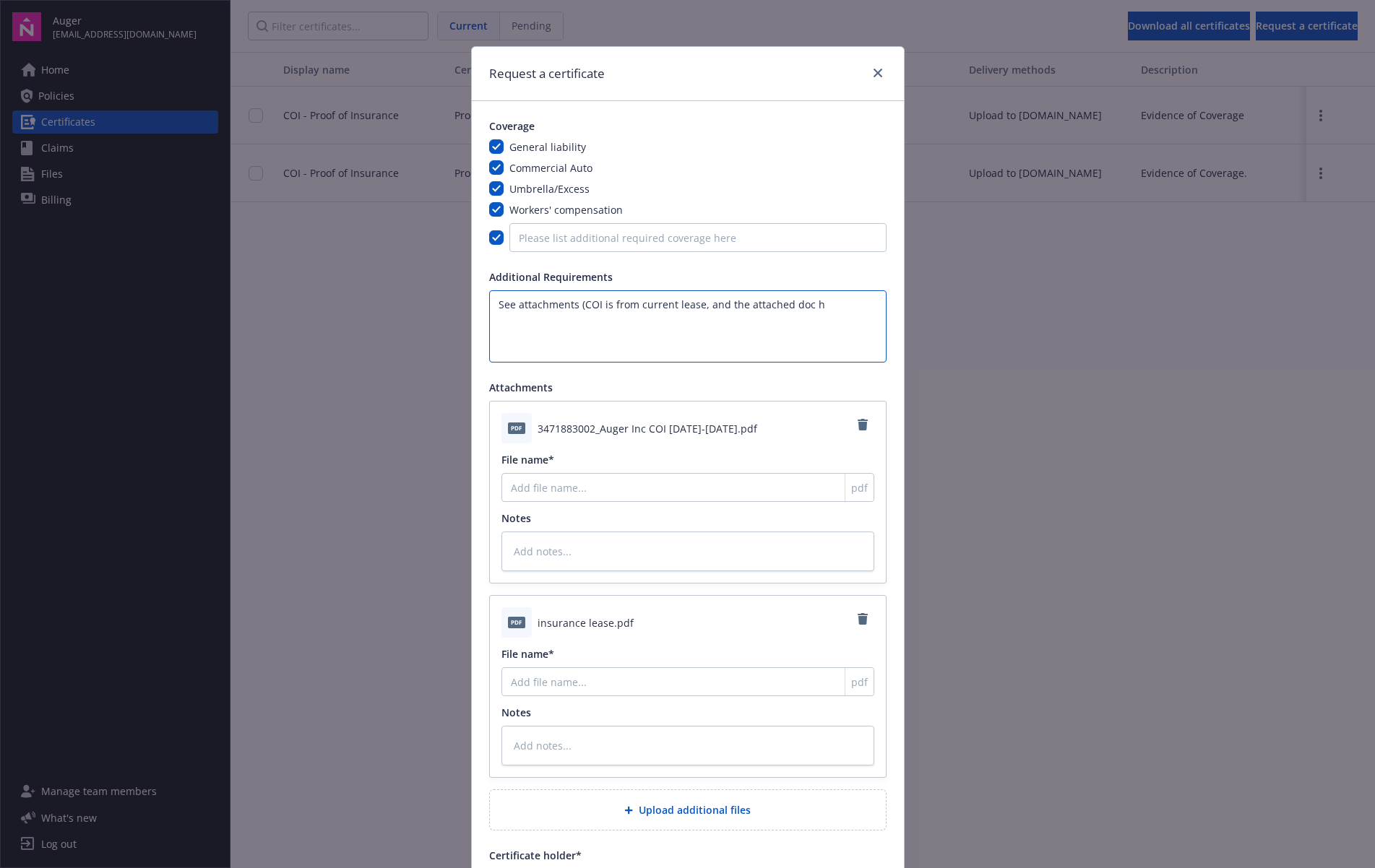
type textarea "See attachments (COI is from current lease, and the attached doc ha"
click at [592, 247] on input "Please list additional required coverage here" at bounding box center [698, 238] width 377 height 29
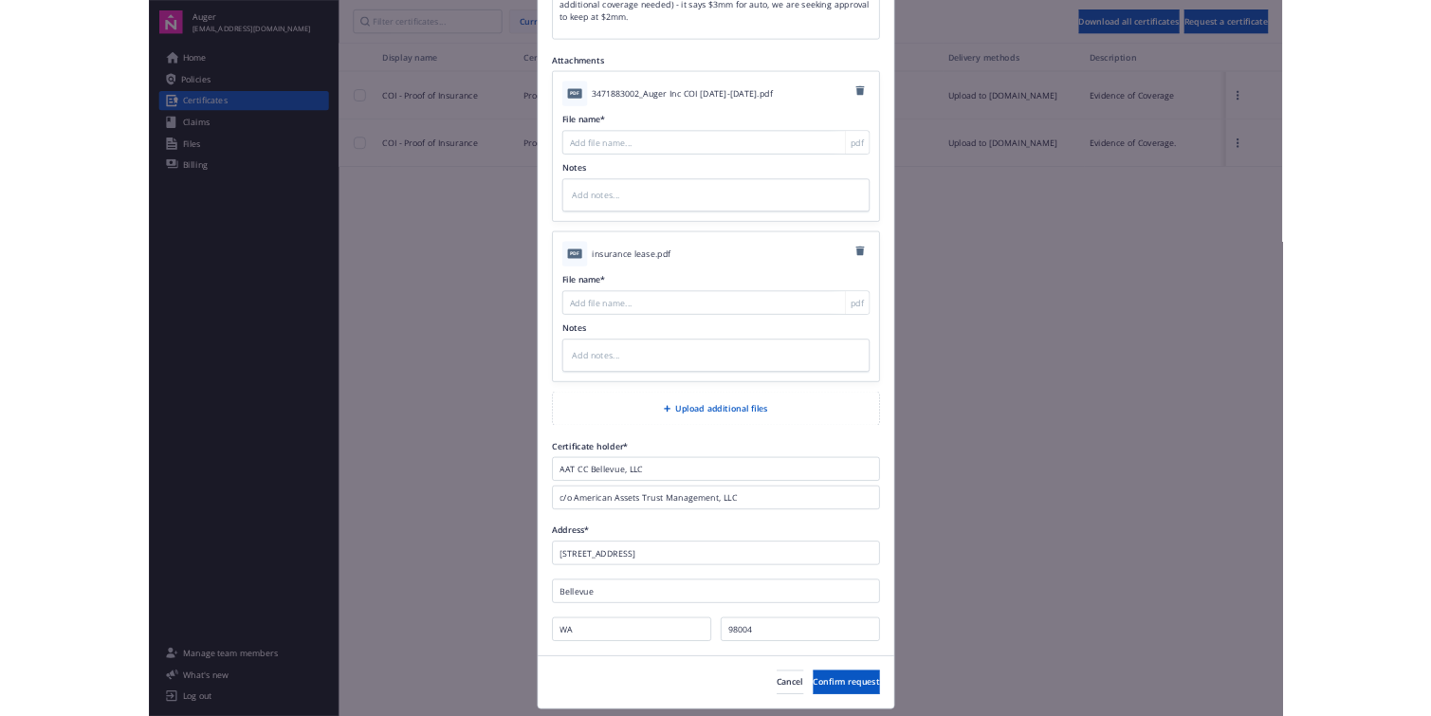
scroll to position [463, 0]
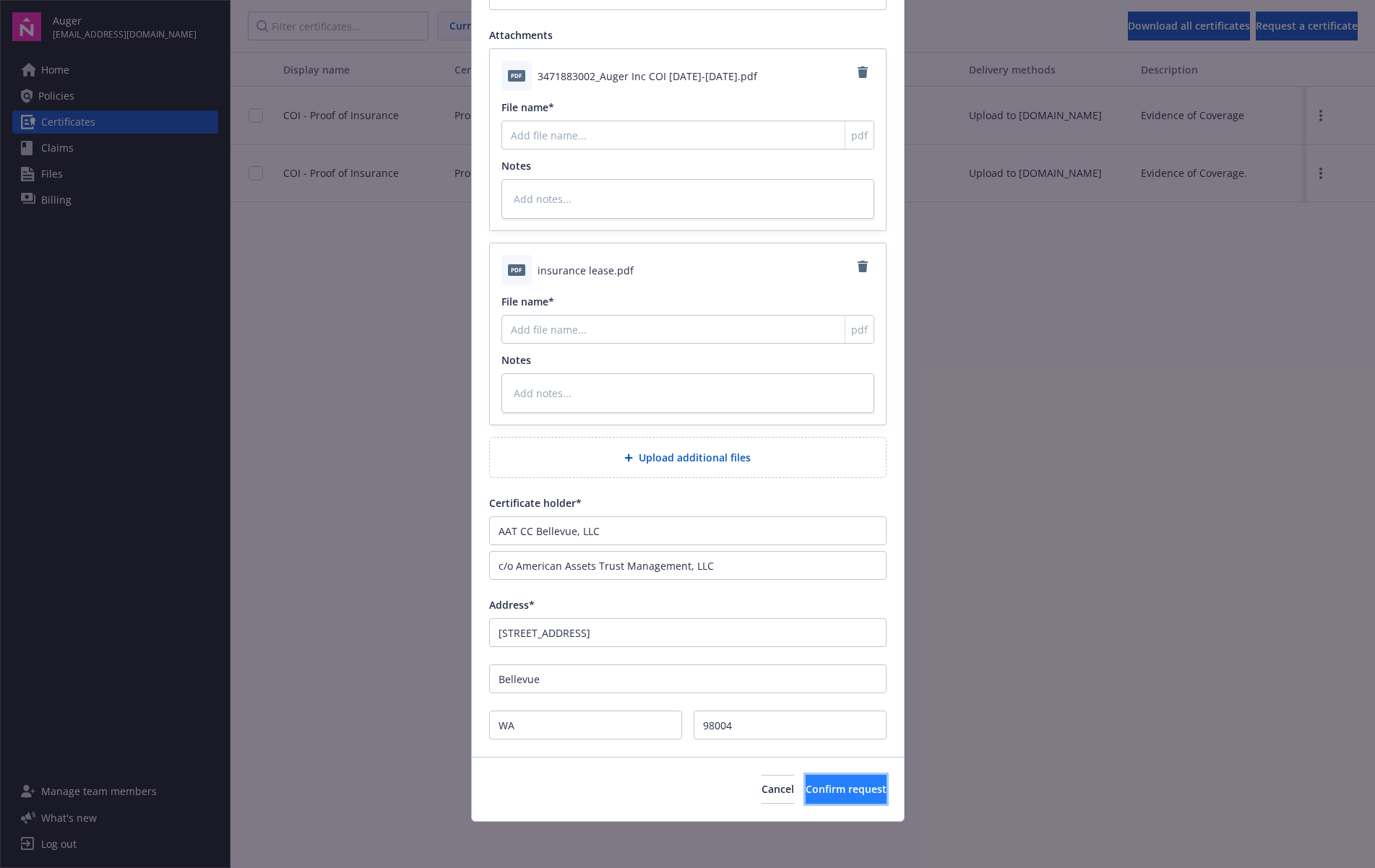
click at [824, 788] on span "Confirm request" at bounding box center [846, 789] width 81 height 14
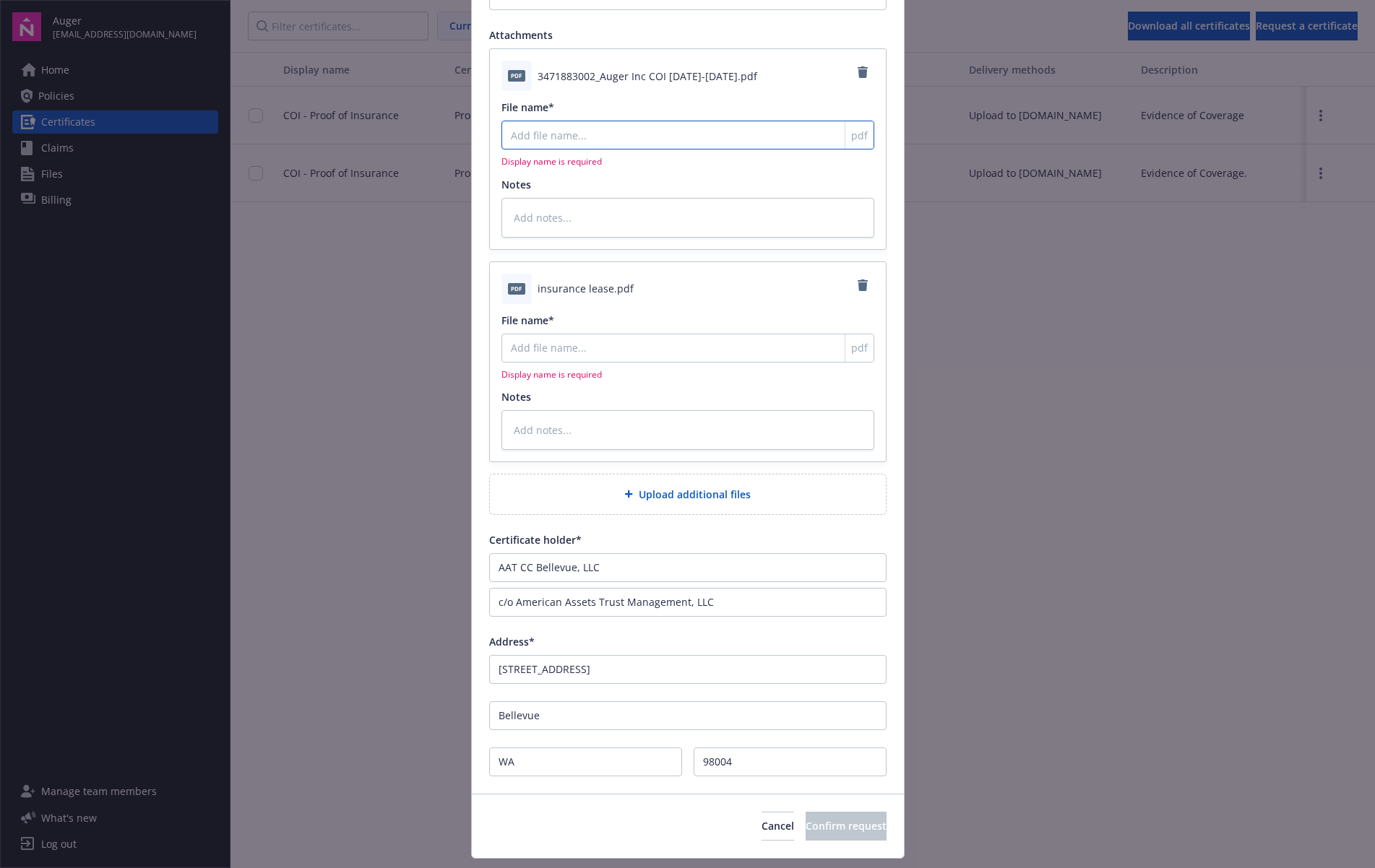
click at [627, 140] on input "File name*" at bounding box center [687, 135] width 373 height 29
click at [629, 133] on input "File name*" at bounding box center [687, 135] width 373 height 29
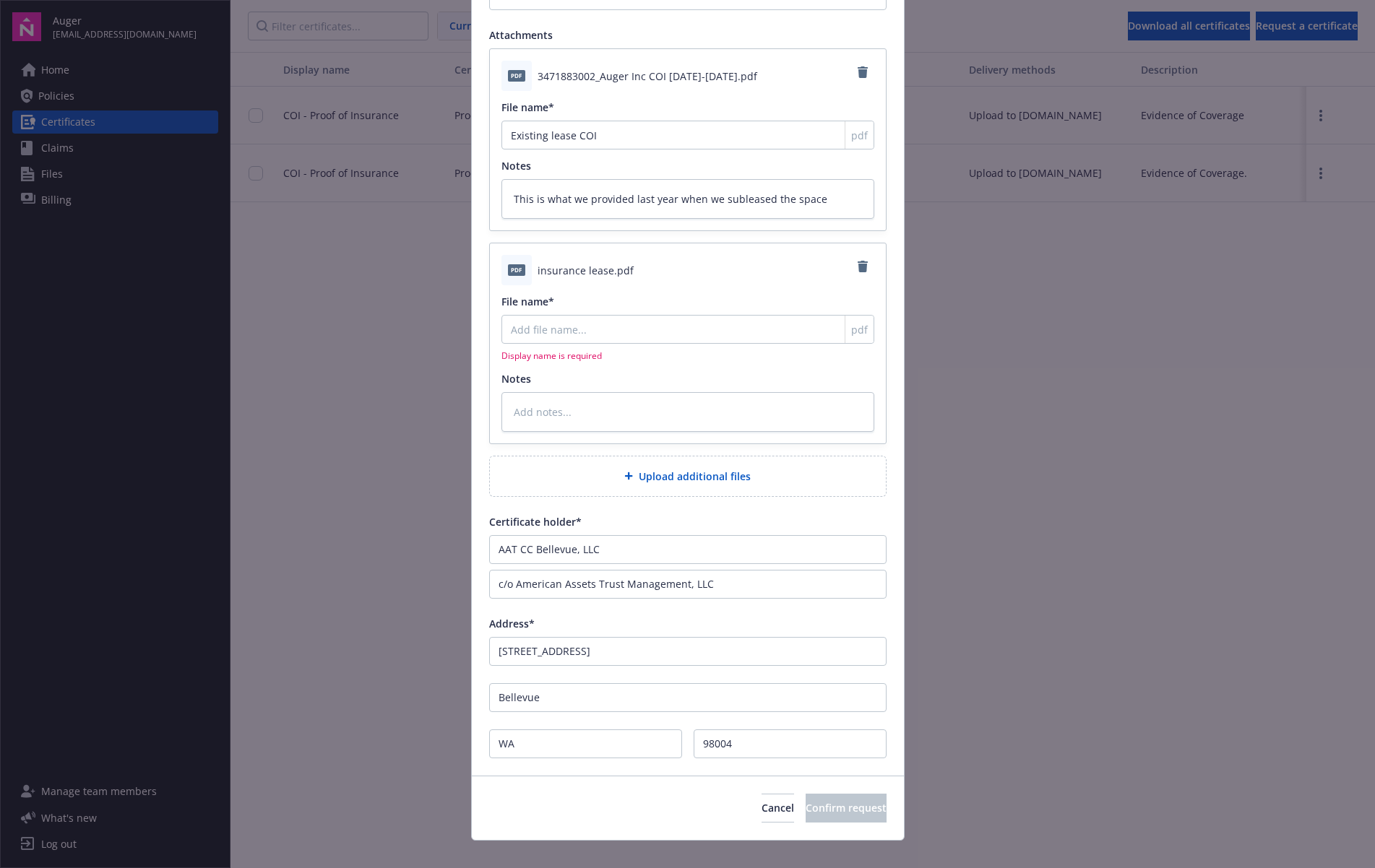
click at [619, 344] on div "pdf Display name is required" at bounding box center [687, 339] width 373 height 47
click at [618, 336] on input "File name*" at bounding box center [687, 330] width 373 height 29
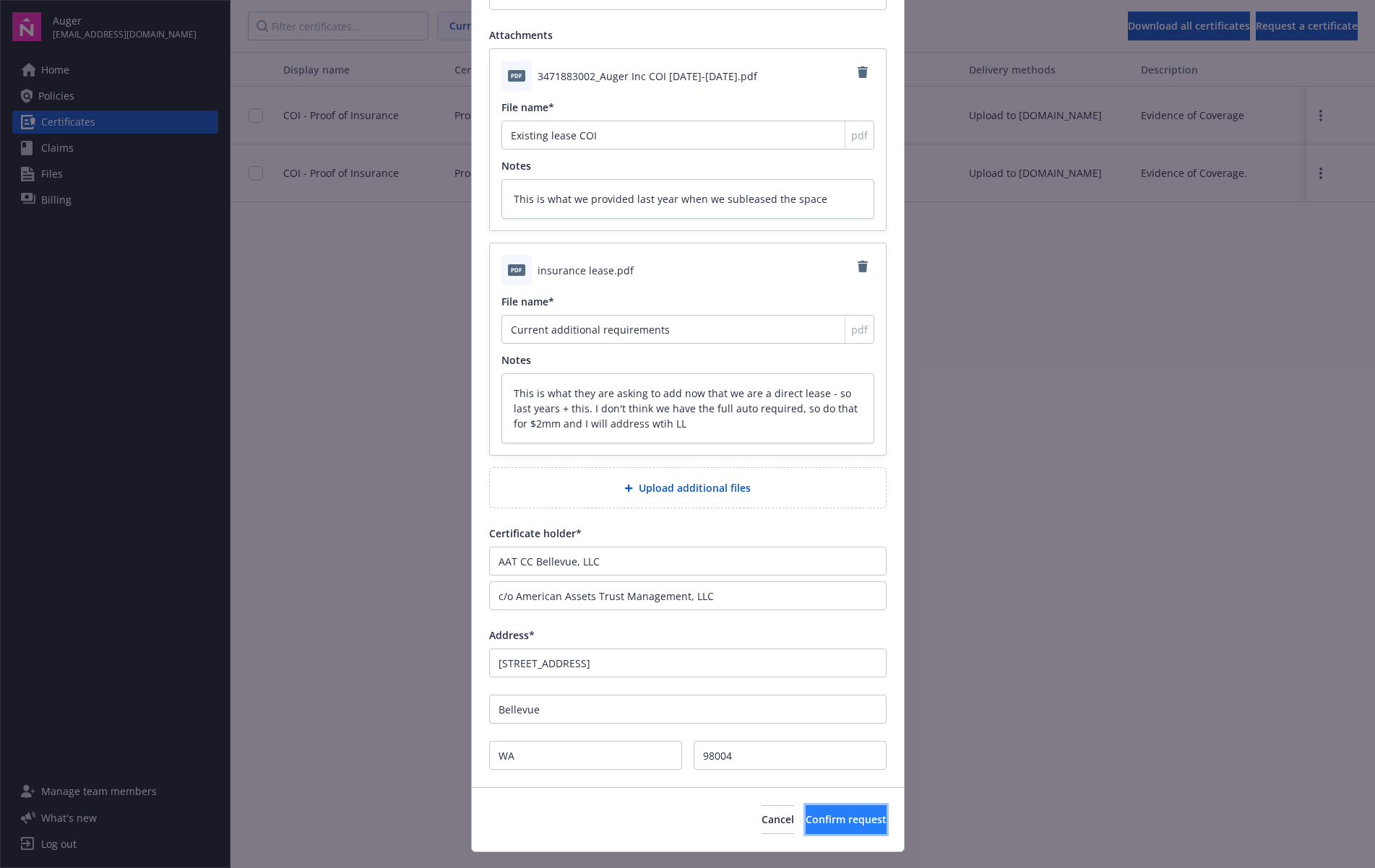
click at [806, 825] on span "Confirm request" at bounding box center [846, 819] width 81 height 14
